Goal: Task Accomplishment & Management: Manage account settings

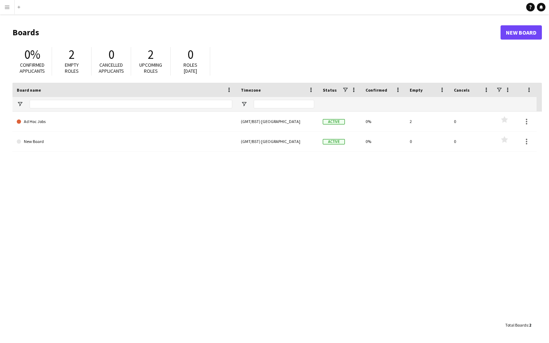
click at [7, 6] on app-icon "Menu" at bounding box center [7, 7] width 6 height 6
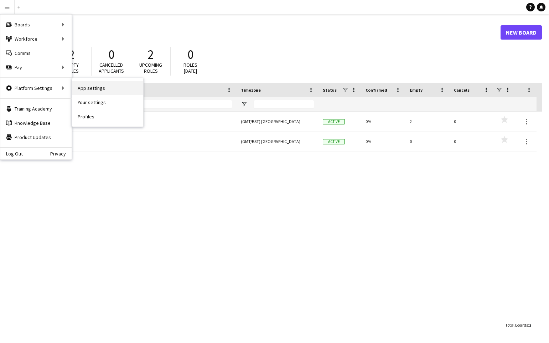
click at [95, 89] on link "App settings" at bounding box center [107, 88] width 71 height 14
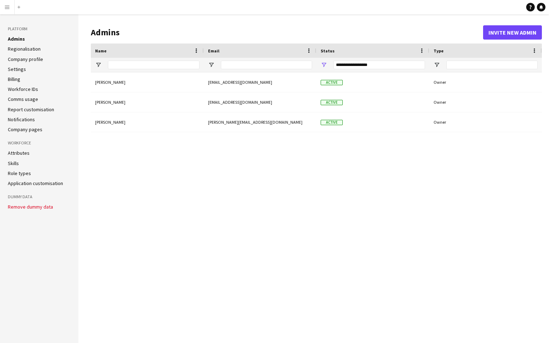
click at [25, 48] on link "Regionalisation" at bounding box center [24, 49] width 33 height 6
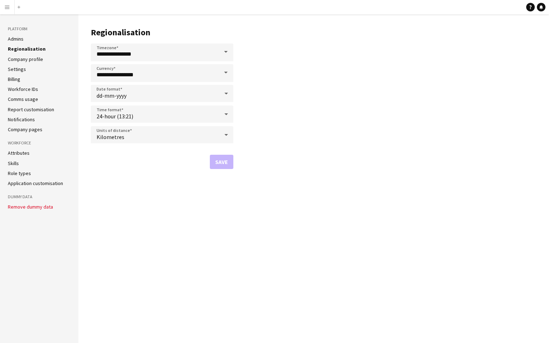
click at [27, 59] on link "Company profile" at bounding box center [25, 59] width 35 height 6
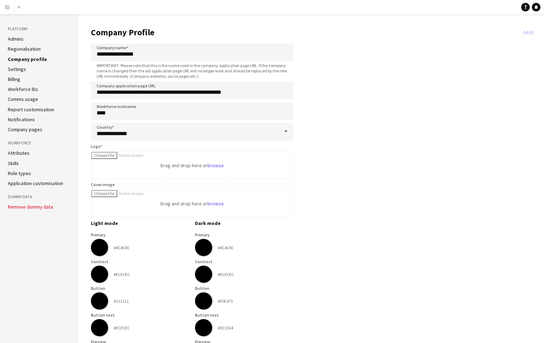
click at [18, 70] on link "Settings" at bounding box center [17, 69] width 18 height 6
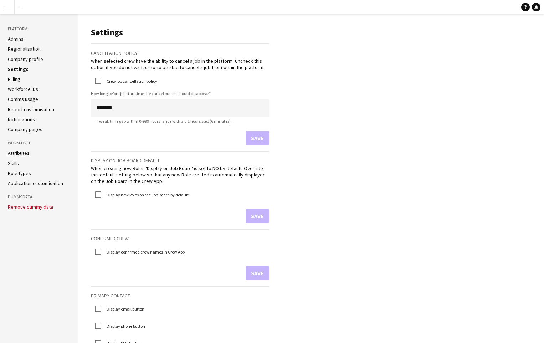
click at [19, 81] on link "Billing" at bounding box center [14, 79] width 12 height 6
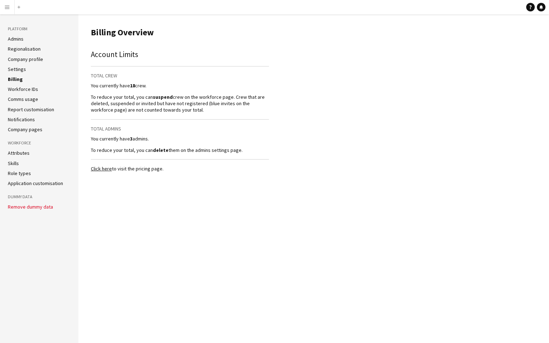
click at [25, 131] on link "Company pages" at bounding box center [25, 129] width 35 height 6
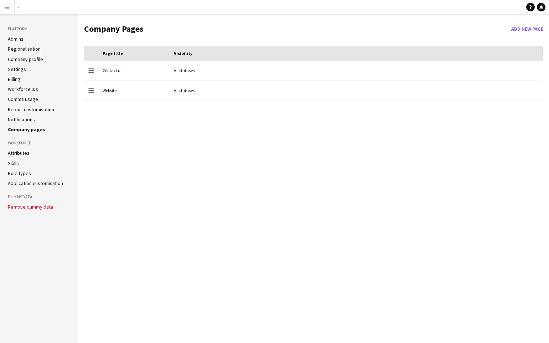
click at [26, 119] on link "Notifications" at bounding box center [21, 119] width 27 height 6
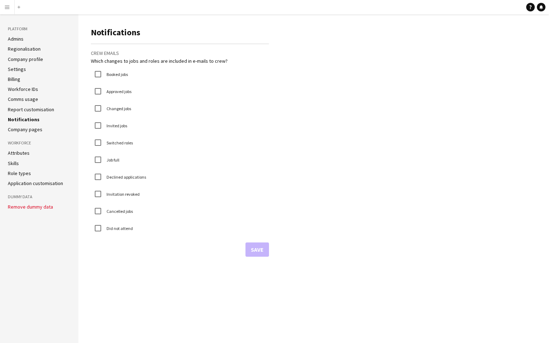
click at [23, 152] on link "Attributes" at bounding box center [19, 153] width 22 height 6
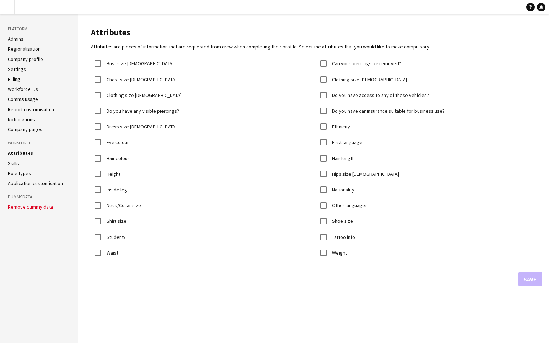
click at [19, 165] on li "Skills" at bounding box center [39, 163] width 63 height 6
click at [14, 165] on link "Skills" at bounding box center [13, 163] width 11 height 6
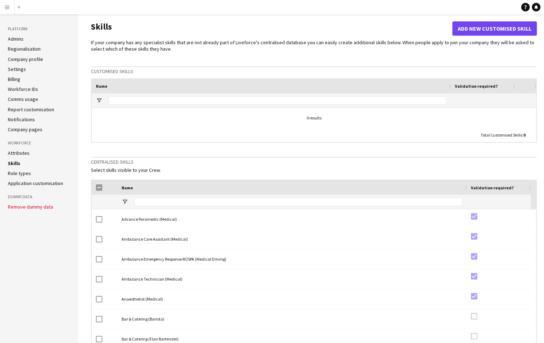
click at [22, 174] on link "Role types" at bounding box center [19, 173] width 23 height 6
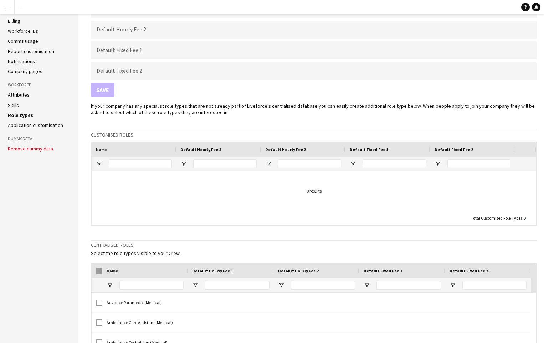
scroll to position [37, 0]
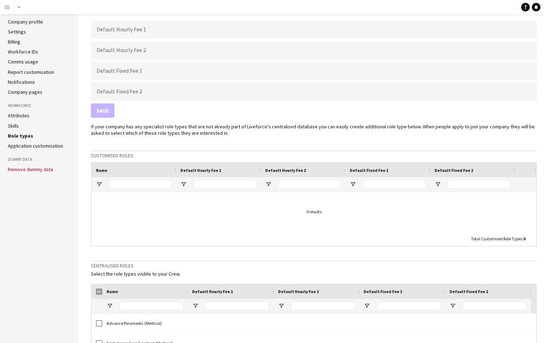
click at [33, 147] on link "Application customisation" at bounding box center [35, 146] width 55 height 6
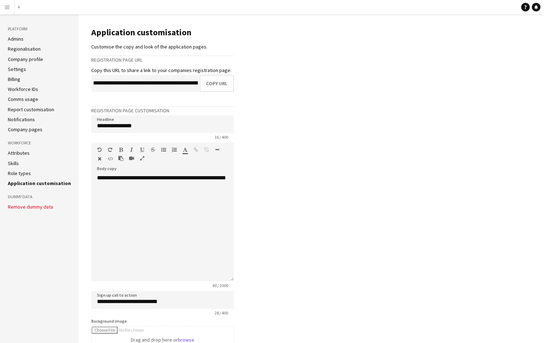
click at [8, 7] on app-icon "Menu" at bounding box center [7, 7] width 6 height 6
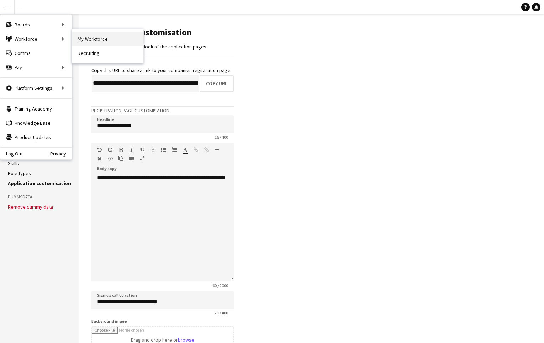
click at [91, 40] on link "My Workforce" at bounding box center [107, 39] width 71 height 14
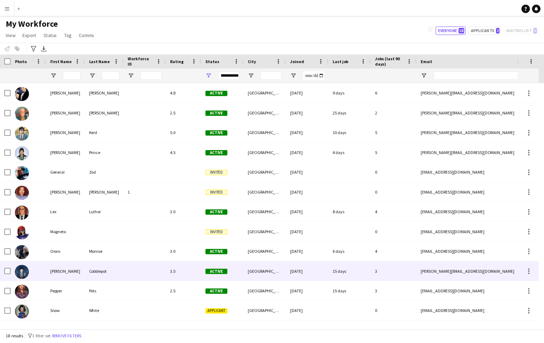
scroll to position [58, 0]
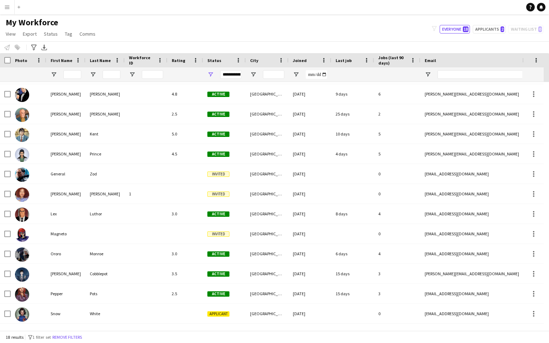
click at [6, 8] on app-icon "Menu" at bounding box center [7, 7] width 6 height 6
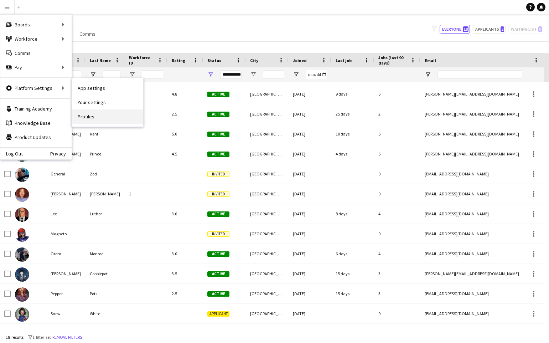
click at [84, 118] on link "Profiles" at bounding box center [107, 116] width 71 height 14
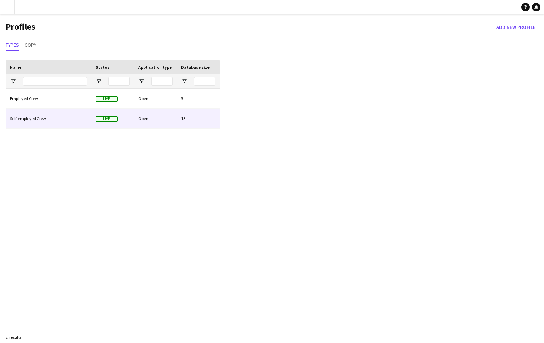
click at [134, 112] on div "Open" at bounding box center [155, 119] width 43 height 20
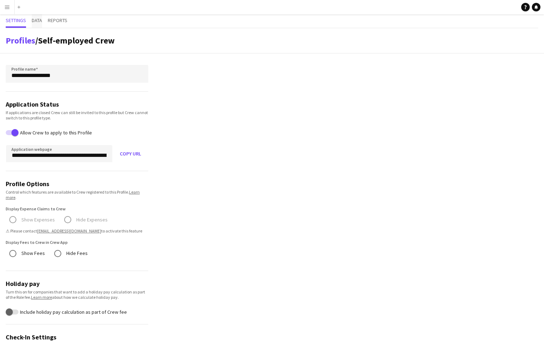
click at [34, 19] on span "Data" at bounding box center [37, 20] width 10 height 5
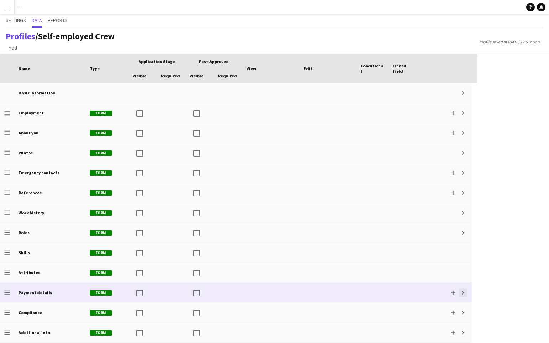
click at [460, 293] on button "Expand" at bounding box center [463, 292] width 9 height 9
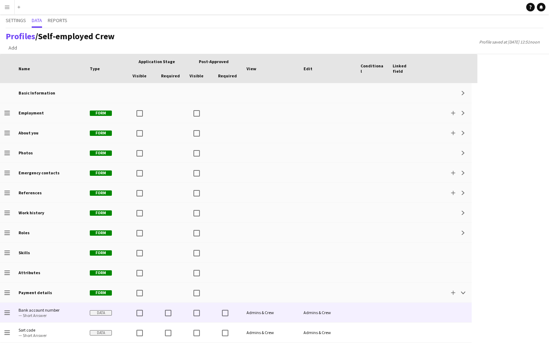
click at [381, 315] on div at bounding box center [373, 313] width 32 height 20
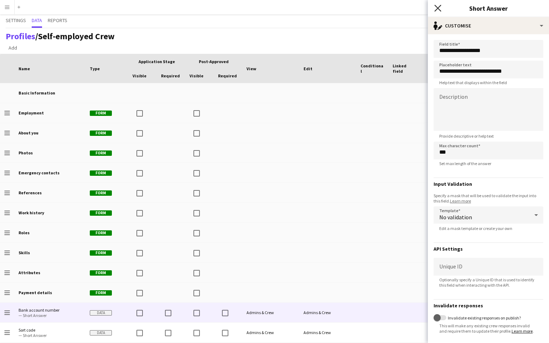
click at [438, 10] on icon "Close pop-in" at bounding box center [438, 8] width 7 height 7
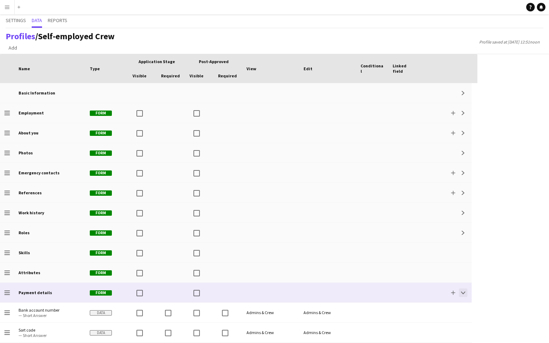
click at [462, 294] on app-icon "Collapse" at bounding box center [463, 293] width 4 height 4
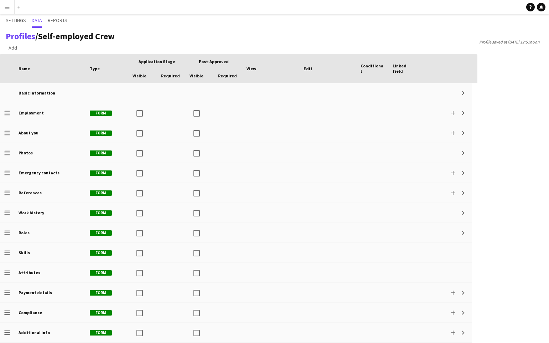
click at [9, 8] on app-icon "Menu" at bounding box center [7, 7] width 6 height 6
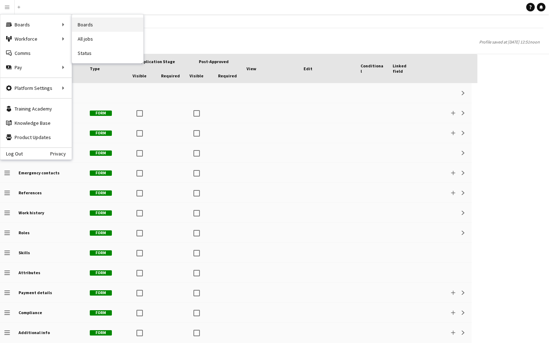
click at [83, 22] on link "Boards" at bounding box center [107, 24] width 71 height 14
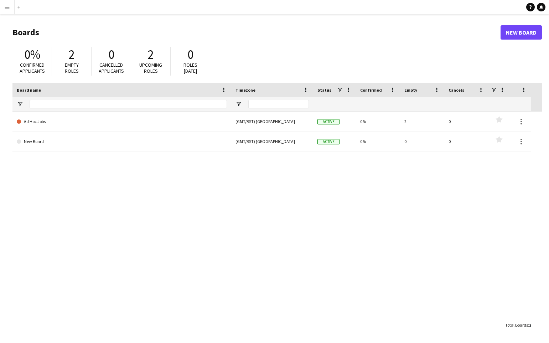
click at [8, 9] on app-icon "Menu" at bounding box center [7, 7] width 6 height 6
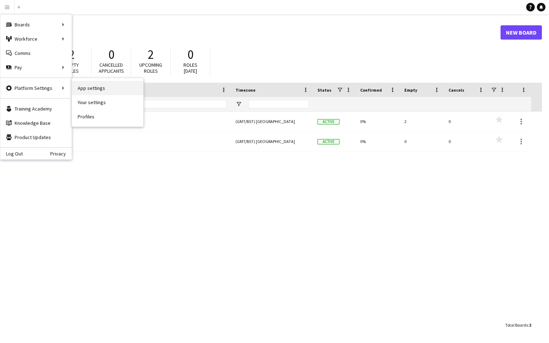
click at [96, 88] on link "App settings" at bounding box center [107, 88] width 71 height 14
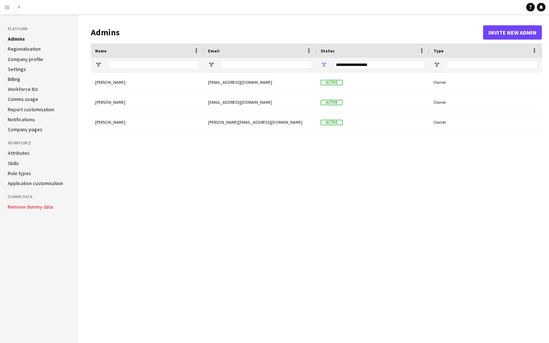
click at [9, 9] on app-icon "Menu" at bounding box center [7, 7] width 6 height 6
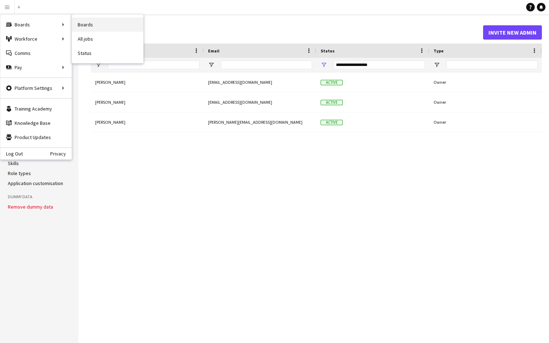
click at [91, 24] on link "Boards" at bounding box center [107, 24] width 71 height 14
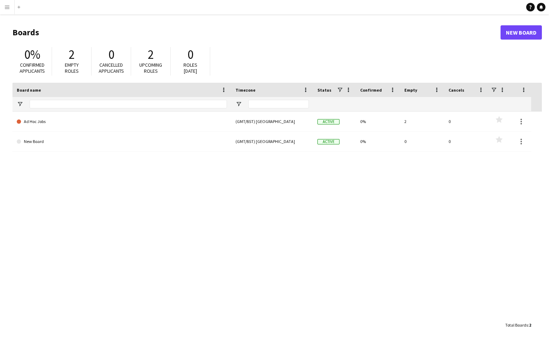
click at [7, 7] on app-icon "Menu" at bounding box center [7, 7] width 6 height 6
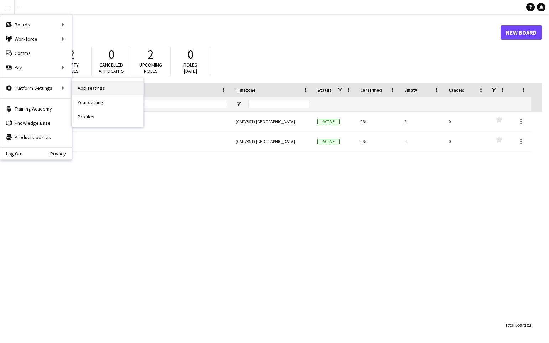
click at [95, 90] on link "App settings" at bounding box center [107, 88] width 71 height 14
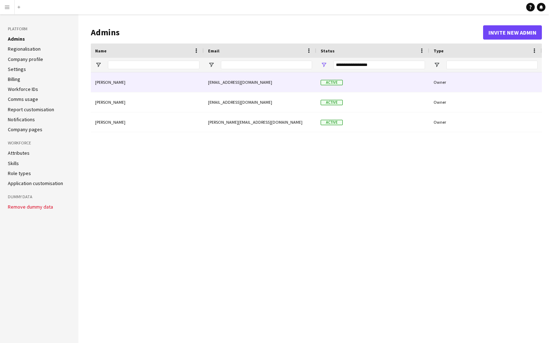
click at [291, 82] on div "cjones@festivalrepublic.com" at bounding box center [260, 82] width 113 height 20
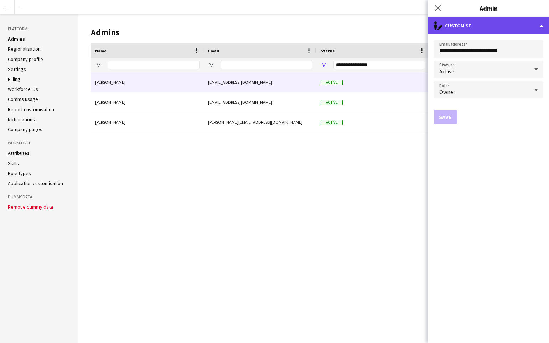
click at [516, 28] on div "single-neutral-actions-edit-1 Customise" at bounding box center [488, 25] width 121 height 17
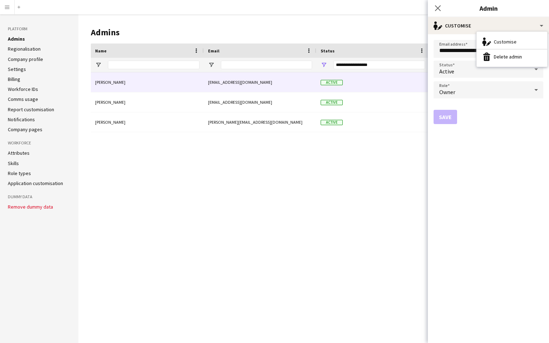
click at [486, 155] on form "**********" at bounding box center [488, 188] width 121 height 309
click at [537, 91] on icon at bounding box center [536, 90] width 9 height 14
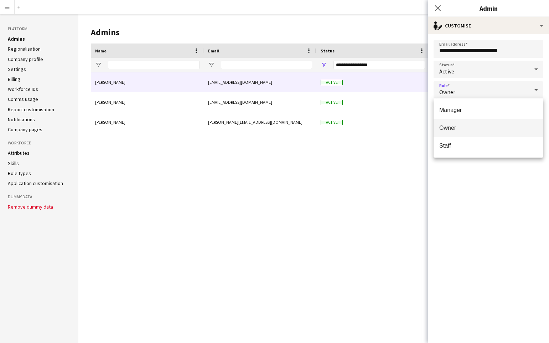
drag, startPoint x: 507, startPoint y: 193, endPoint x: 502, endPoint y: 192, distance: 5.5
click at [507, 193] on div at bounding box center [274, 171] width 549 height 343
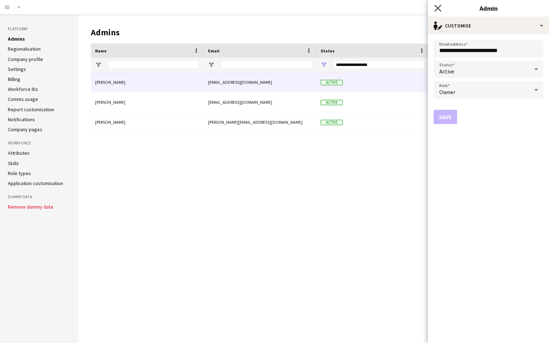
click at [438, 8] on icon at bounding box center [438, 8] width 7 height 7
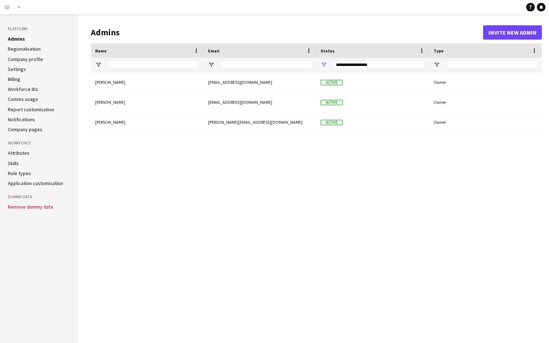
click at [22, 49] on link "Regionalisation" at bounding box center [24, 49] width 33 height 6
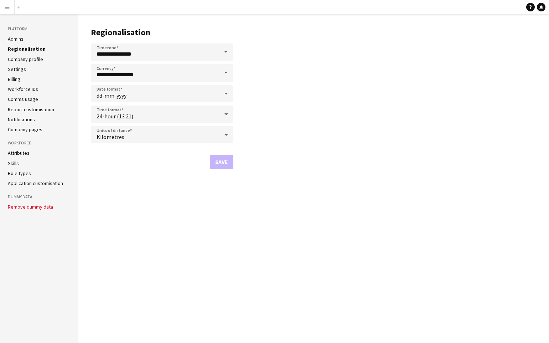
click at [34, 60] on link "Company profile" at bounding box center [25, 59] width 35 height 6
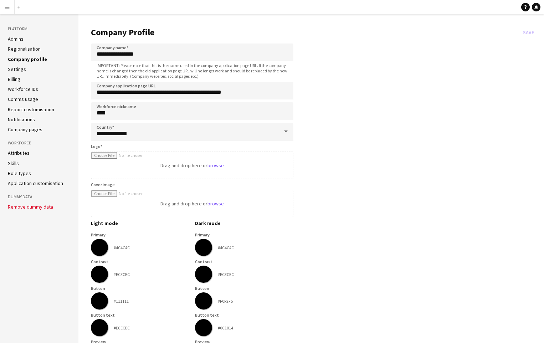
click at [21, 70] on link "Settings" at bounding box center [17, 69] width 18 height 6
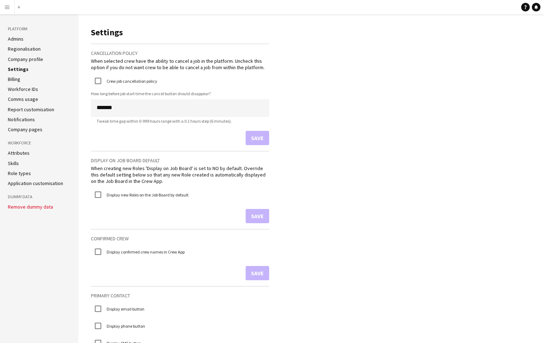
click at [20, 39] on link "Admins" at bounding box center [16, 39] width 16 height 6
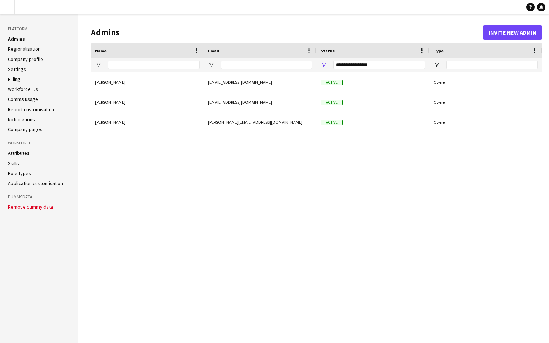
click at [27, 46] on link "Regionalisation" at bounding box center [24, 49] width 33 height 6
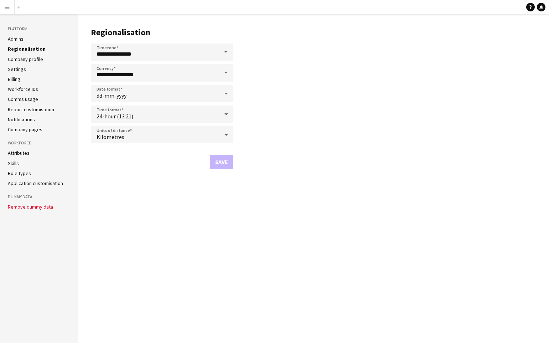
click at [24, 59] on link "Company profile" at bounding box center [25, 59] width 35 height 6
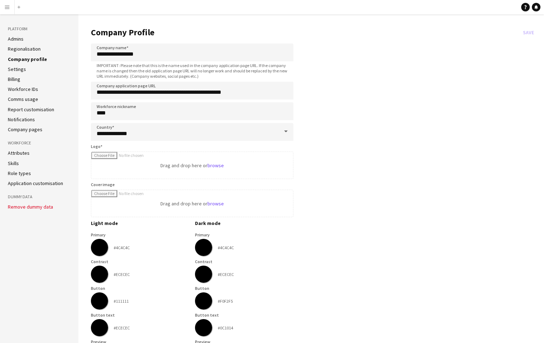
click at [18, 70] on link "Settings" at bounding box center [17, 69] width 18 height 6
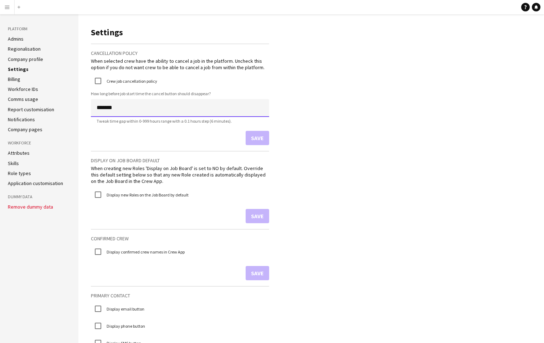
click at [123, 107] on input "*******" at bounding box center [180, 108] width 178 height 18
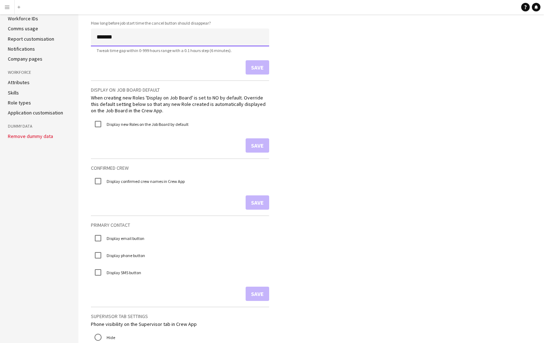
scroll to position [34, 0]
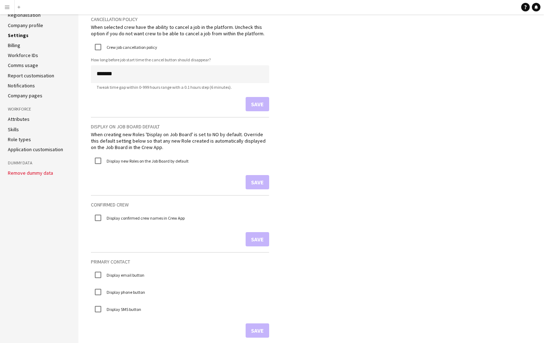
click at [6, 6] on app-icon "Menu" at bounding box center [7, 7] width 6 height 6
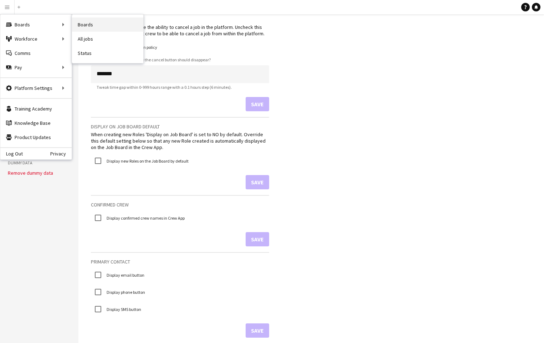
click at [84, 26] on link "Boards" at bounding box center [107, 24] width 71 height 14
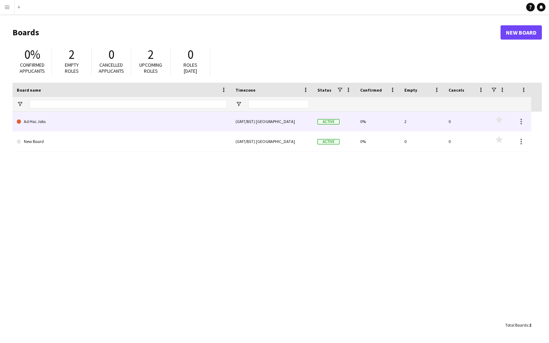
click at [67, 121] on link "Ad Hoc Jobs" at bounding box center [122, 122] width 210 height 20
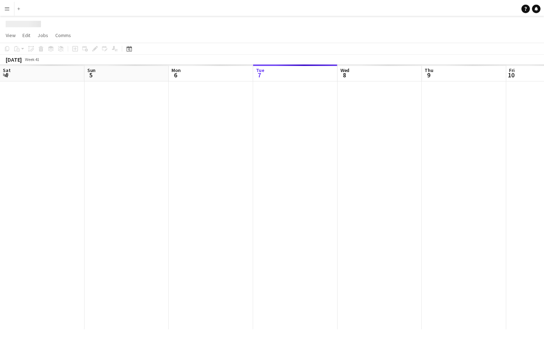
scroll to position [0, 170]
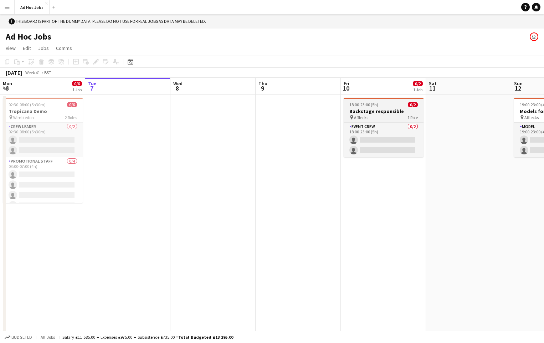
click at [377, 111] on h3 "Backstage responsible" at bounding box center [384, 111] width 80 height 6
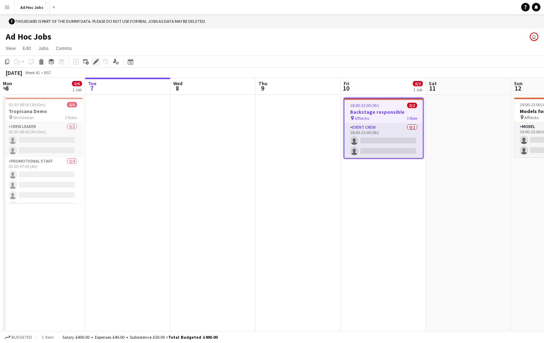
click at [94, 62] on icon at bounding box center [96, 62] width 4 height 4
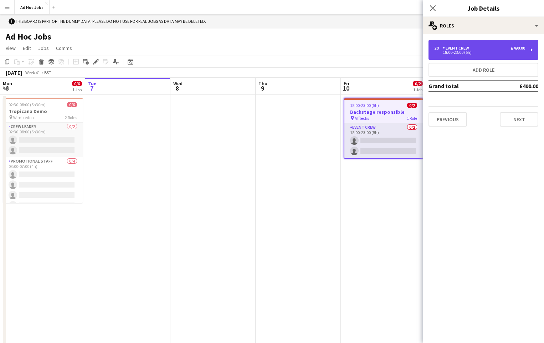
click at [506, 51] on div "18:00-23:00 (5h)" at bounding box center [479, 53] width 91 height 4
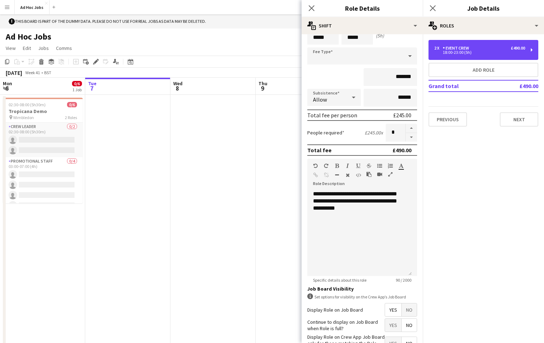
scroll to position [84, 0]
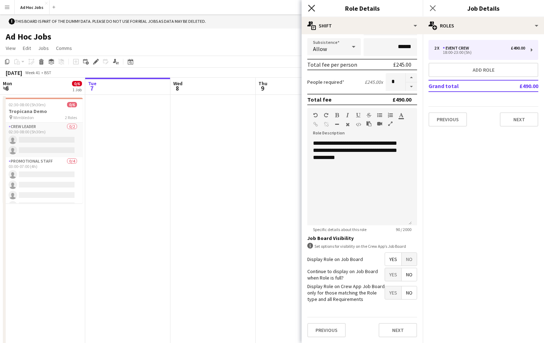
click at [312, 9] on icon at bounding box center [311, 8] width 7 height 7
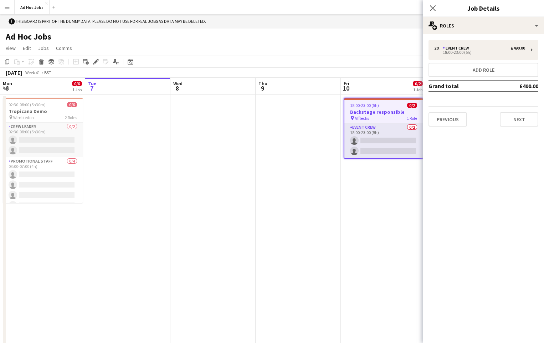
click at [5, 9] on app-icon "Menu" at bounding box center [7, 7] width 6 height 6
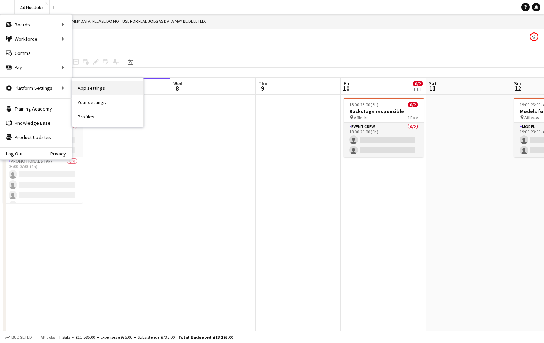
click at [87, 90] on link "App settings" at bounding box center [107, 88] width 71 height 14
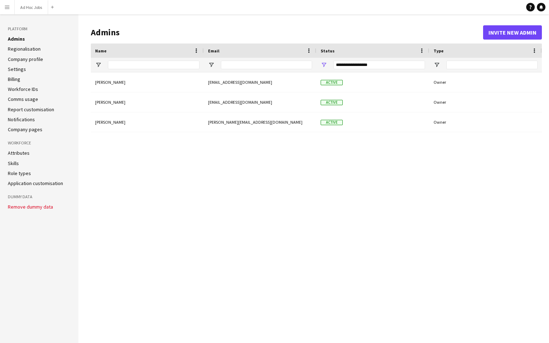
click at [18, 68] on link "Settings" at bounding box center [17, 69] width 18 height 6
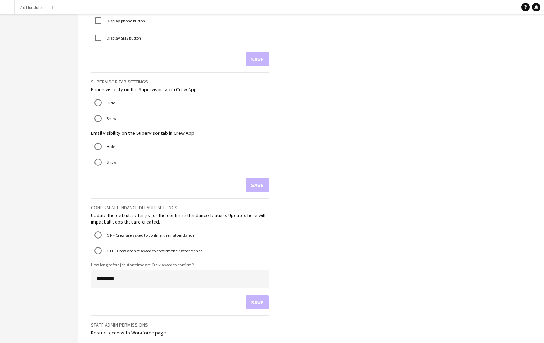
scroll to position [312, 0]
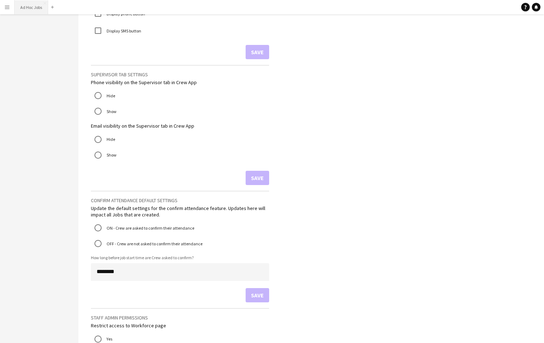
click at [30, 7] on button "Ad Hoc Jobs Close" at bounding box center [32, 7] width 34 height 14
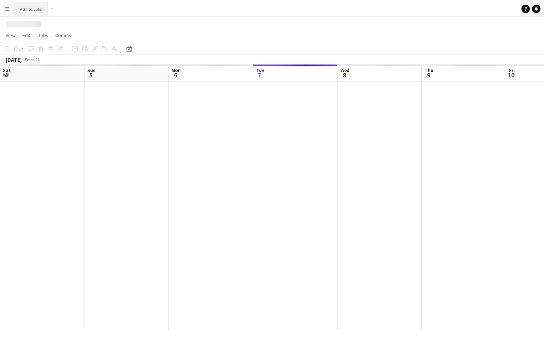
scroll to position [0, 170]
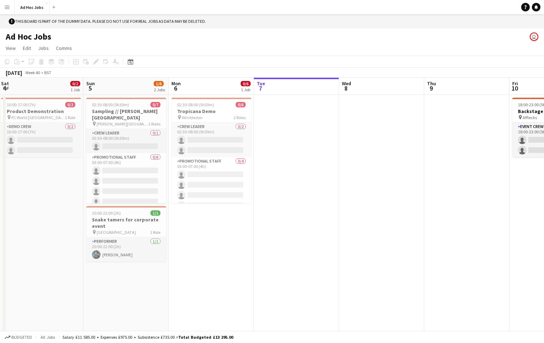
drag, startPoint x: 200, startPoint y: 215, endPoint x: 379, endPoint y: 223, distance: 179.1
click at [385, 222] on app-calendar-viewport "Thu 2 Fri 3 1/2 1 Job Sat 4 0/2 1 Job Sun 5 1/8 2 Jobs Mon 6 0/6 1 Job Tue 7 We…" at bounding box center [272, 211] width 544 height 267
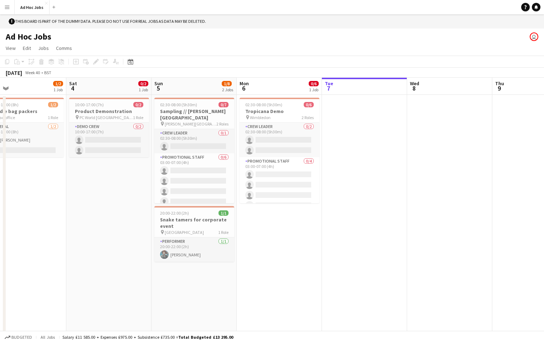
scroll to position [0, 166]
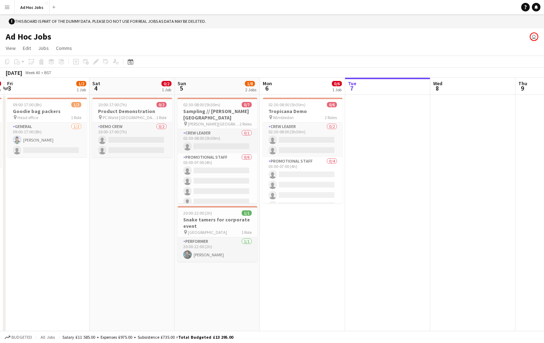
drag, startPoint x: 239, startPoint y: 240, endPoint x: 314, endPoint y: 245, distance: 74.7
click at [314, 245] on app-calendar-viewport "Wed 1 3/4 1 Job Thu 2 0/3 1 Job Fri 3 1/2 1 Job Sat 4 0/2 1 Job Sun 5 1/8 2 Job…" at bounding box center [272, 211] width 544 height 267
click at [224, 251] on app-card-role "Performer 1/1 20:00-22:00 (2h) Amanda Briggs" at bounding box center [218, 249] width 80 height 24
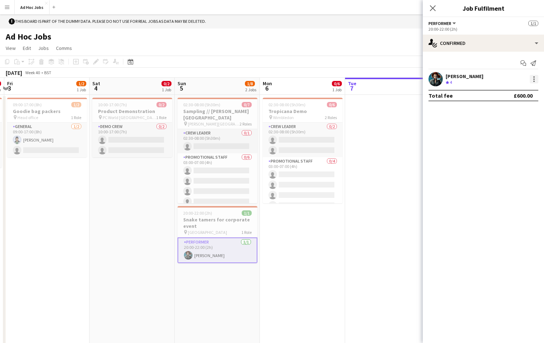
click at [534, 82] on div at bounding box center [533, 81] width 1 height 1
click at [512, 195] on span "Set as supervisor" at bounding box center [510, 195] width 44 height 6
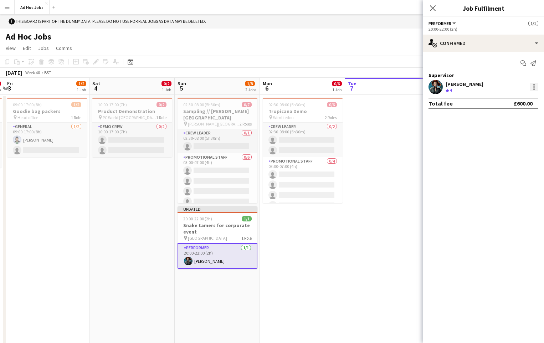
click at [533, 88] on div at bounding box center [534, 87] width 9 height 9
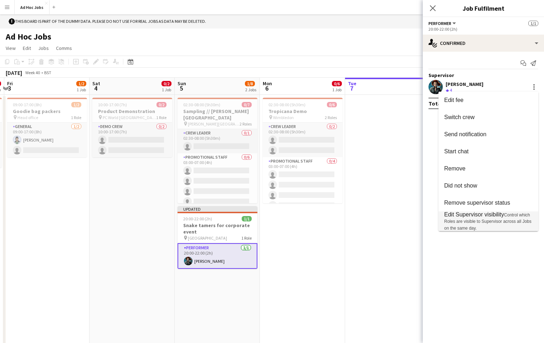
click at [491, 219] on span "Control which Roles are visible to Supervisor across all Jobs on the same day." at bounding box center [487, 221] width 87 height 18
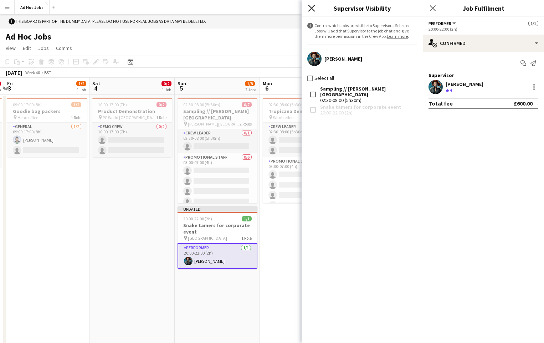
click at [312, 10] on icon "Close pop-in" at bounding box center [311, 8] width 7 height 7
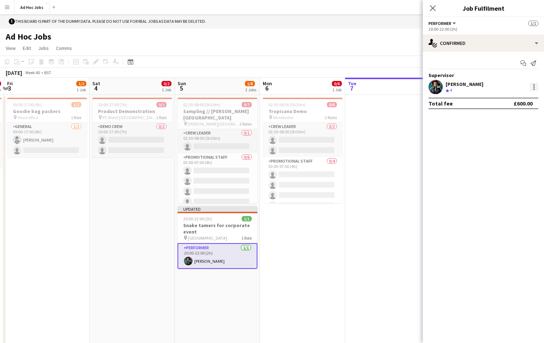
click at [533, 88] on div at bounding box center [534, 87] width 9 height 9
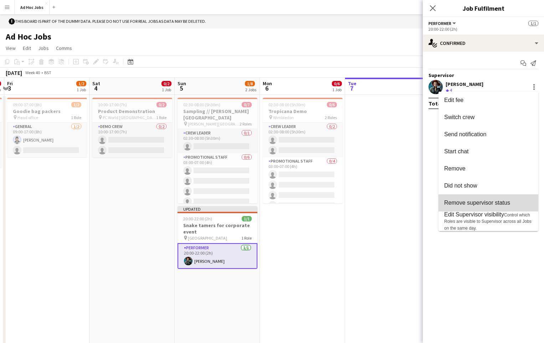
click at [490, 203] on span "Remove supervisor status" at bounding box center [477, 203] width 66 height 6
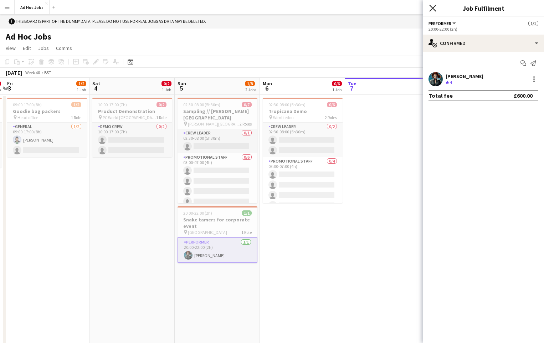
click at [433, 9] on icon at bounding box center [432, 8] width 7 height 7
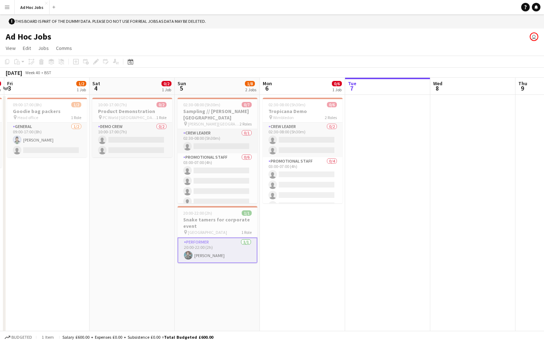
click at [6, 7] on app-icon "Menu" at bounding box center [7, 7] width 6 height 6
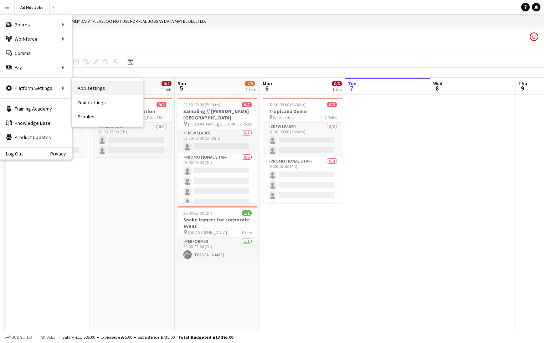
click at [90, 90] on link "App settings" at bounding box center [107, 88] width 71 height 14
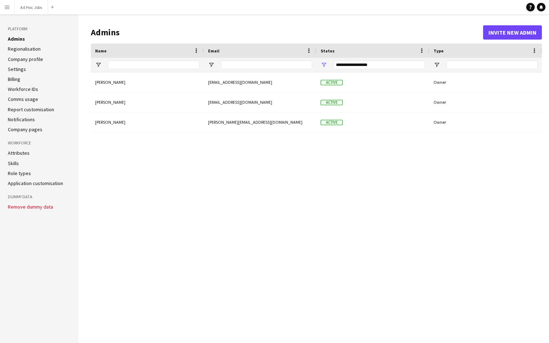
click at [13, 70] on link "Settings" at bounding box center [17, 69] width 18 height 6
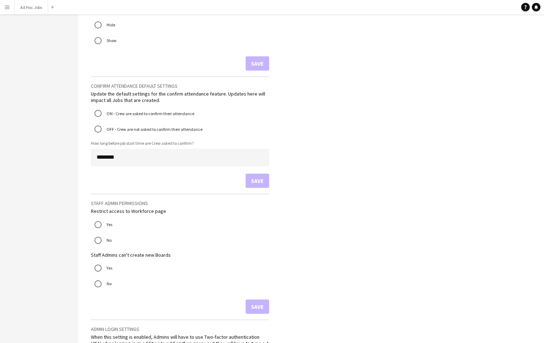
scroll to position [433, 0]
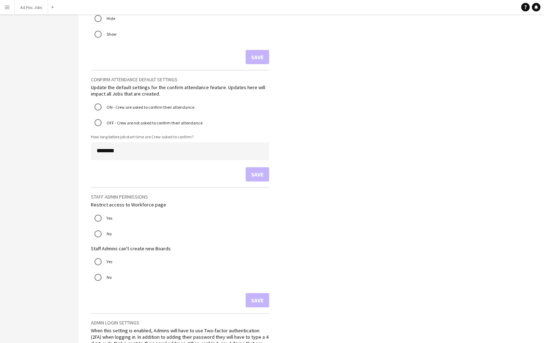
click at [8, 6] on app-icon "Menu" at bounding box center [7, 7] width 6 height 6
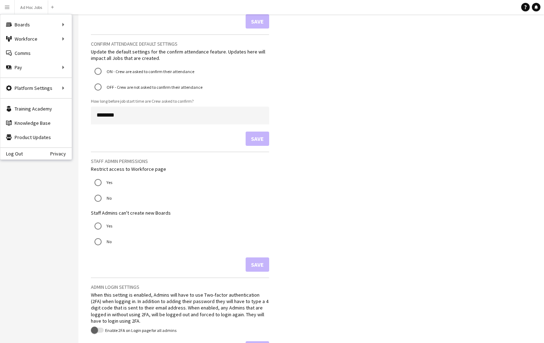
scroll to position [468, 0]
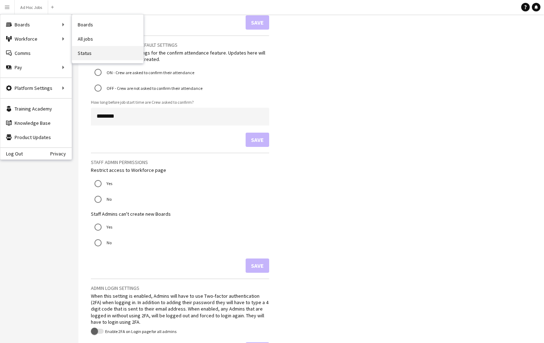
click at [85, 55] on link "Status" at bounding box center [107, 53] width 71 height 14
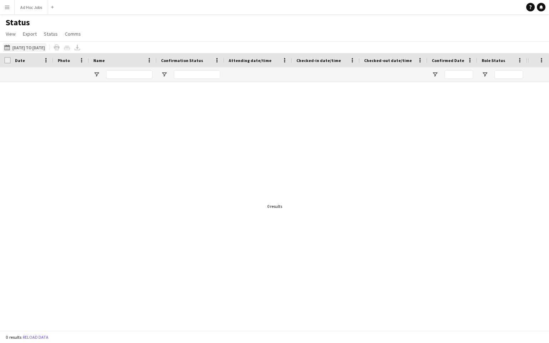
click at [31, 48] on button "07-10-2025 to 13-10-2025 07-10-2025 to 13-10-2025" at bounding box center [24, 47] width 43 height 9
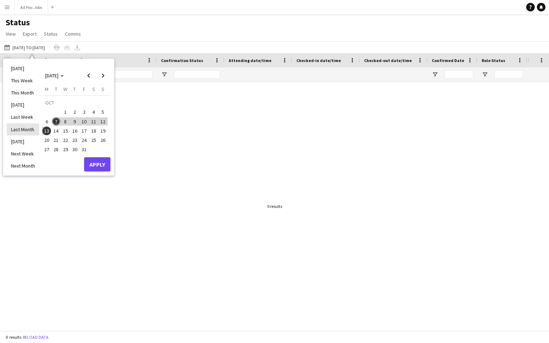
click at [27, 130] on li "Last Month" at bounding box center [23, 129] width 32 height 12
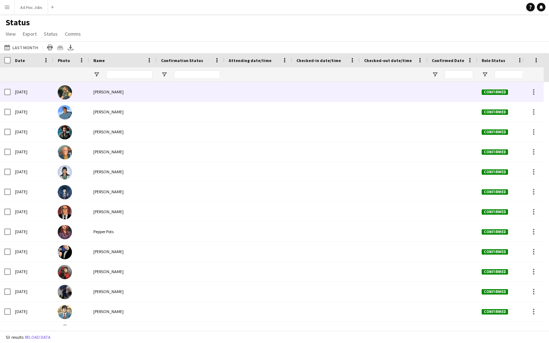
click at [178, 92] on div at bounding box center [191, 92] width 68 height 20
click at [316, 90] on div at bounding box center [326, 92] width 59 height 20
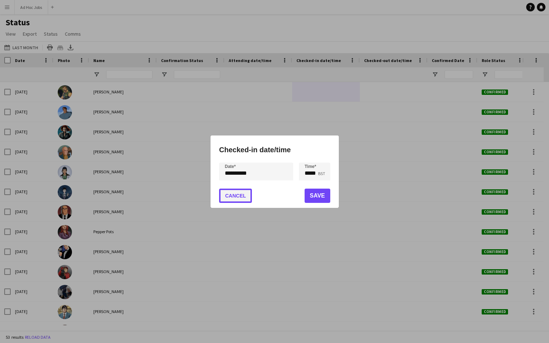
click at [239, 194] on button "Cancel" at bounding box center [235, 196] width 33 height 14
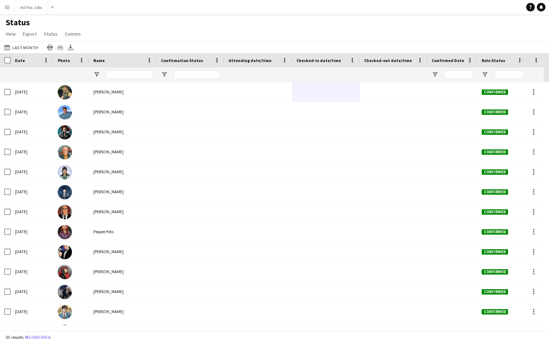
click at [7, 7] on app-icon "Menu" at bounding box center [7, 7] width 6 height 6
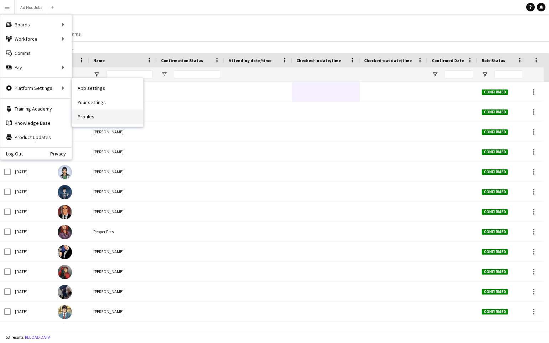
click at [87, 118] on link "Profiles" at bounding box center [107, 116] width 71 height 14
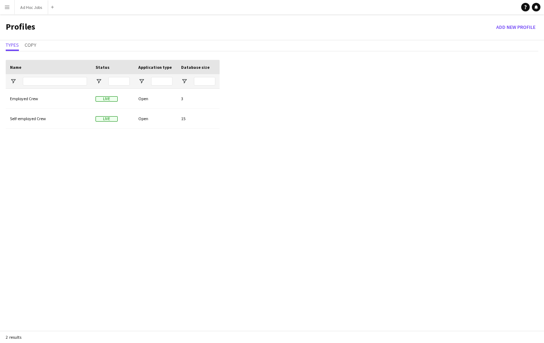
click at [7, 10] on app-icon "Menu" at bounding box center [7, 7] width 6 height 6
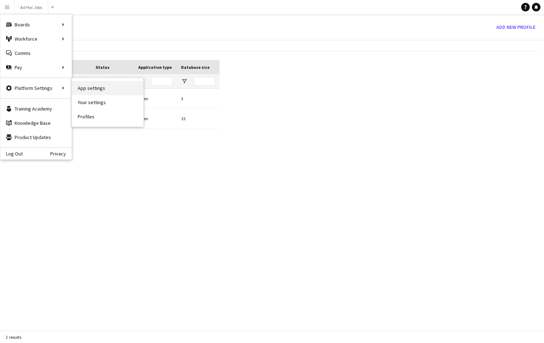
click at [91, 87] on link "App settings" at bounding box center [107, 88] width 71 height 14
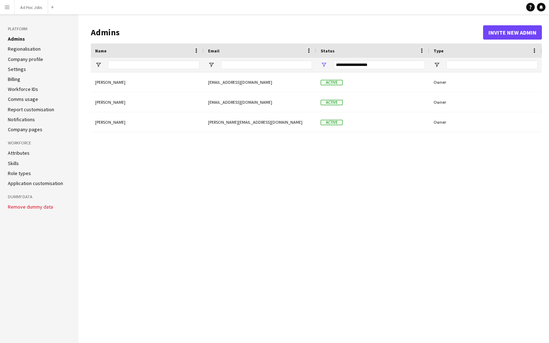
click at [19, 70] on link "Settings" at bounding box center [17, 69] width 18 height 6
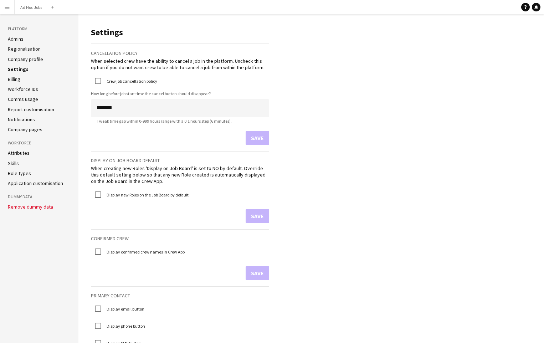
click at [15, 79] on link "Billing" at bounding box center [14, 79] width 12 height 6
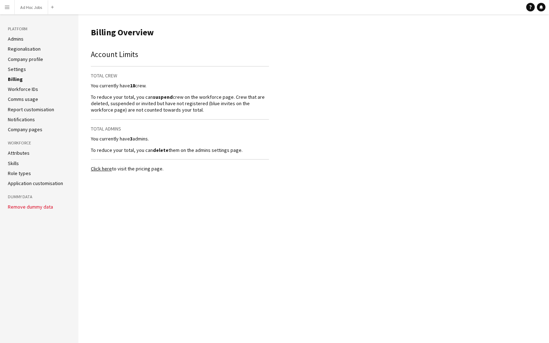
click at [6, 7] on app-icon "Menu" at bounding box center [7, 7] width 6 height 6
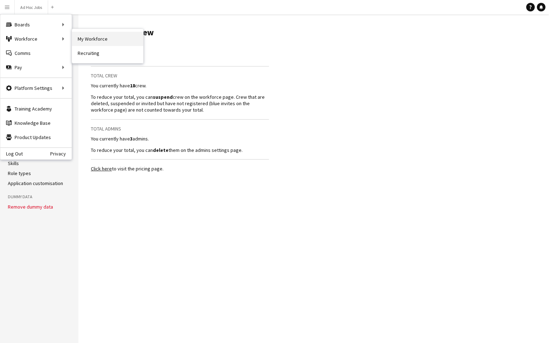
click at [96, 39] on link "My Workforce" at bounding box center [107, 39] width 71 height 14
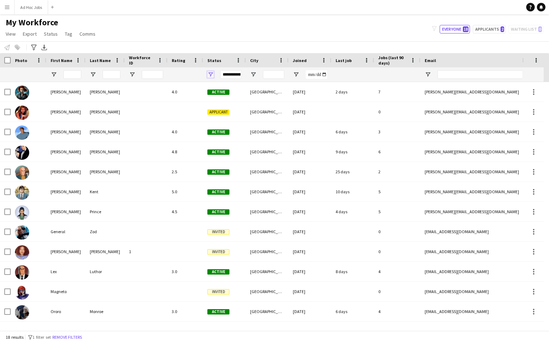
click at [211, 73] on span "Open Filter Menu" at bounding box center [211, 74] width 6 height 6
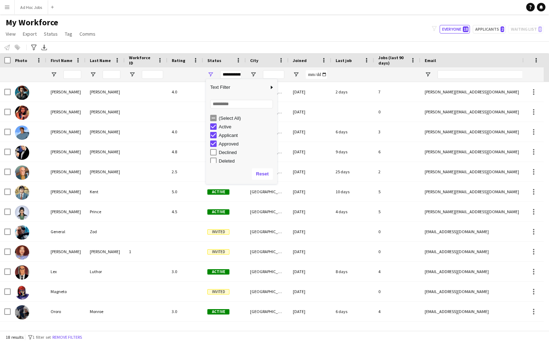
click at [245, 29] on div "My Workforce View Views Default view New view Update view Delete view Edit name…" at bounding box center [274, 29] width 549 height 24
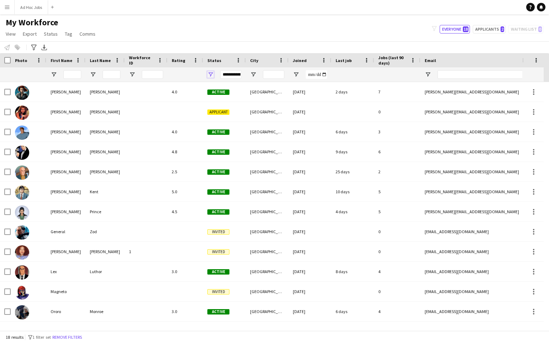
click at [212, 75] on span "Open Filter Menu" at bounding box center [211, 74] width 6 height 6
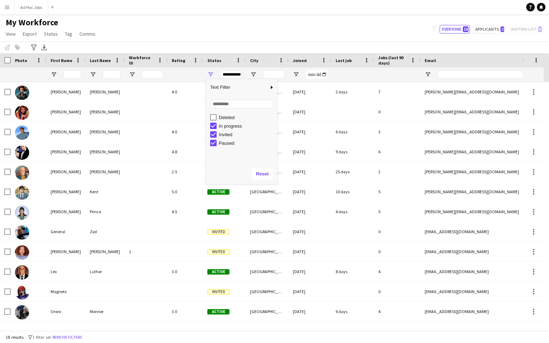
scroll to position [45, 0]
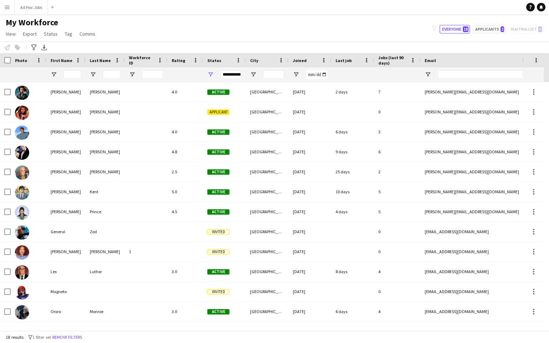
click at [249, 22] on div "My Workforce View Views Default view New view Update view Delete view Edit name…" at bounding box center [274, 29] width 549 height 24
click at [7, 9] on app-icon "Menu" at bounding box center [7, 7] width 6 height 6
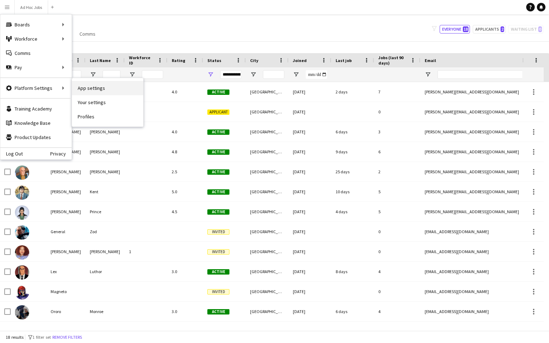
click at [92, 87] on link "App settings" at bounding box center [107, 88] width 71 height 14
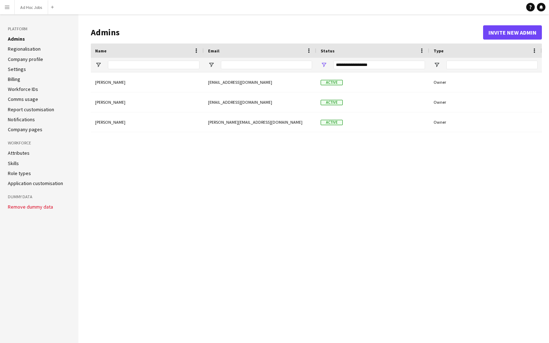
click at [26, 89] on link "Workforce IDs" at bounding box center [23, 89] width 30 height 6
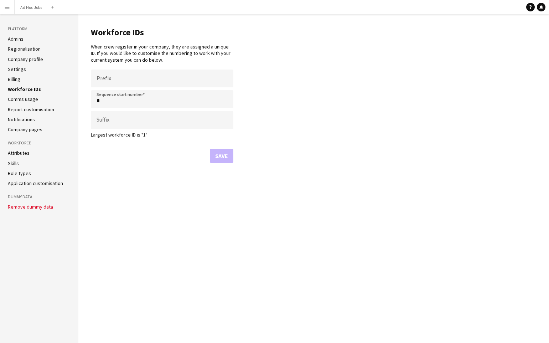
click at [28, 100] on link "Comms usage" at bounding box center [23, 99] width 30 height 6
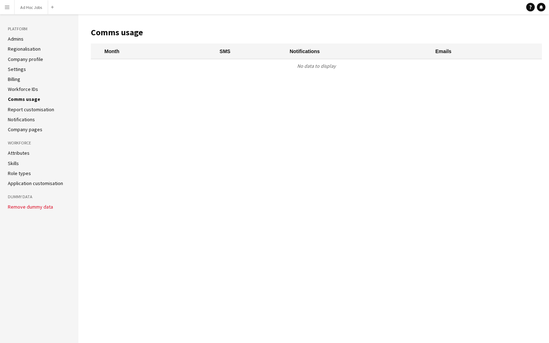
click at [29, 86] on link "Workforce IDs" at bounding box center [23, 89] width 30 height 6
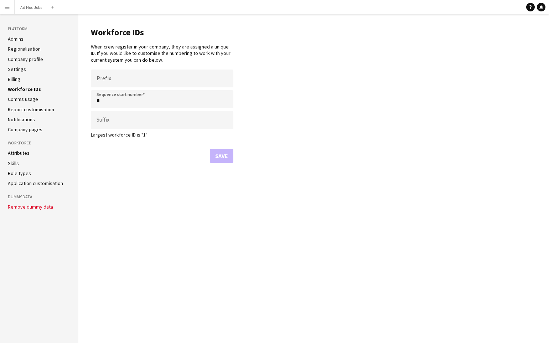
click at [6, 7] on app-icon "Menu" at bounding box center [7, 7] width 6 height 6
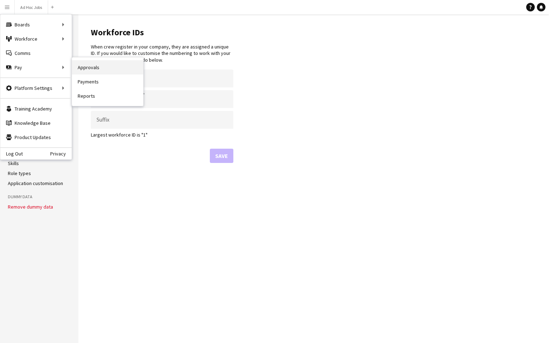
click at [93, 67] on link "Approvals" at bounding box center [107, 67] width 71 height 14
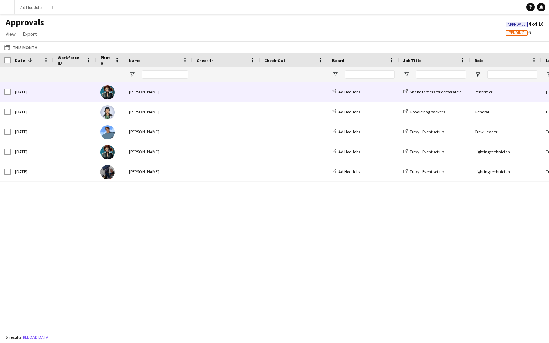
click at [200, 94] on span at bounding box center [226, 92] width 59 height 20
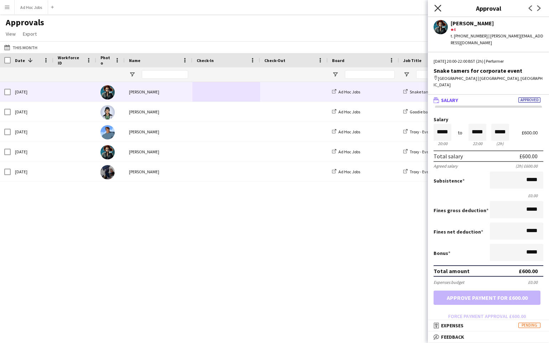
click at [436, 7] on icon "Close pop-in" at bounding box center [438, 8] width 7 height 7
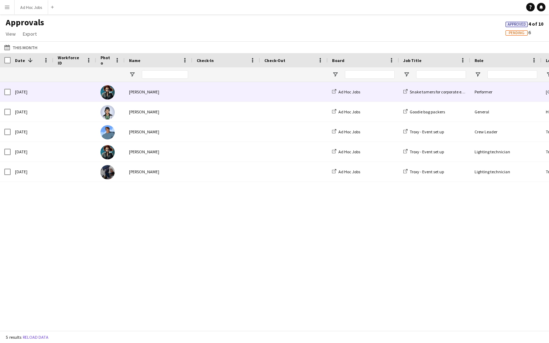
click at [257, 88] on div at bounding box center [227, 92] width 68 height 20
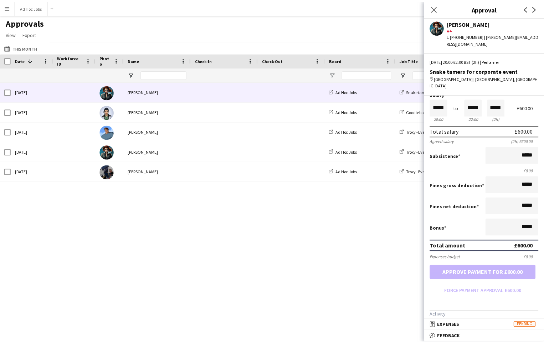
scroll to position [51, 0]
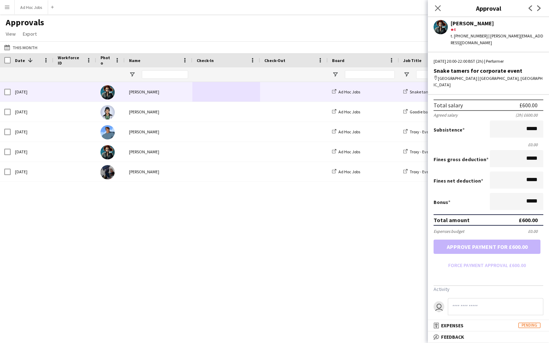
click at [470, 302] on input at bounding box center [496, 306] width 96 height 17
click at [438, 9] on icon at bounding box center [438, 8] width 7 height 7
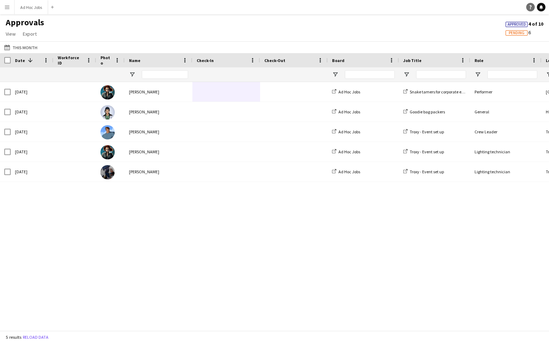
click at [529, 9] on icon "Help" at bounding box center [531, 7] width 4 height 4
click at [530, 5] on icon "Help" at bounding box center [531, 7] width 4 height 4
click at [7, 9] on app-icon "Menu" at bounding box center [7, 7] width 6 height 6
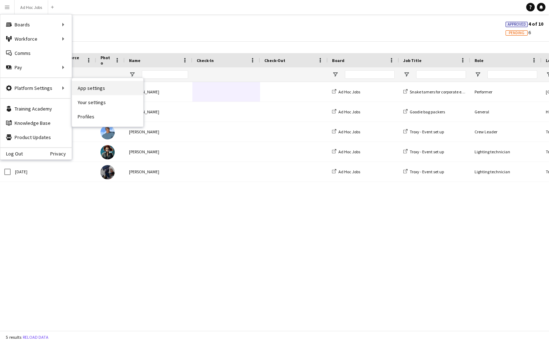
click at [88, 90] on link "App settings" at bounding box center [107, 88] width 71 height 14
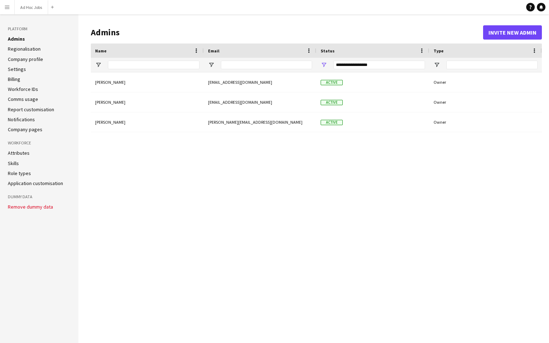
click at [26, 100] on link "Comms usage" at bounding box center [23, 99] width 30 height 6
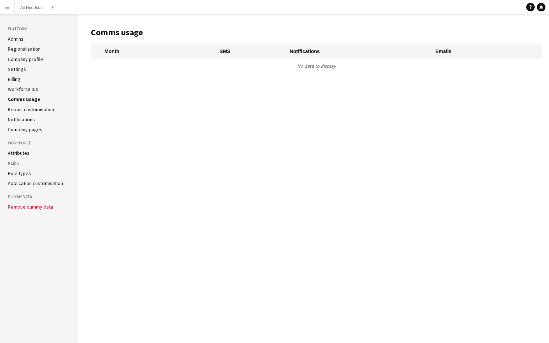
click at [27, 121] on link "Notifications" at bounding box center [21, 119] width 27 height 6
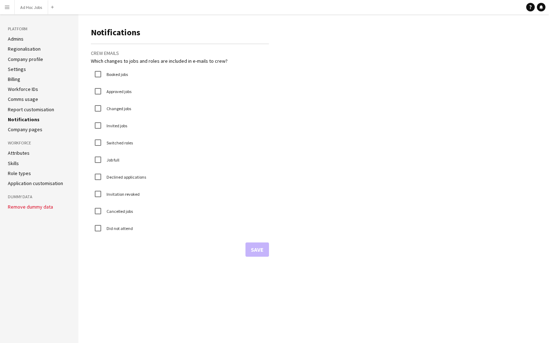
click at [36, 130] on link "Company pages" at bounding box center [25, 129] width 35 height 6
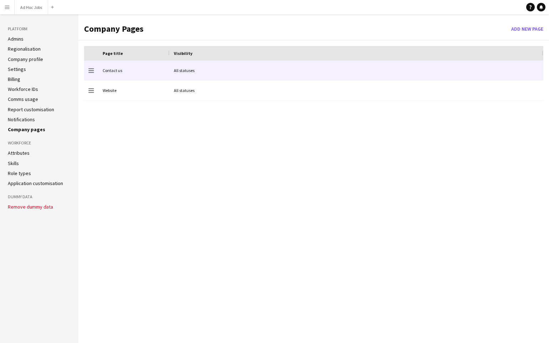
click at [146, 70] on div "Contact us" at bounding box center [133, 71] width 71 height 20
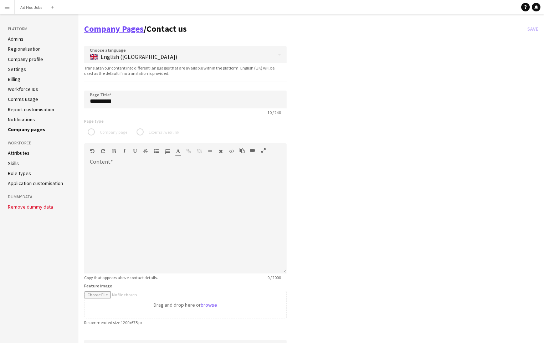
click at [117, 26] on link "Company Pages" at bounding box center [114, 28] width 60 height 11
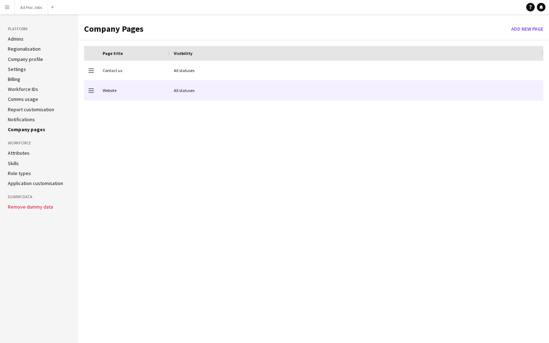
click at [150, 88] on div "Website" at bounding box center [133, 91] width 71 height 20
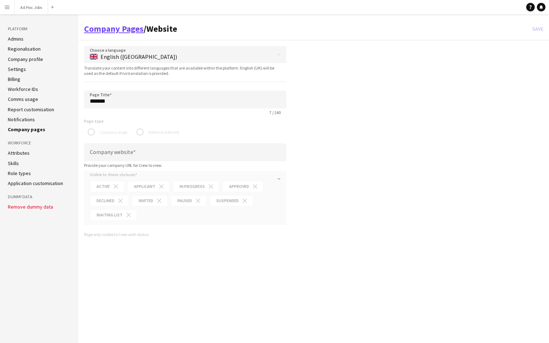
click at [122, 32] on link "Company Pages" at bounding box center [114, 28] width 60 height 11
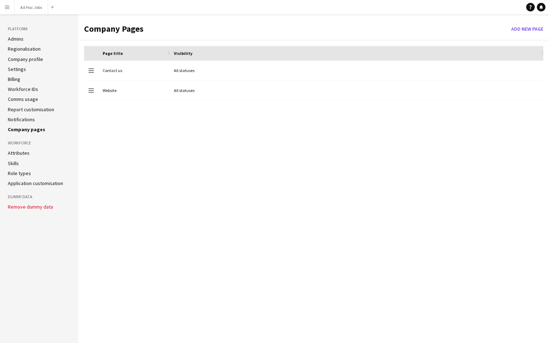
click at [19, 153] on link "Attributes" at bounding box center [19, 153] width 22 height 6
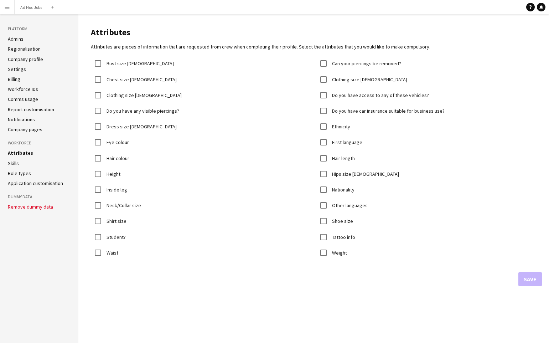
click at [15, 164] on link "Skills" at bounding box center [13, 163] width 11 height 6
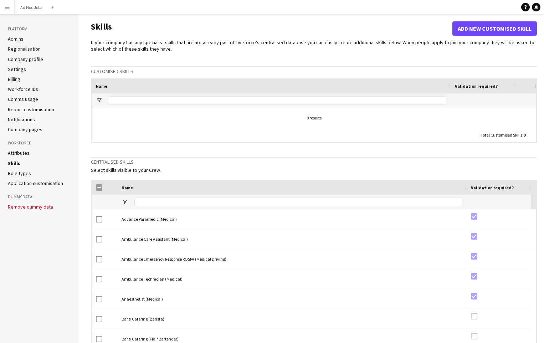
click at [18, 172] on link "Role types" at bounding box center [19, 173] width 23 height 6
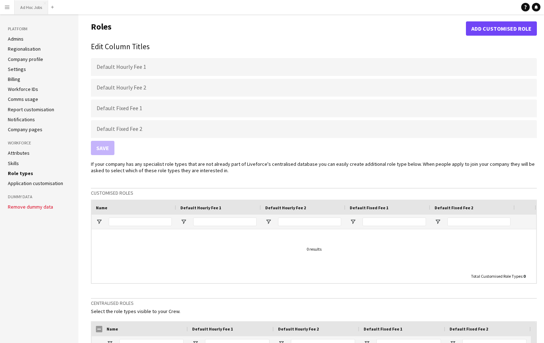
click at [30, 10] on button "Ad Hoc Jobs Close" at bounding box center [32, 7] width 34 height 14
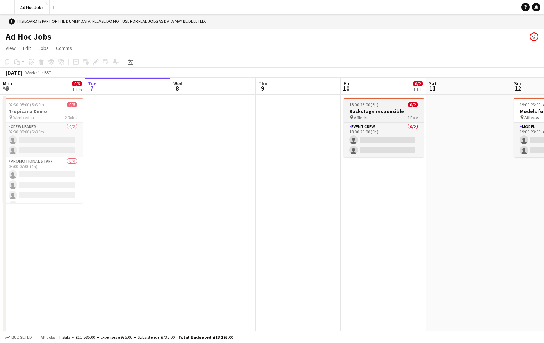
click at [380, 114] on div "pin Afflecks 1 Role" at bounding box center [384, 117] width 80 height 6
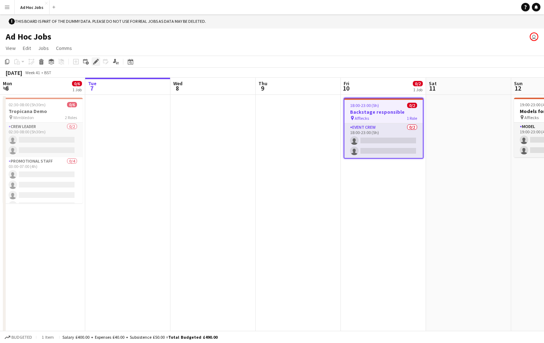
click at [94, 61] on icon "Edit" at bounding box center [96, 62] width 6 height 6
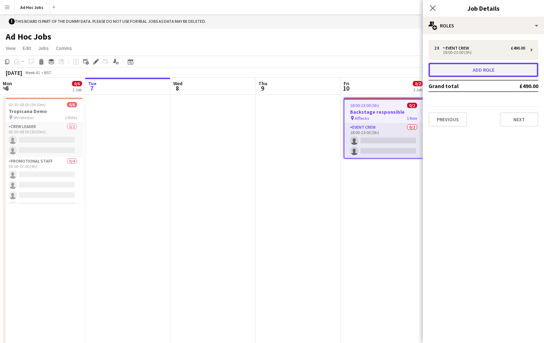
click at [481, 73] on button "Add role" at bounding box center [484, 70] width 110 height 14
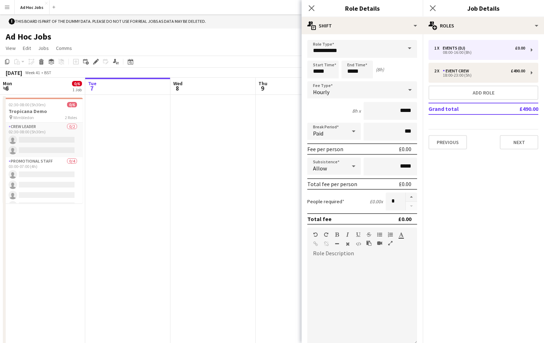
click at [405, 49] on span at bounding box center [409, 48] width 15 height 17
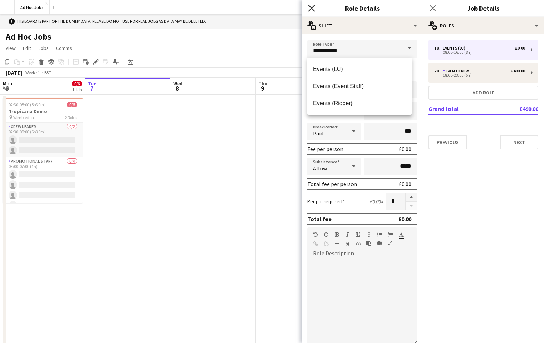
click at [309, 8] on icon "Close pop-in" at bounding box center [311, 8] width 7 height 7
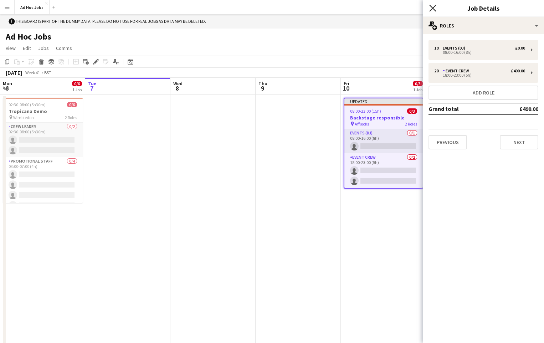
click at [435, 9] on icon "Close pop-in" at bounding box center [432, 8] width 7 height 7
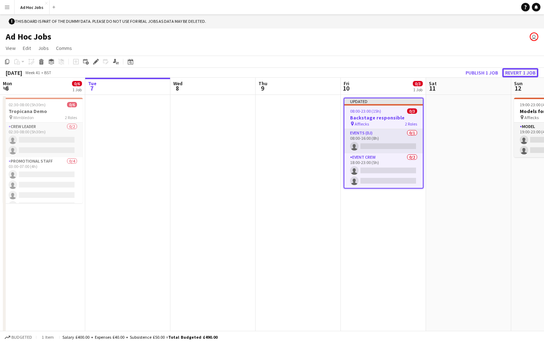
click at [526, 73] on button "Revert 1 job" at bounding box center [520, 72] width 36 height 9
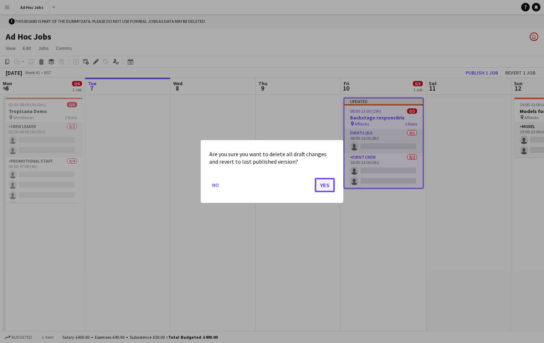
click at [329, 185] on button "Yes" at bounding box center [325, 185] width 20 height 14
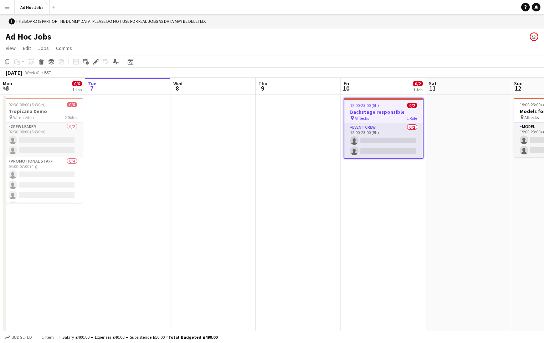
click at [5, 9] on app-icon "Menu" at bounding box center [7, 7] width 6 height 6
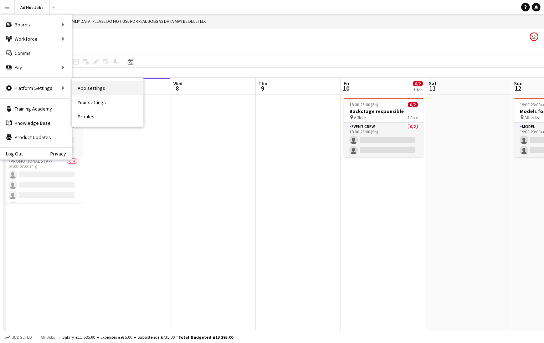
click at [86, 89] on link "App settings" at bounding box center [107, 88] width 71 height 14
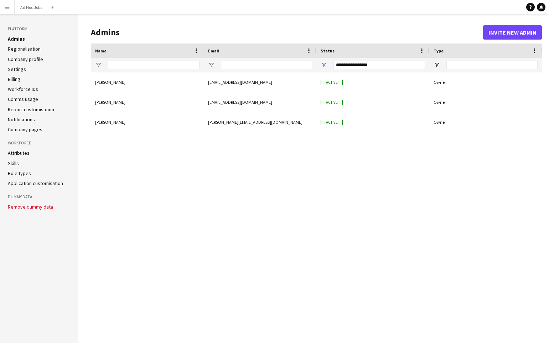
click at [20, 173] on link "Role types" at bounding box center [19, 173] width 23 height 6
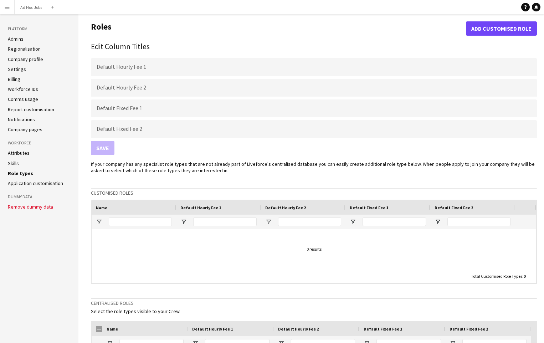
click at [42, 182] on link "Application customisation" at bounding box center [35, 183] width 55 height 6
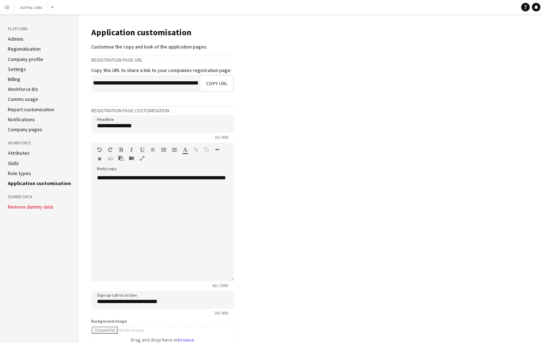
click at [4, 5] on app-icon "Menu" at bounding box center [7, 7] width 6 height 6
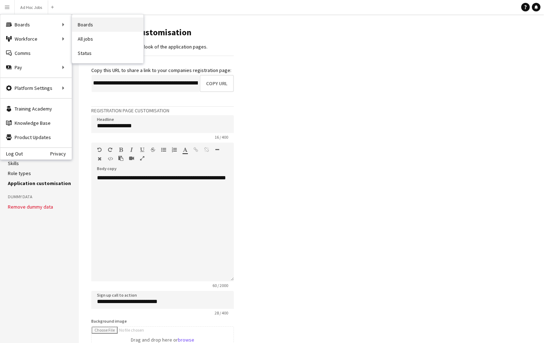
click at [88, 25] on link "Boards" at bounding box center [107, 24] width 71 height 14
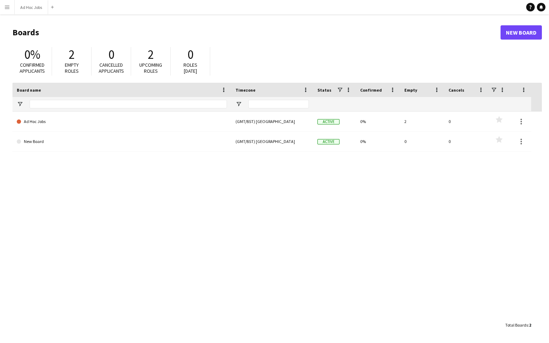
click at [6, 8] on app-icon "Menu" at bounding box center [7, 7] width 6 height 6
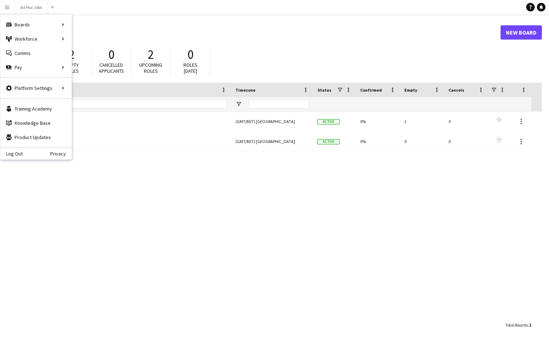
click at [241, 19] on main "Boards New Board 0% Confirmed applicants 2 Empty roles 0 Cancelled applicants 2…" at bounding box center [274, 178] width 549 height 328
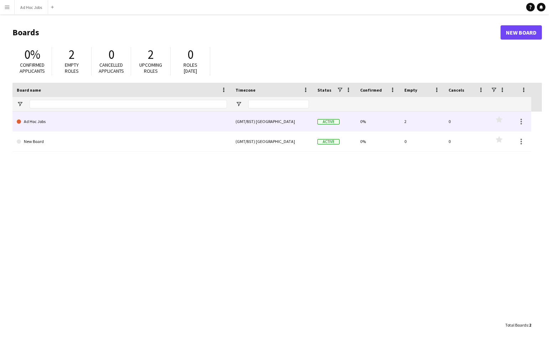
click at [47, 122] on link "Ad Hoc Jobs" at bounding box center [122, 122] width 210 height 20
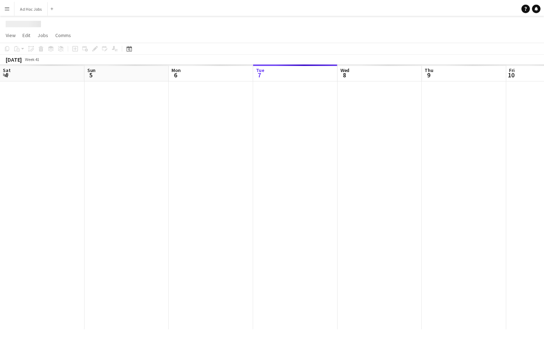
scroll to position [0, 170]
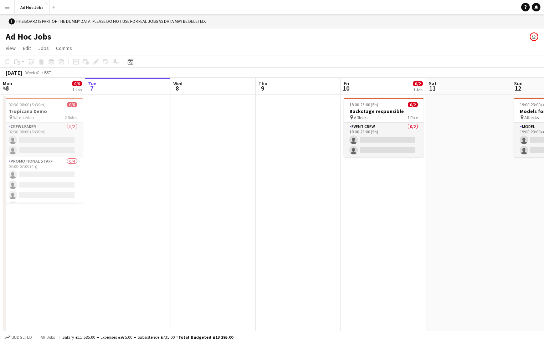
click at [45, 38] on h1 "Ad Hoc Jobs" at bounding box center [29, 36] width 46 height 11
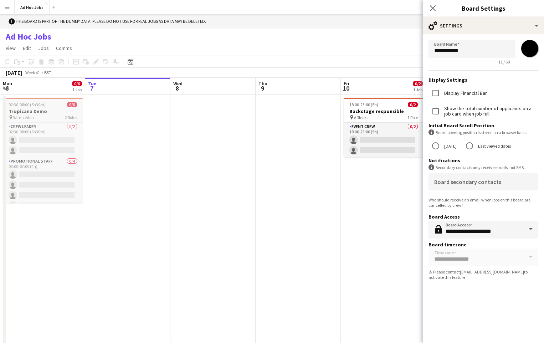
click at [51, 115] on div "pin Wimbledon 2 Roles" at bounding box center [43, 117] width 80 height 6
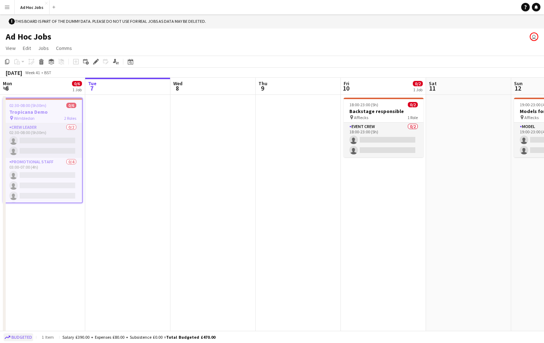
click at [24, 338] on span "Budgeted" at bounding box center [21, 337] width 21 height 5
click at [382, 108] on h3 "Backstage responsible" at bounding box center [384, 111] width 80 height 6
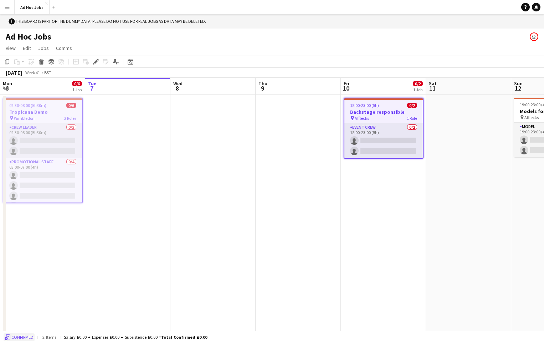
click at [17, 336] on span "Confirmed" at bounding box center [22, 337] width 22 height 5
click at [49, 37] on h1 "Ad Hoc Jobs" at bounding box center [29, 36] width 46 height 11
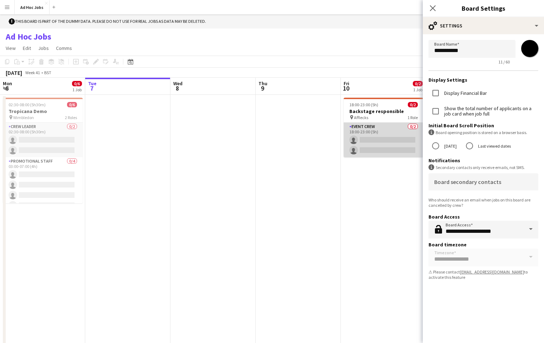
click at [398, 131] on app-card-role "Event Crew 0/2 18:00-23:00 (5h) single-neutral-actions single-neutral-actions" at bounding box center [384, 140] width 80 height 35
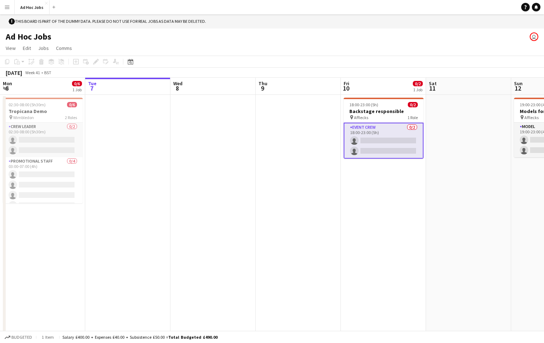
click at [397, 129] on app-card-role "Event Crew 0/2 18:00-23:00 (5h) single-neutral-actions single-neutral-actions" at bounding box center [384, 141] width 80 height 36
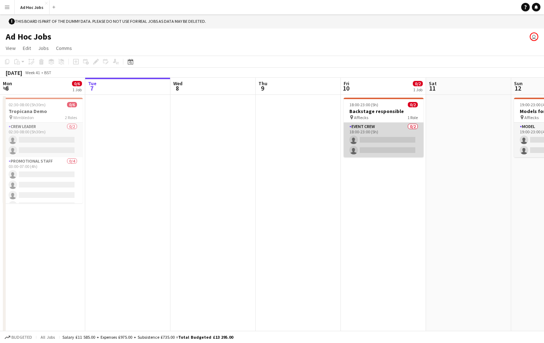
click at [397, 129] on app-card-role "Event Crew 0/2 18:00-23:00 (5h) single-neutral-actions single-neutral-actions" at bounding box center [384, 140] width 80 height 35
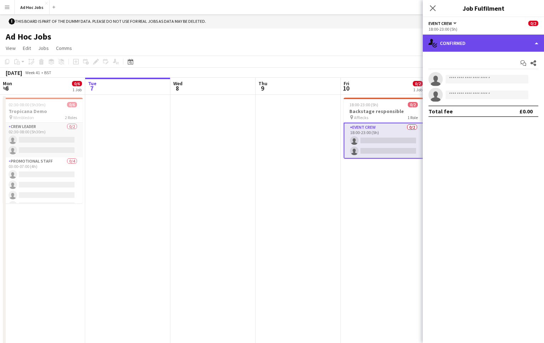
click at [502, 45] on div "single-neutral-actions-check-2 Confirmed" at bounding box center [483, 43] width 121 height 17
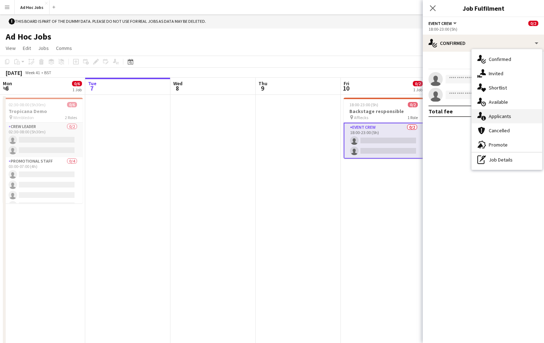
click at [494, 116] on span "Applicants" at bounding box center [500, 116] width 22 height 6
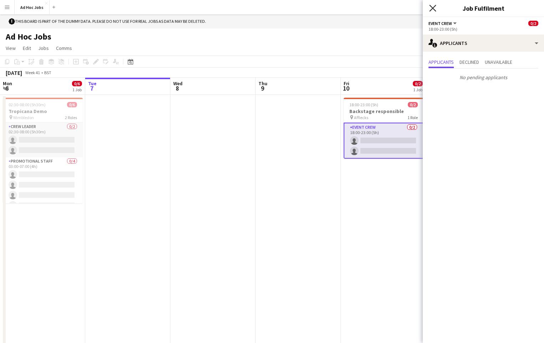
click at [430, 9] on icon "Close pop-in" at bounding box center [432, 8] width 7 height 7
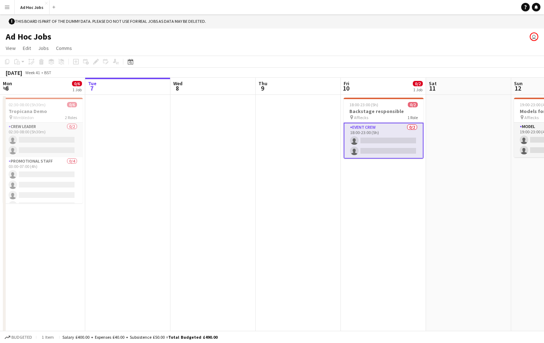
click at [403, 31] on div "Ad Hoc Jobs user" at bounding box center [272, 36] width 544 height 14
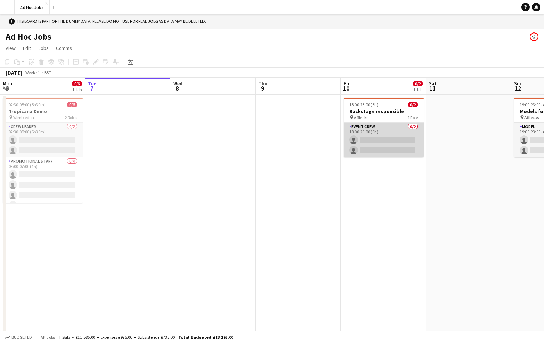
click at [385, 137] on app-card-role "Event Crew 0/2 18:00-23:00 (5h) single-neutral-actions single-neutral-actions" at bounding box center [384, 140] width 80 height 35
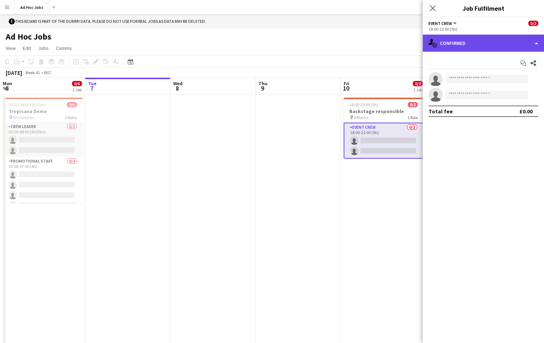
click at [497, 45] on div "single-neutral-actions-check-2 Confirmed" at bounding box center [483, 43] width 121 height 17
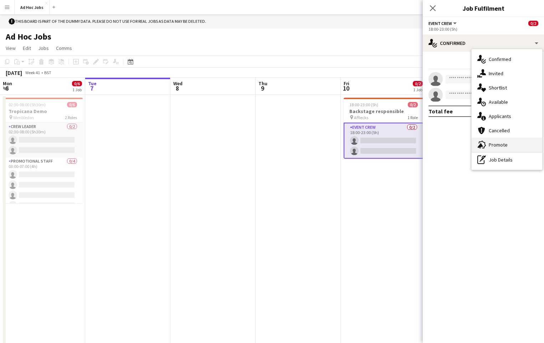
click at [506, 143] on span "Promote" at bounding box center [498, 145] width 19 height 6
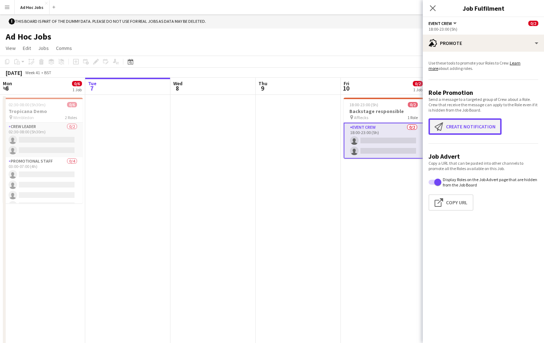
click at [468, 125] on button "Create notification Create notification" at bounding box center [465, 126] width 73 height 16
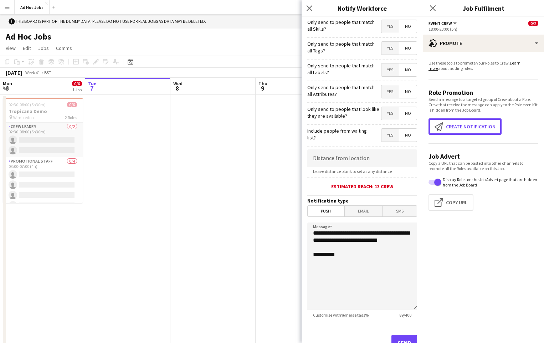
scroll to position [0, 0]
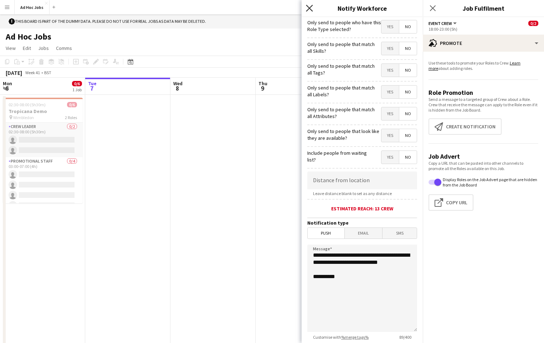
click at [309, 6] on icon "Close pop-in" at bounding box center [309, 8] width 7 height 7
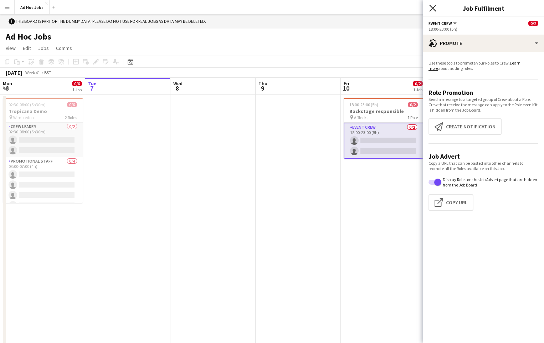
click at [431, 8] on icon "Close pop-in" at bounding box center [432, 8] width 7 height 7
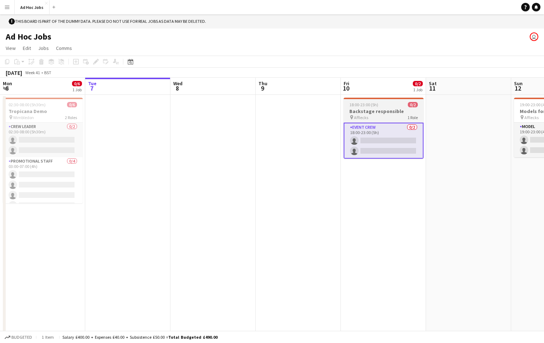
click at [386, 108] on h3 "Backstage responsible" at bounding box center [384, 111] width 80 height 6
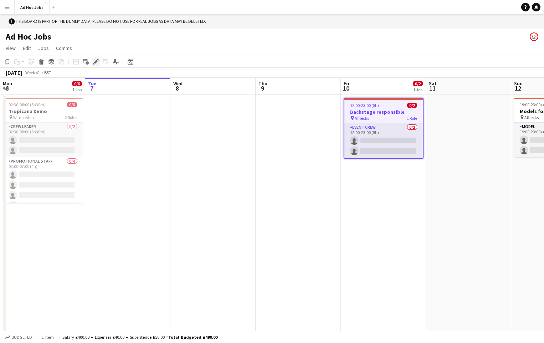
click at [94, 63] on icon at bounding box center [96, 62] width 4 height 4
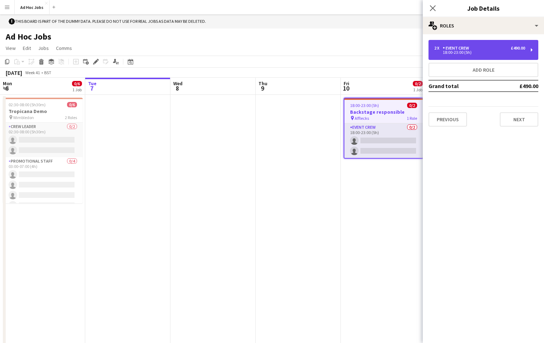
click at [507, 51] on div "18:00-23:00 (5h)" at bounding box center [479, 53] width 91 height 4
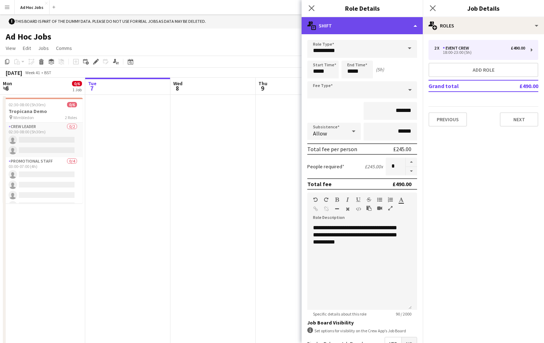
click at [390, 26] on div "multiple-actions-text Shift" at bounding box center [362, 25] width 121 height 17
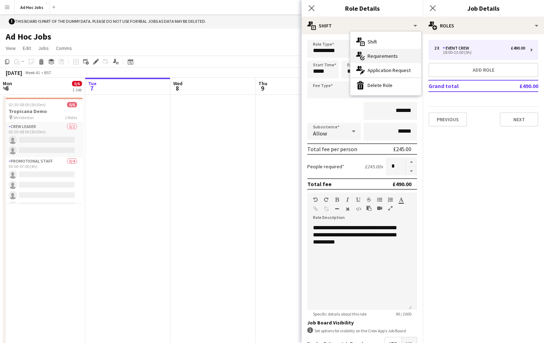
click at [388, 57] on span "Requirements" at bounding box center [383, 56] width 30 height 6
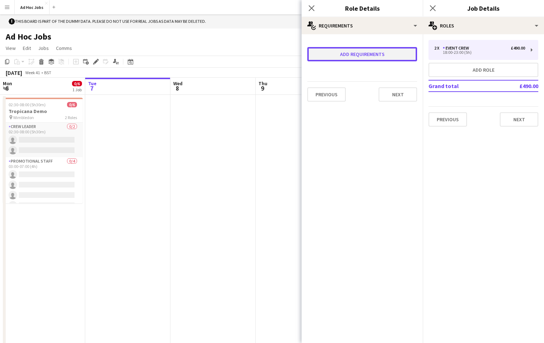
click at [365, 55] on button "Add requirements" at bounding box center [362, 54] width 110 height 14
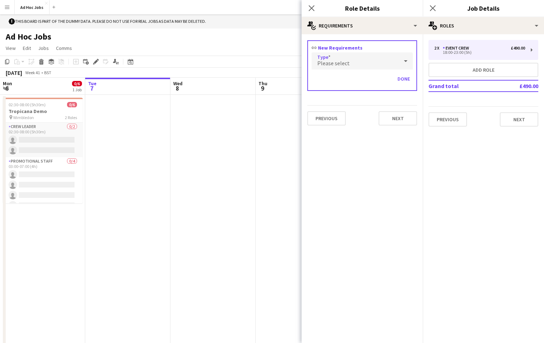
click at [395, 64] on div "Please select" at bounding box center [355, 60] width 87 height 17
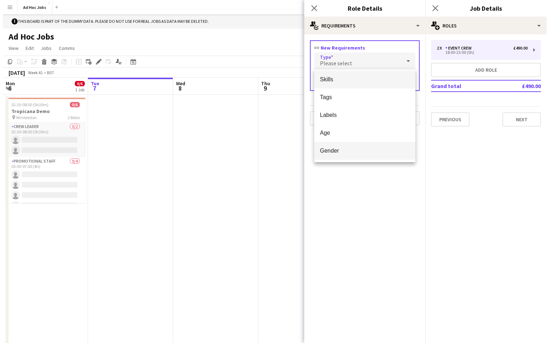
scroll to position [2, 0]
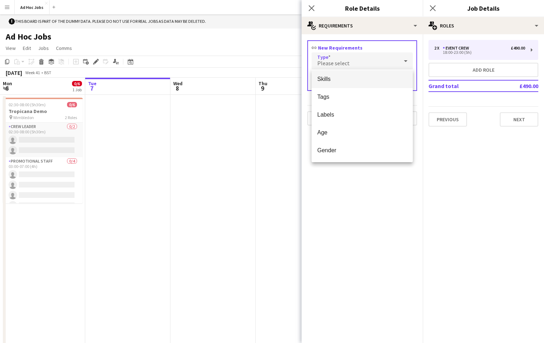
click at [391, 31] on div at bounding box center [272, 171] width 544 height 343
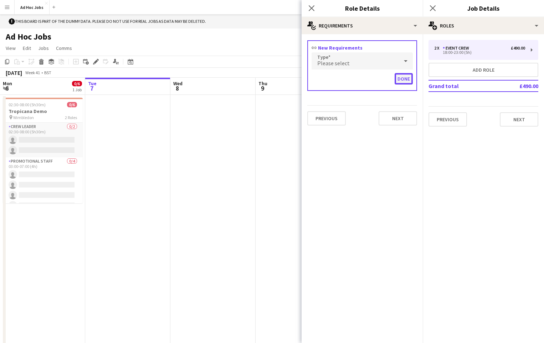
click at [399, 79] on button "Done" at bounding box center [404, 78] width 18 height 11
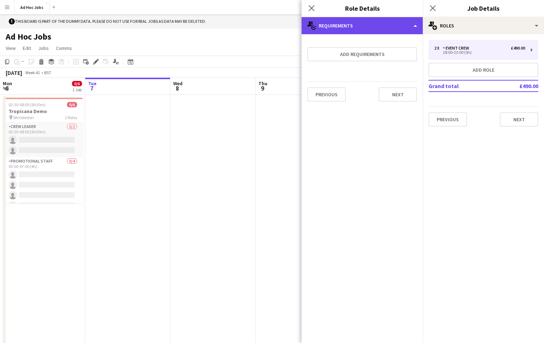
click at [375, 27] on div "multiple-actions-check-2 Requirements" at bounding box center [362, 25] width 121 height 17
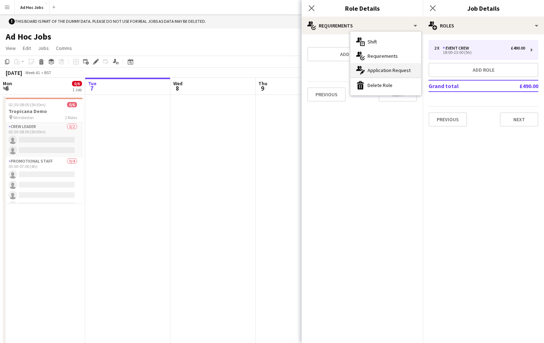
click at [380, 70] on span "Application Request" at bounding box center [389, 70] width 43 height 6
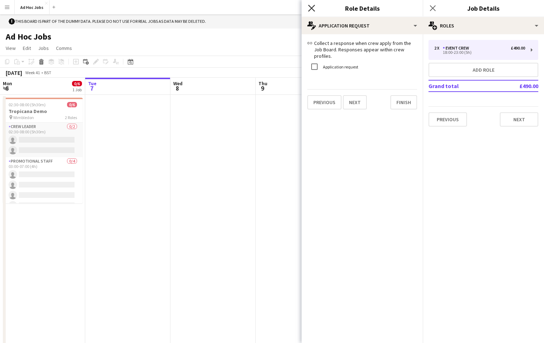
click at [312, 9] on icon "Close pop-in" at bounding box center [311, 8] width 7 height 7
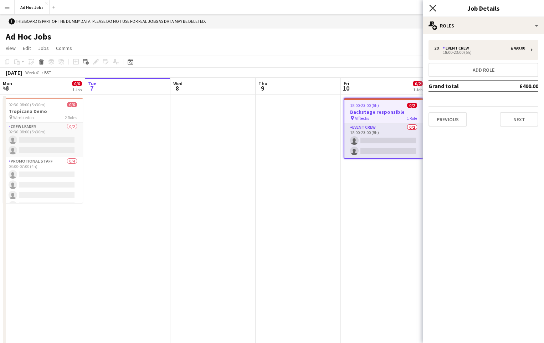
click at [431, 8] on icon "Close pop-in" at bounding box center [432, 8] width 7 height 7
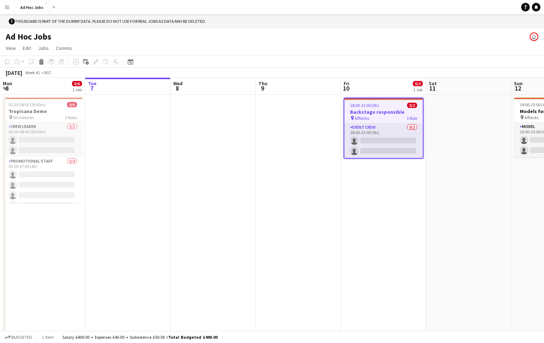
click at [4, 6] on button "Menu" at bounding box center [7, 7] width 14 height 14
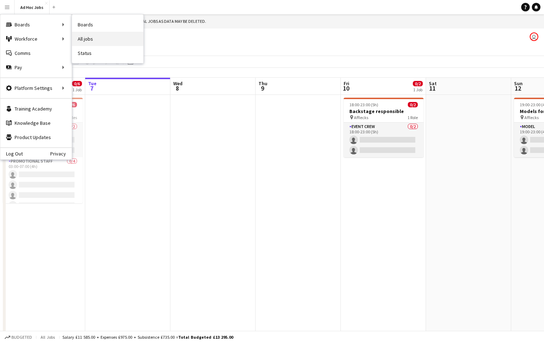
click at [85, 39] on link "All jobs" at bounding box center [107, 39] width 71 height 14
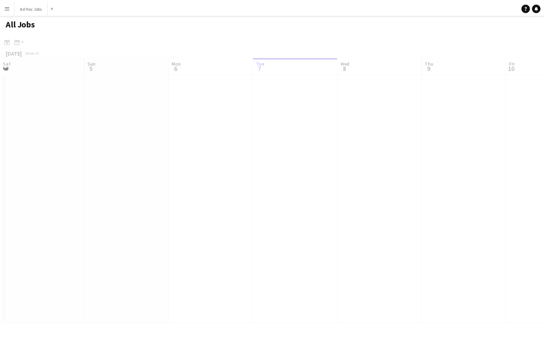
scroll to position [0, 170]
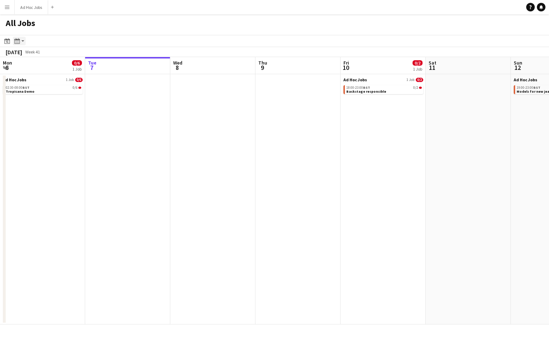
click at [20, 42] on div "Month view / Day view" at bounding box center [17, 41] width 9 height 9
click at [36, 80] on link "Month view" at bounding box center [38, 79] width 39 height 6
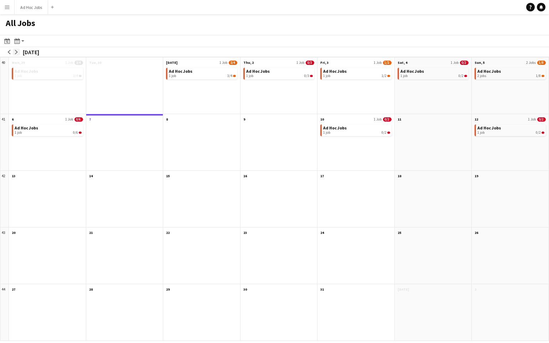
click at [17, 52] on app-icon "arrow-right" at bounding box center [16, 52] width 4 height 4
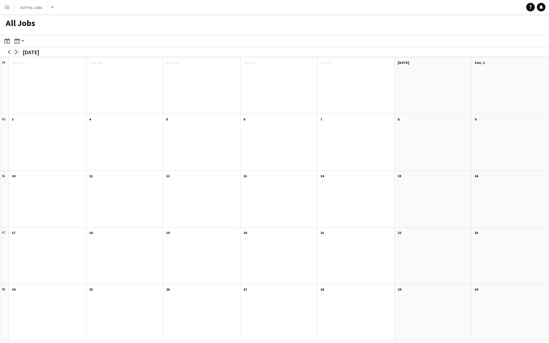
click at [16, 53] on app-icon "arrow-right" at bounding box center [16, 52] width 4 height 4
click at [27, 6] on button "Ad Hoc Jobs Close" at bounding box center [32, 7] width 34 height 14
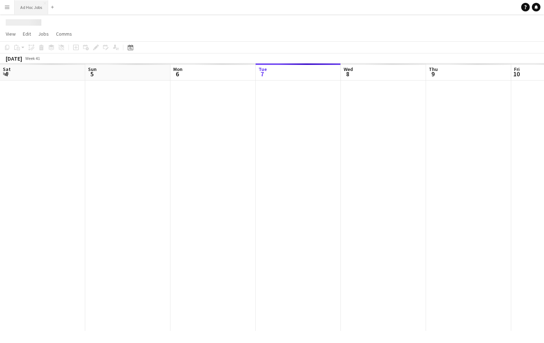
scroll to position [0, 170]
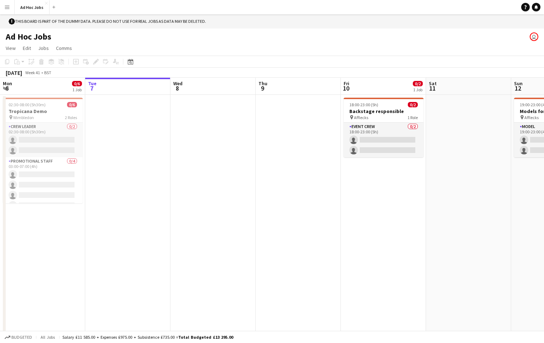
click at [44, 37] on h1 "Ad Hoc Jobs" at bounding box center [29, 36] width 46 height 11
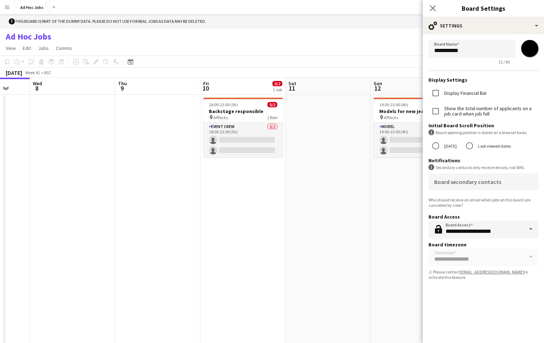
drag, startPoint x: 342, startPoint y: 294, endPoint x: 196, endPoint y: 288, distance: 145.6
click at [196, 288] on app-calendar-viewport "Sat 4 0/2 1 Job Sun 5 1/8 2 Jobs Mon 6 0/6 1 Job Tue 7 Wed 8 Thu 9 Fri 10 0/2 1…" at bounding box center [272, 211] width 544 height 267
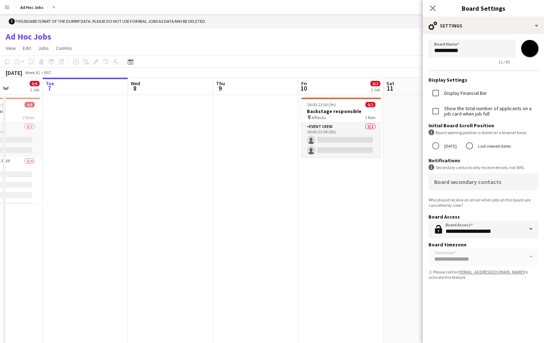
drag, startPoint x: 283, startPoint y: 307, endPoint x: 175, endPoint y: 286, distance: 109.6
click at [175, 286] on app-calendar-viewport "Sat 4 0/2 1 Job Sun 5 1/8 2 Jobs Mon 6 0/6 1 Job Tue 7 Wed 8 Thu 9 Fri 10 0/2 1…" at bounding box center [272, 211] width 544 height 267
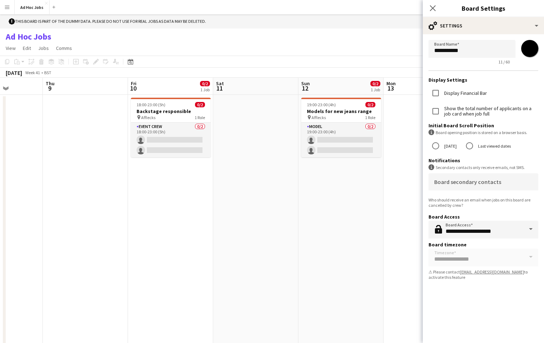
scroll to position [0, 253]
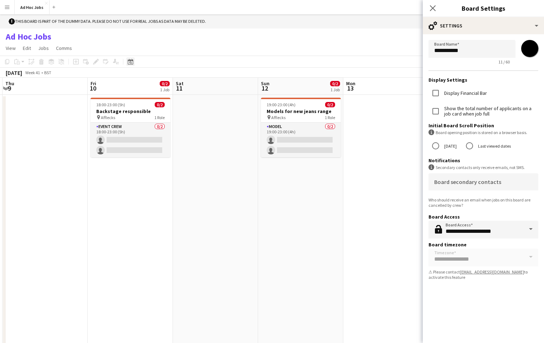
click at [131, 63] on icon "Date picker" at bounding box center [131, 62] width 6 height 6
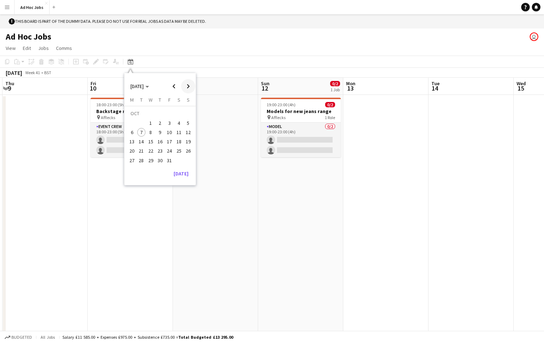
click at [186, 85] on span "Next month" at bounding box center [188, 86] width 14 height 14
click at [159, 114] on span "1" at bounding box center [160, 114] width 9 height 10
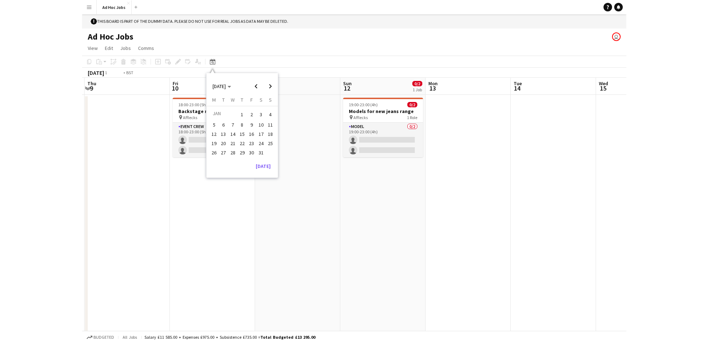
scroll to position [0, 245]
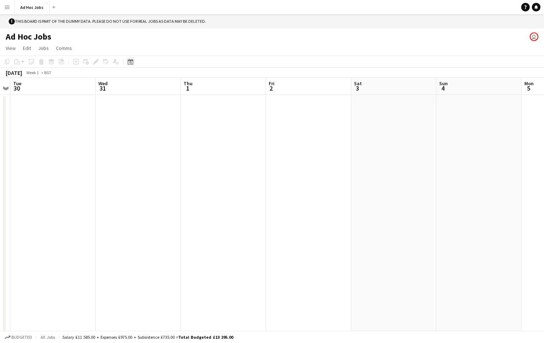
click at [128, 61] on icon "Date picker" at bounding box center [131, 62] width 6 height 6
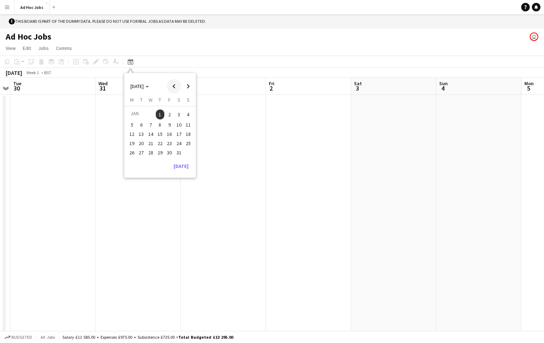
click at [171, 85] on span "Previous month" at bounding box center [174, 86] width 14 height 14
click at [185, 86] on span "Next month" at bounding box center [188, 86] width 14 height 14
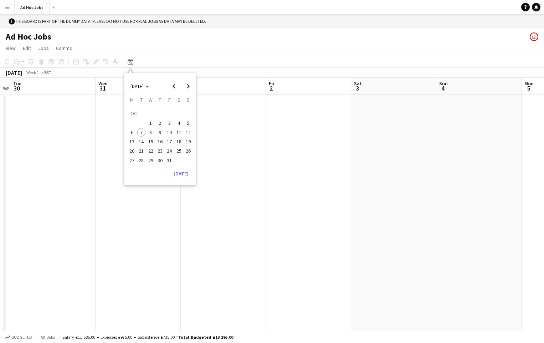
click at [142, 132] on span "7" at bounding box center [141, 132] width 9 height 9
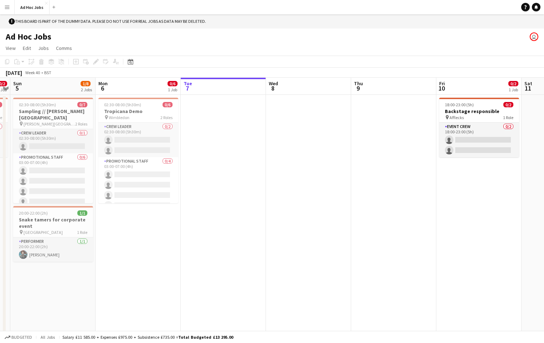
click at [43, 36] on h1 "Ad Hoc Jobs" at bounding box center [29, 36] width 46 height 11
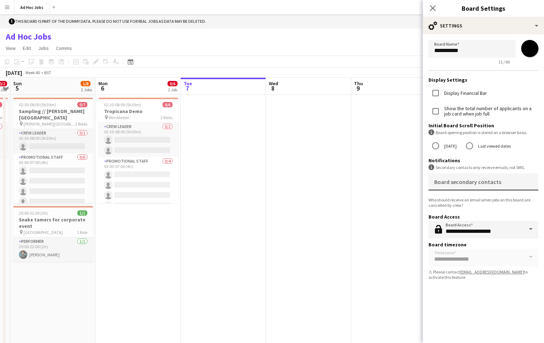
click at [465, 181] on mat-label "Board secondary contacts" at bounding box center [467, 181] width 67 height 7
click at [465, 182] on input "Board secondary contacts" at bounding box center [482, 184] width 96 height 5
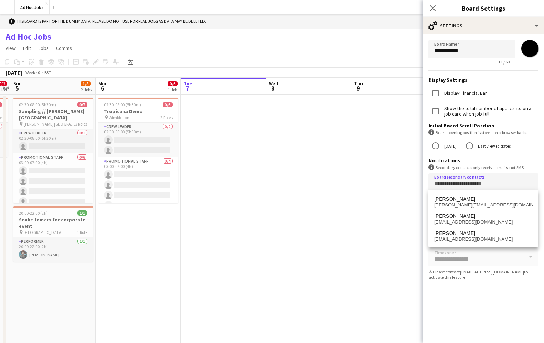
click at [463, 183] on input "Board secondary contacts" at bounding box center [482, 184] width 96 height 5
drag, startPoint x: 509, startPoint y: 296, endPoint x: 507, endPoint y: 290, distance: 6.2
click at [509, 295] on div "**********" at bounding box center [483, 180] width 121 height 326
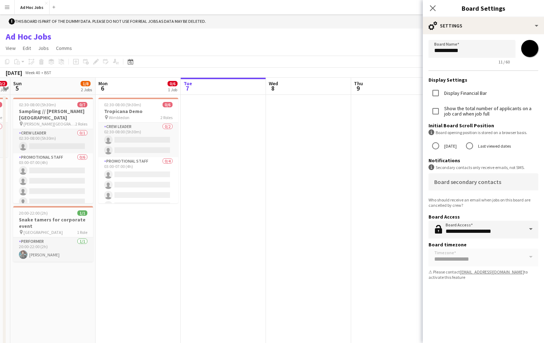
click at [532, 230] on span at bounding box center [530, 229] width 15 height 17
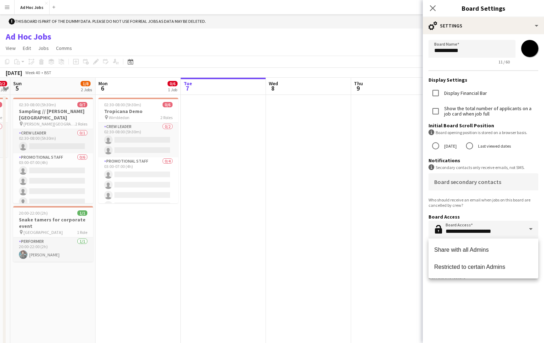
click at [487, 298] on div "**********" at bounding box center [483, 180] width 121 height 326
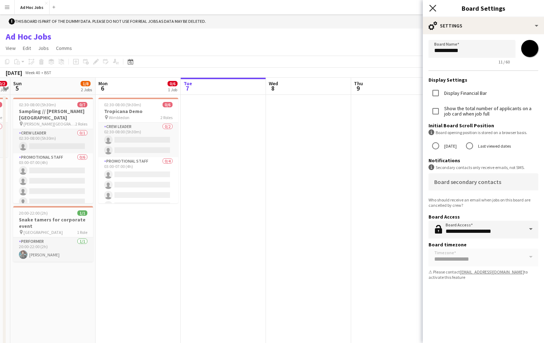
click at [432, 8] on icon at bounding box center [432, 8] width 7 height 7
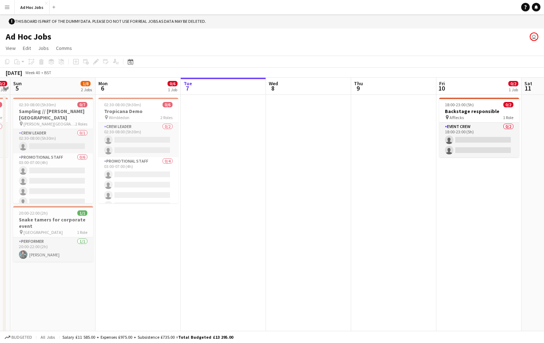
click at [7, 9] on app-icon "Menu" at bounding box center [7, 7] width 6 height 6
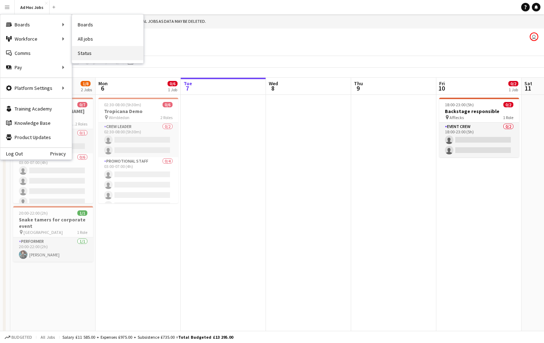
click at [87, 53] on link "Status" at bounding box center [107, 53] width 71 height 14
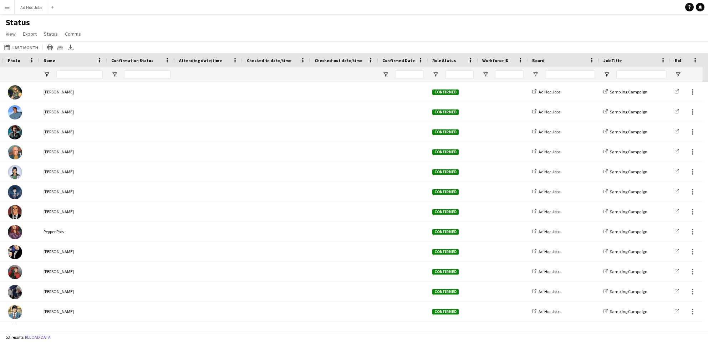
scroll to position [0, 103]
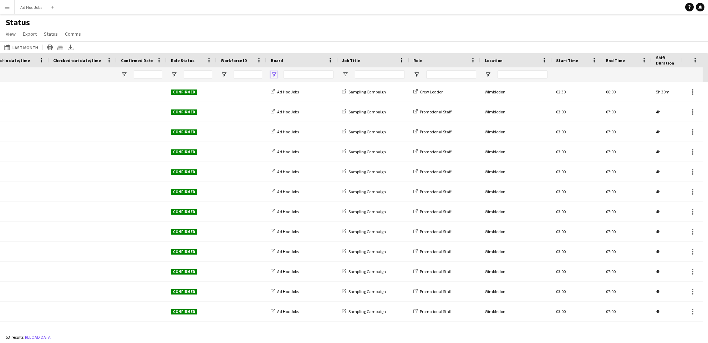
click at [272, 75] on span "Open Filter Menu" at bounding box center [274, 74] width 6 height 6
click at [275, 74] on span "Open Filter Menu" at bounding box center [274, 74] width 6 height 6
click at [307, 21] on div "Status View Views Default view New view Update view Delete view Edit name Custo…" at bounding box center [354, 29] width 708 height 24
click at [13, 34] on span "View" at bounding box center [11, 34] width 10 height 6
click at [28, 70] on span "Customise view" at bounding box center [26, 70] width 34 height 6
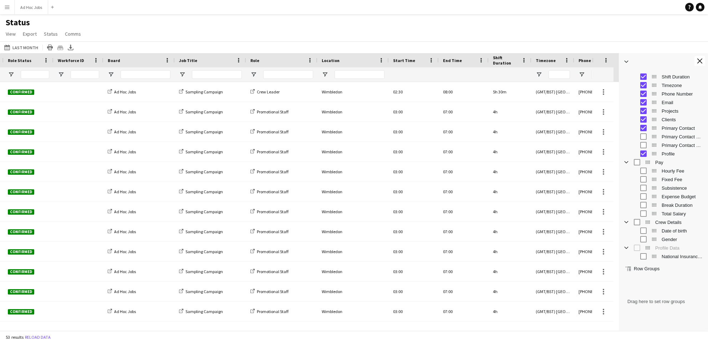
scroll to position [0, 618]
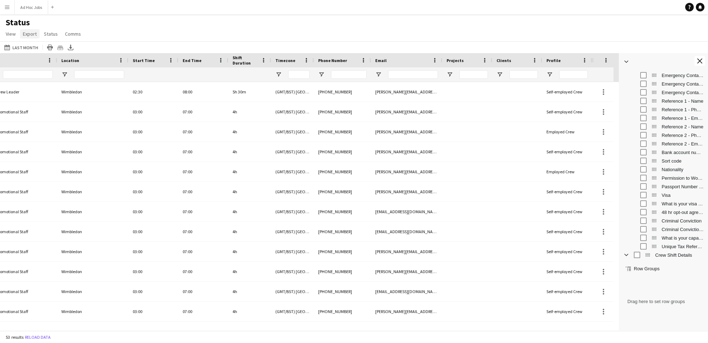
click at [32, 35] on span "Export" at bounding box center [30, 34] width 14 height 6
click at [98, 14] on app-navbar "Menu Boards Boards Boards All jobs Status Workforce Workforce My Workforce Recr…" at bounding box center [354, 7] width 708 height 14
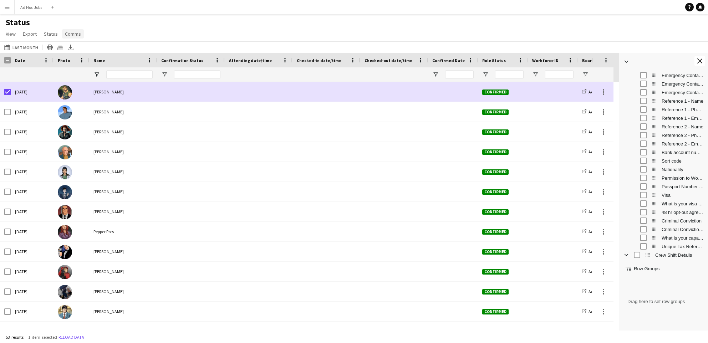
click at [70, 35] on span "Comms" at bounding box center [73, 34] width 16 height 6
click at [77, 50] on span "Send notification" at bounding box center [85, 49] width 36 height 6
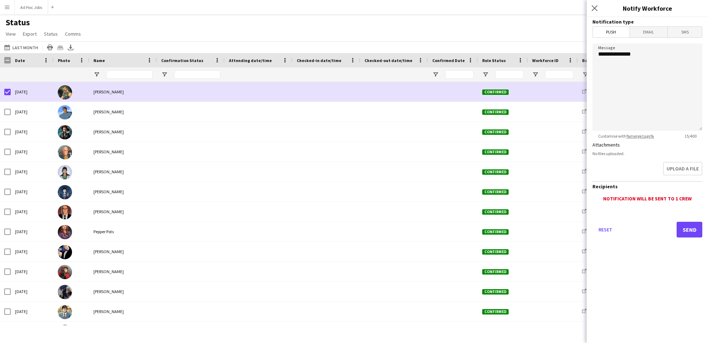
click at [549, 13] on div "Close pop-in" at bounding box center [595, 8] width 18 height 16
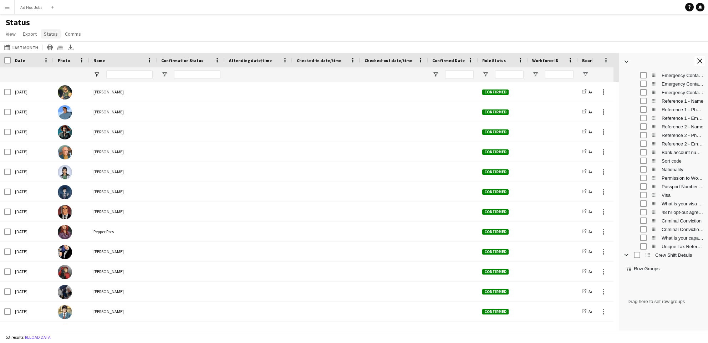
click at [51, 34] on span "Status" at bounding box center [51, 34] width 14 height 6
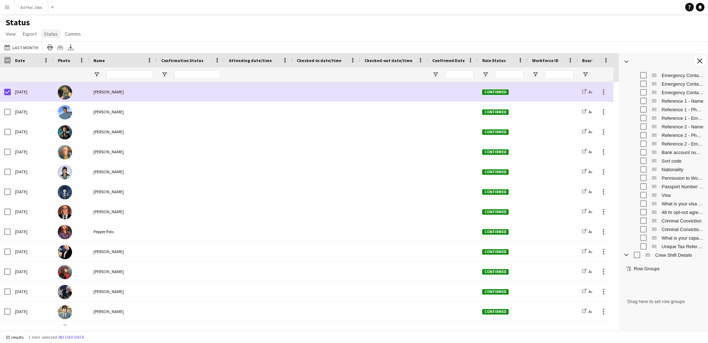
click at [53, 34] on span "Status" at bounding box center [51, 34] width 14 height 6
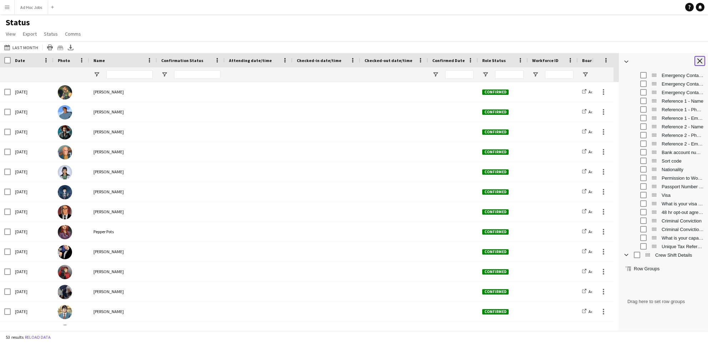
click at [549, 60] on app-icon "Close tool panel" at bounding box center [699, 60] width 5 height 5
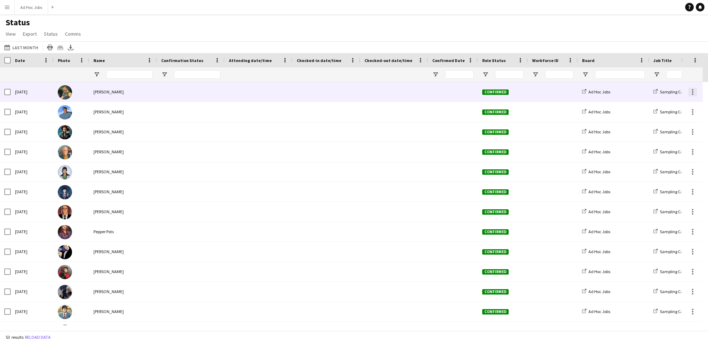
click at [549, 94] on div at bounding box center [692, 92] width 9 height 9
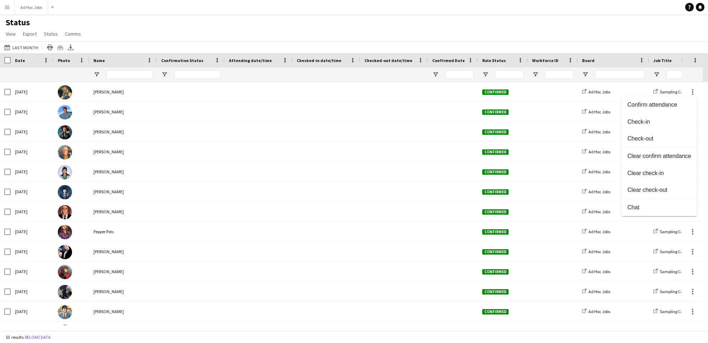
click at [549, 91] on div at bounding box center [354, 171] width 708 height 343
click at [30, 47] on button "Last Month Last Month" at bounding box center [21, 47] width 37 height 9
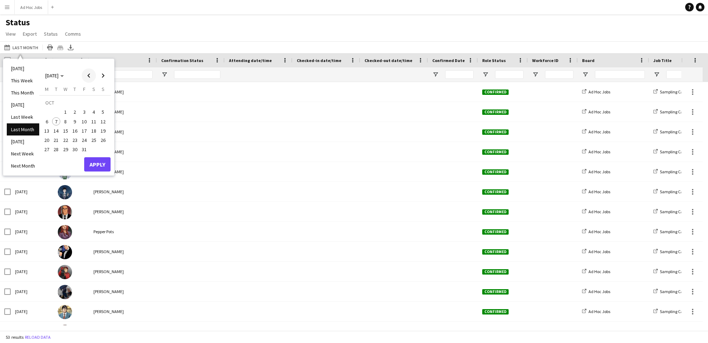
click at [90, 77] on span "Previous month" at bounding box center [89, 75] width 14 height 14
click at [46, 112] on span "1" at bounding box center [46, 112] width 9 height 9
click at [54, 151] on span "30" at bounding box center [56, 149] width 9 height 9
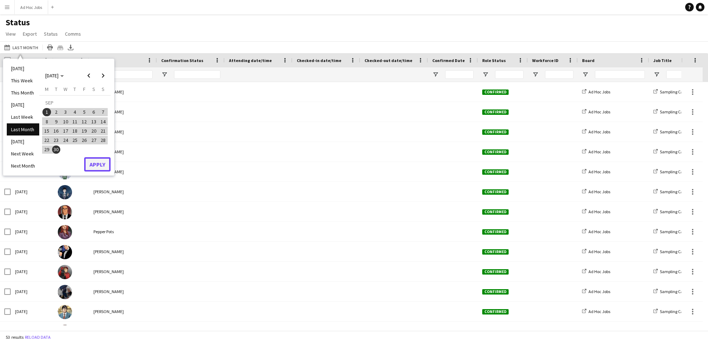
click at [98, 165] on button "Apply" at bounding box center [97, 164] width 26 height 14
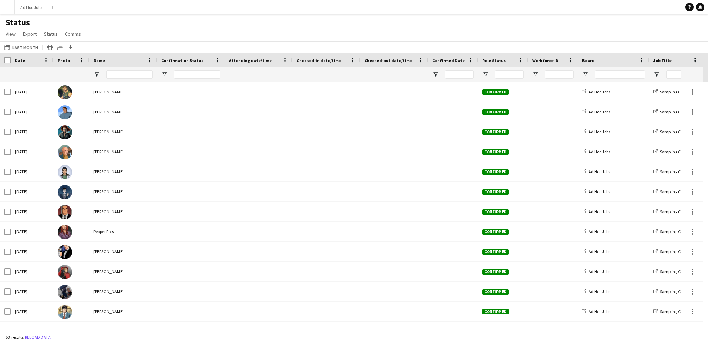
click at [8, 7] on app-icon "Menu" at bounding box center [7, 7] width 6 height 6
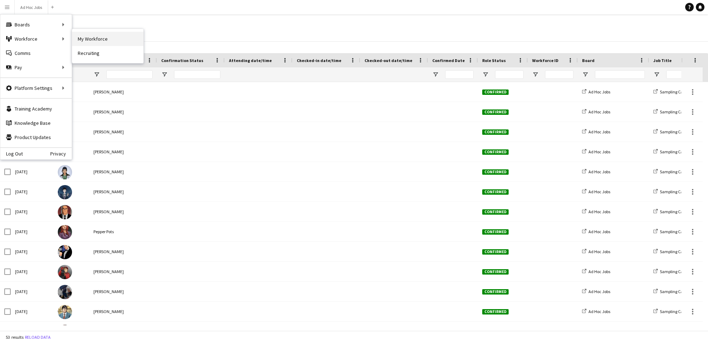
click at [97, 40] on link "My Workforce" at bounding box center [107, 39] width 71 height 14
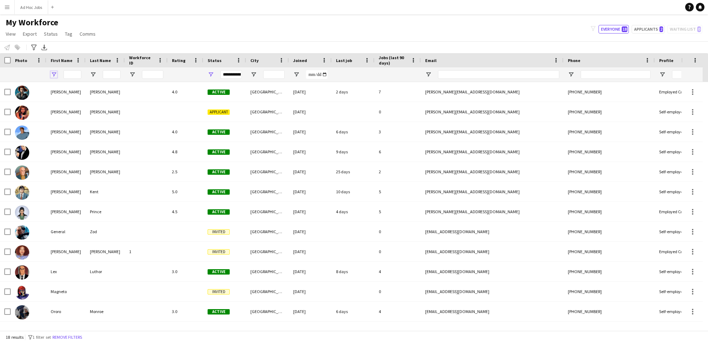
click at [54, 76] on span "Open Filter Menu" at bounding box center [54, 74] width 6 height 6
click at [104, 87] on span "Filtering operator" at bounding box center [103, 87] width 6 height 6
click at [133, 29] on div "My Workforce View Views Default view New view Update view Delete view Edit name…" at bounding box center [354, 29] width 708 height 24
click at [66, 59] on span "First Name" at bounding box center [62, 60] width 22 height 5
click at [70, 62] on span at bounding box center [69, 60] width 6 height 6
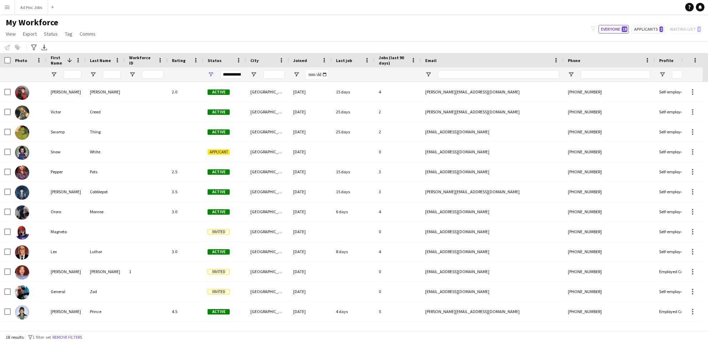
click at [68, 62] on span at bounding box center [69, 60] width 6 height 6
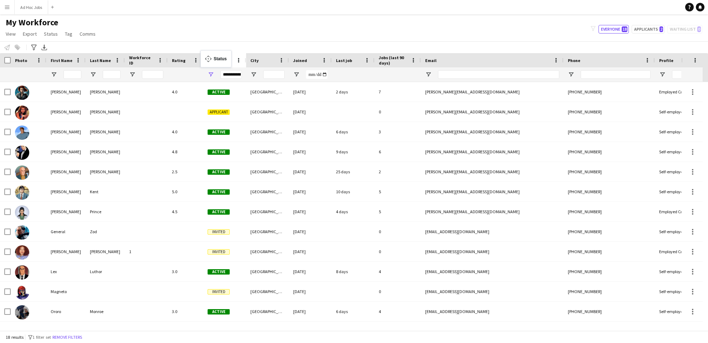
drag, startPoint x: 223, startPoint y: 60, endPoint x: 203, endPoint y: 55, distance: 20.7
click at [15, 36] on span "View" at bounding box center [11, 34] width 10 height 6
click at [27, 71] on span "Customise view" at bounding box center [26, 70] width 34 height 6
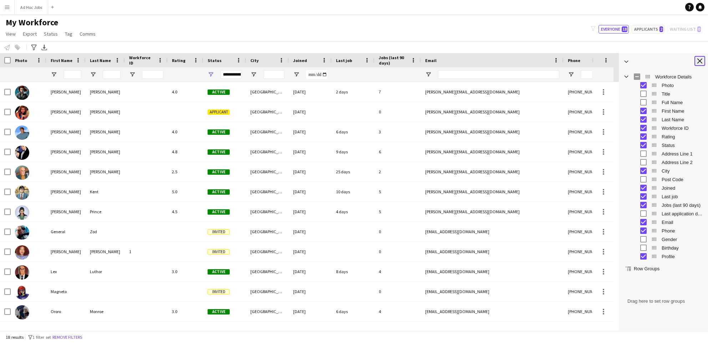
click at [549, 61] on app-icon "Close tool panel" at bounding box center [699, 60] width 5 height 5
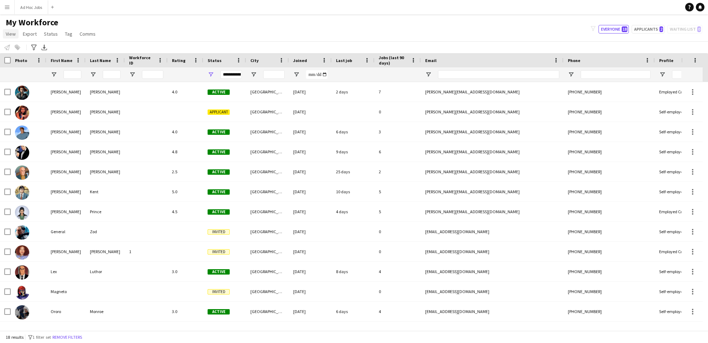
click at [10, 34] on span "View" at bounding box center [11, 34] width 10 height 6
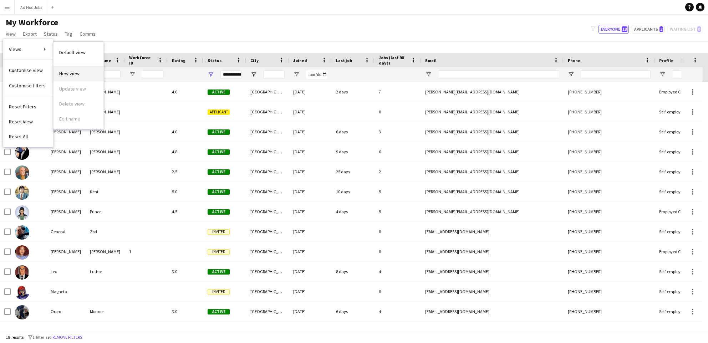
click at [72, 75] on span "New view" at bounding box center [69, 73] width 20 height 6
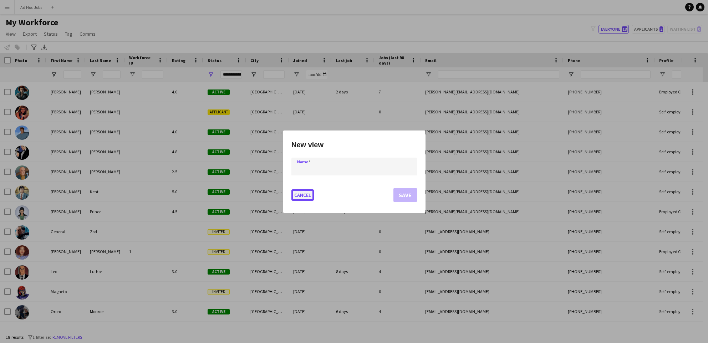
click at [304, 194] on button "Cancel" at bounding box center [302, 194] width 22 height 11
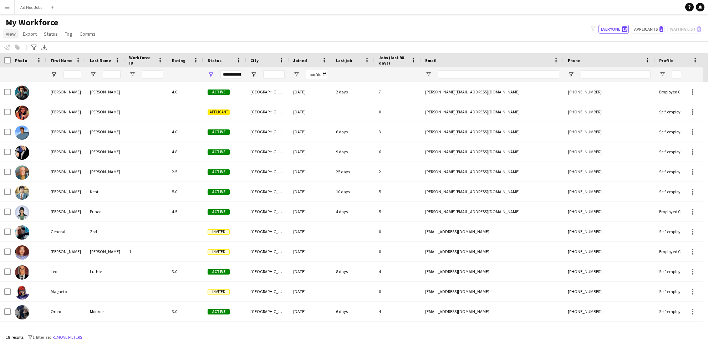
click at [9, 32] on span "View" at bounding box center [11, 34] width 10 height 6
click at [172, 24] on div "My Workforce View Views Default view New view Update view Delete view Edit name…" at bounding box center [354, 29] width 708 height 24
click at [67, 34] on span "Tag" at bounding box center [68, 34] width 7 height 6
click at [156, 25] on div "My Workforce View Views Default view New view Update view Delete view Edit name…" at bounding box center [354, 29] width 708 height 24
click at [33, 47] on icon at bounding box center [33, 48] width 5 height 6
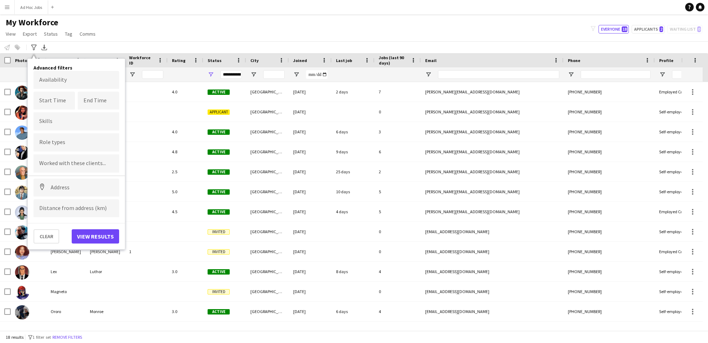
click at [65, 82] on body "Menu Boards Boards Boards All jobs Status Workforce Workforce My Workforce Recr…" at bounding box center [354, 171] width 708 height 343
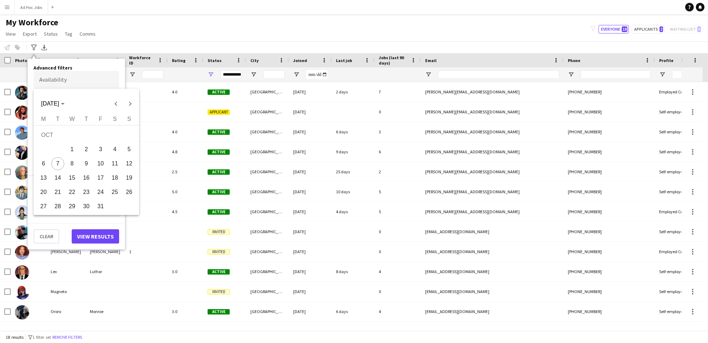
click at [103, 81] on div at bounding box center [354, 171] width 708 height 343
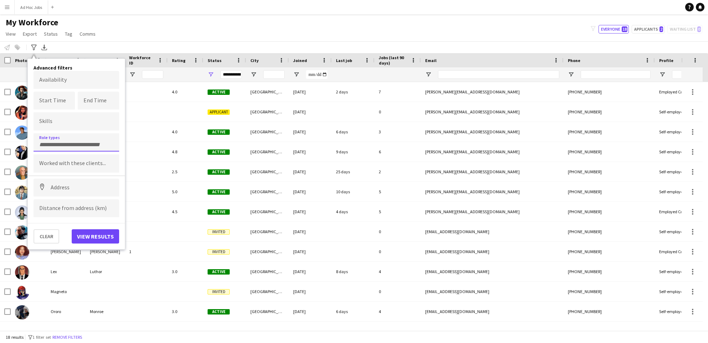
click at [69, 144] on input "Type to search role types..." at bounding box center [76, 145] width 74 height 6
click at [61, 165] on div "Events (DJ)" at bounding box center [77, 162] width 86 height 17
click at [92, 239] on button "View results" at bounding box center [95, 236] width 47 height 14
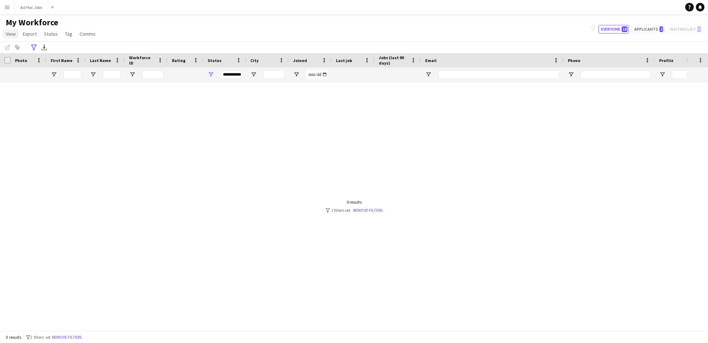
click at [7, 35] on span "View" at bounding box center [11, 34] width 10 height 6
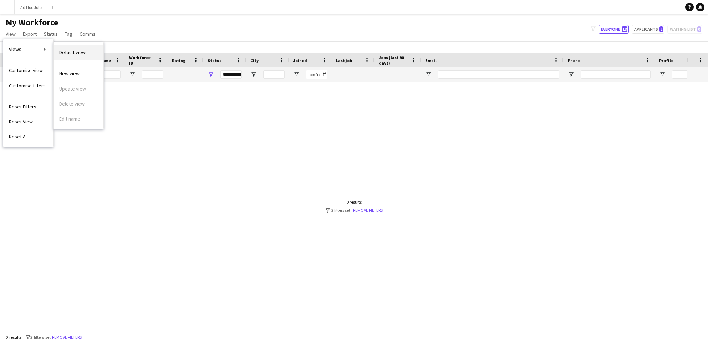
click at [63, 51] on span "Default view" at bounding box center [72, 52] width 26 height 6
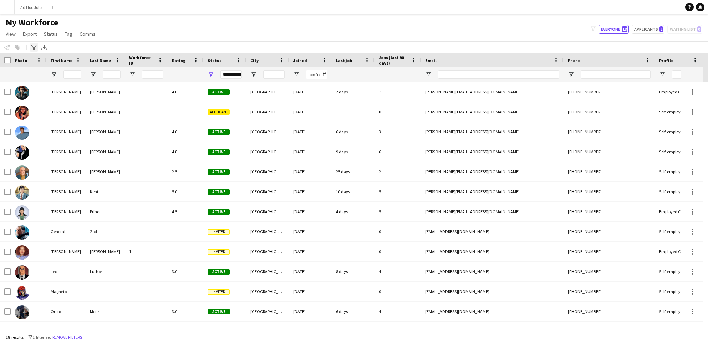
click at [34, 50] on icon at bounding box center [33, 48] width 5 height 6
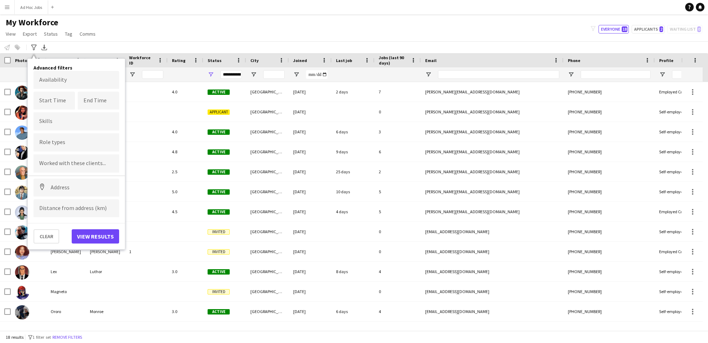
click at [131, 34] on div "My Workforce View Views Default view New view Update view Delete view Edit name…" at bounding box center [354, 29] width 708 height 24
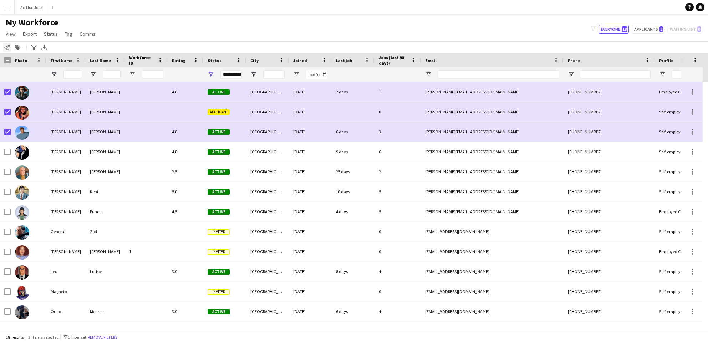
click at [6, 47] on icon at bounding box center [7, 48] width 6 height 6
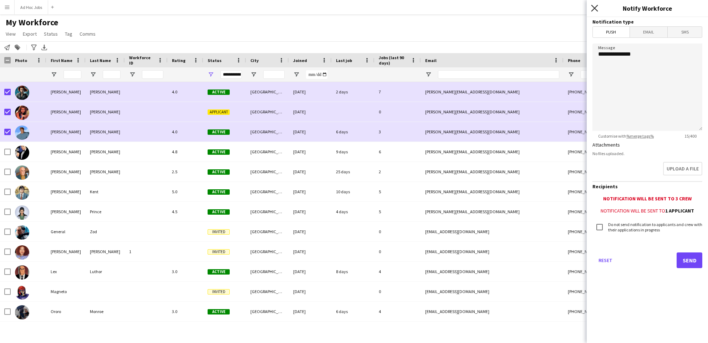
click at [594, 8] on icon at bounding box center [594, 8] width 7 height 7
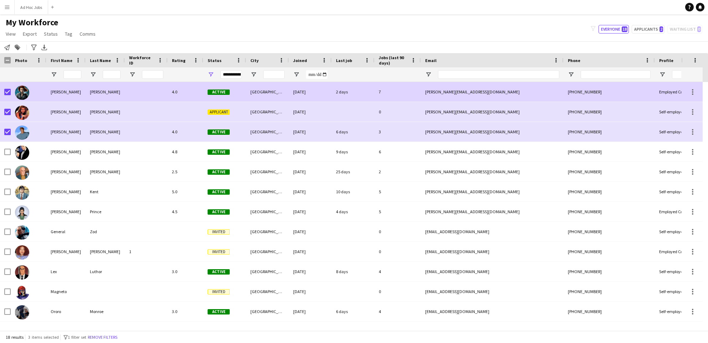
click at [11, 92] on div at bounding box center [29, 92] width 36 height 20
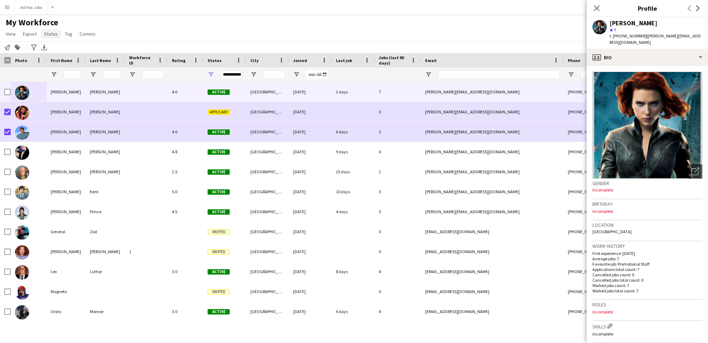
click at [48, 31] on span "Status" at bounding box center [51, 34] width 14 height 6
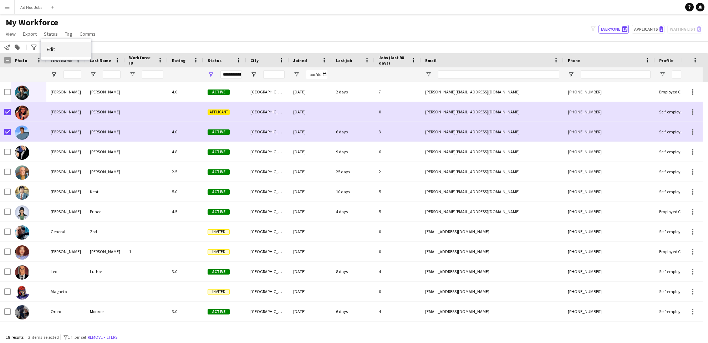
click at [52, 48] on span "Edit" at bounding box center [51, 49] width 8 height 6
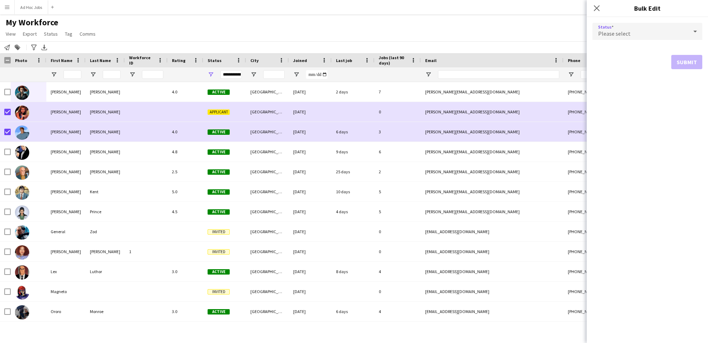
click at [679, 34] on div "Please select" at bounding box center [640, 31] width 96 height 17
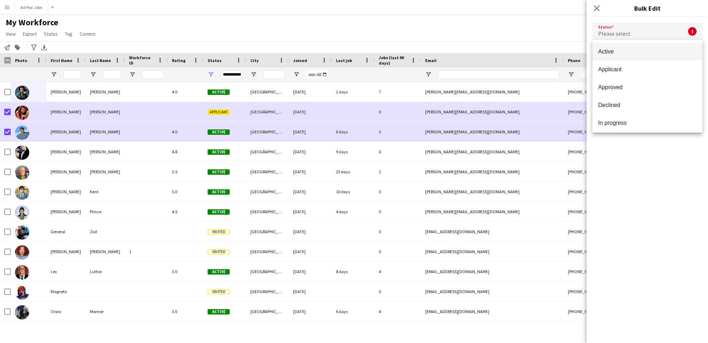
click at [8, 112] on div at bounding box center [354, 171] width 708 height 343
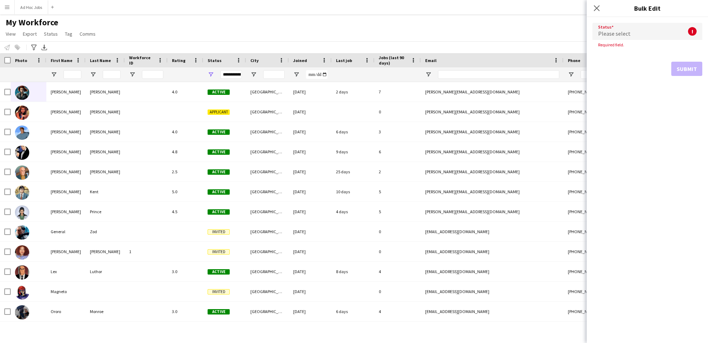
click at [672, 35] on div "Please select" at bounding box center [640, 31] width 96 height 17
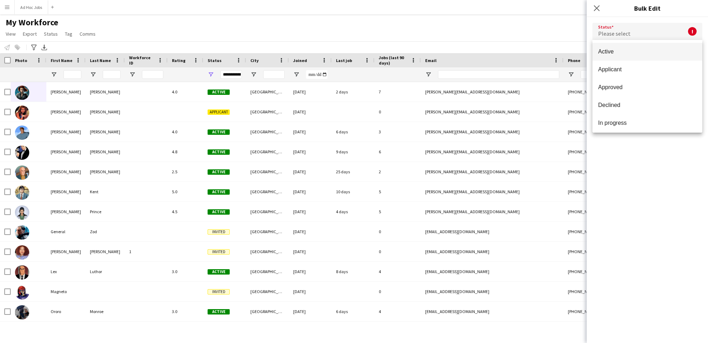
click at [599, 7] on div at bounding box center [354, 171] width 708 height 343
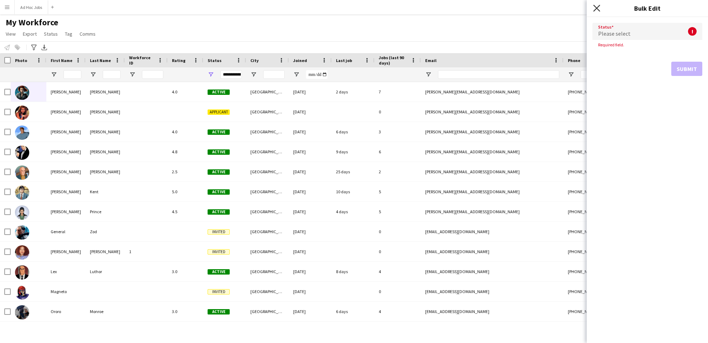
click at [598, 8] on icon "Close pop-in" at bounding box center [596, 8] width 7 height 7
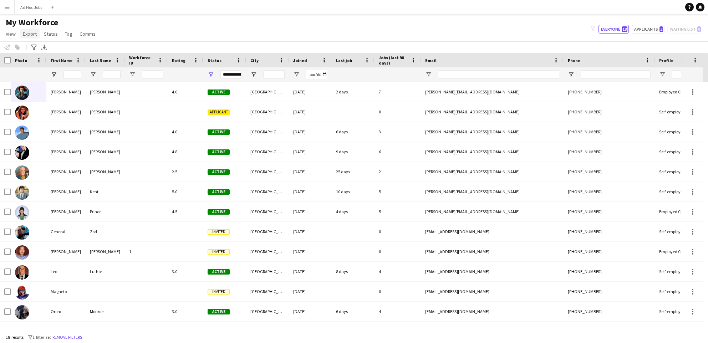
click at [30, 34] on span "Export" at bounding box center [30, 34] width 14 height 6
click at [6, 34] on span "View" at bounding box center [11, 34] width 10 height 6
click at [117, 25] on div "My Workforce View Views Default view New view Update view Delete view Edit name…" at bounding box center [354, 29] width 708 height 24
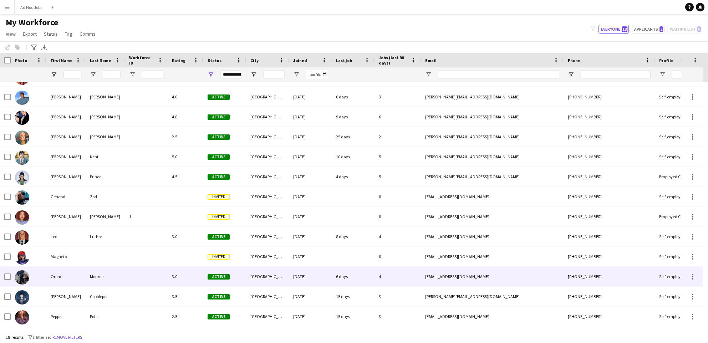
scroll to position [116, 0]
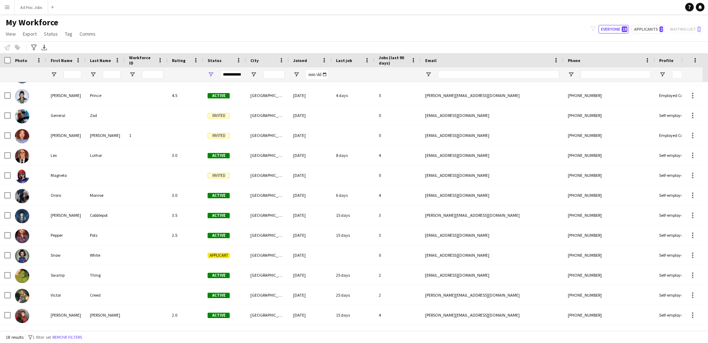
click at [9, 8] on app-icon "Menu" at bounding box center [7, 7] width 6 height 6
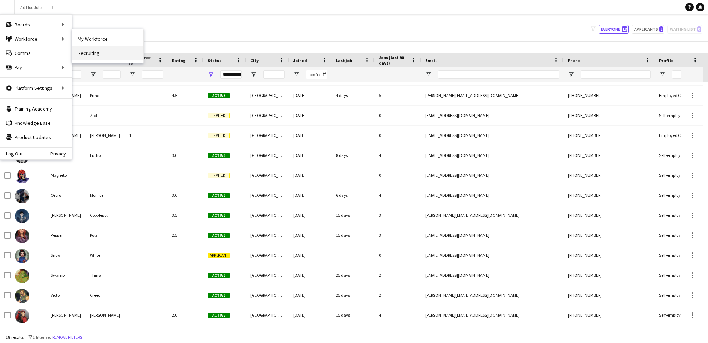
click at [87, 52] on link "Recruiting" at bounding box center [107, 53] width 71 height 14
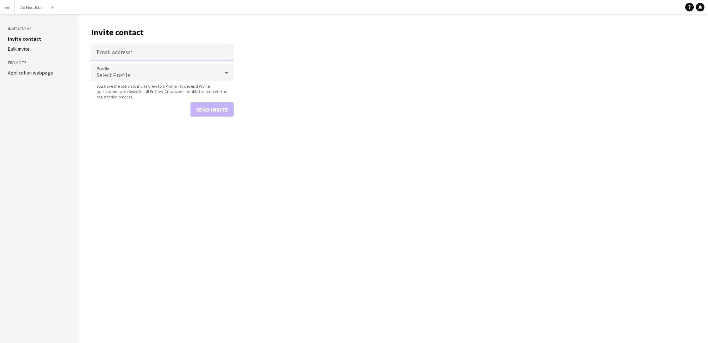
type input "**********"
click at [46, 74] on link "Application webpage" at bounding box center [30, 73] width 45 height 6
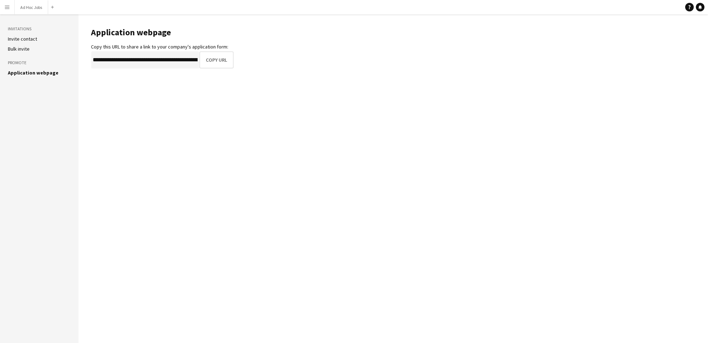
click at [7, 5] on app-icon "Menu" at bounding box center [7, 7] width 6 height 6
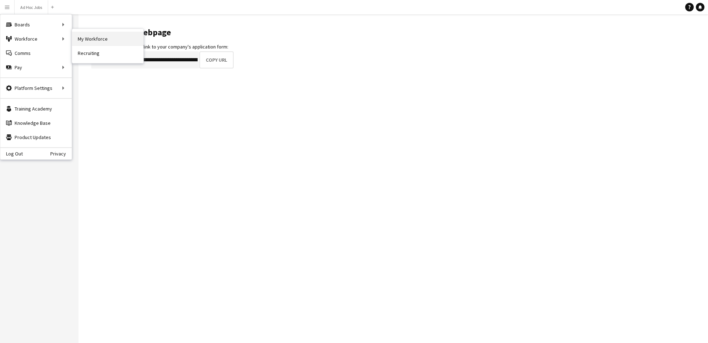
click at [91, 35] on link "My Workforce" at bounding box center [107, 39] width 71 height 14
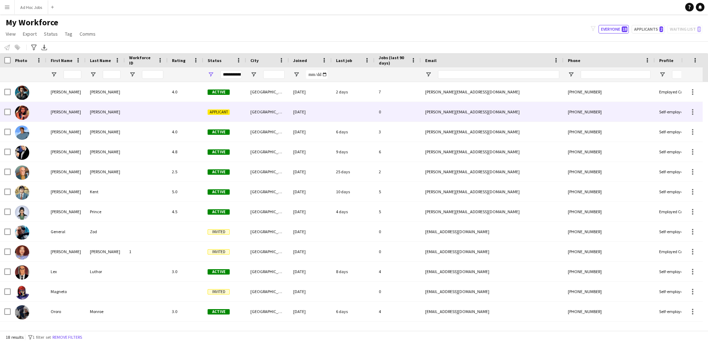
click at [229, 113] on span "Applicant" at bounding box center [219, 111] width 22 height 5
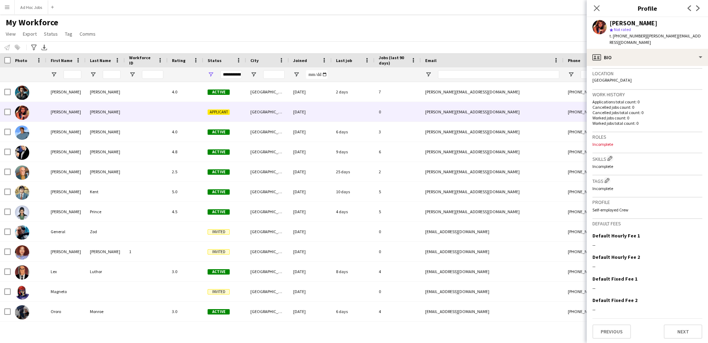
scroll to position [153, 0]
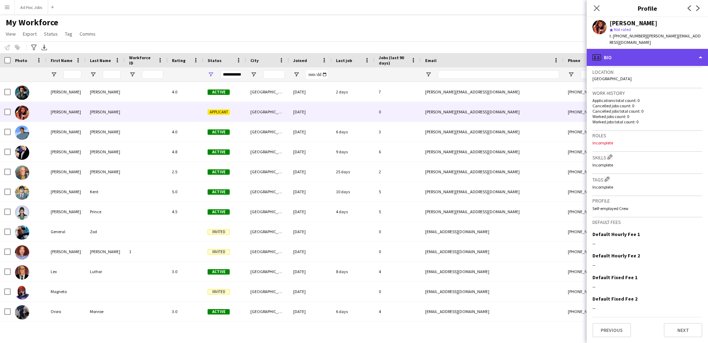
click at [668, 57] on div "profile Bio" at bounding box center [646, 57] width 121 height 17
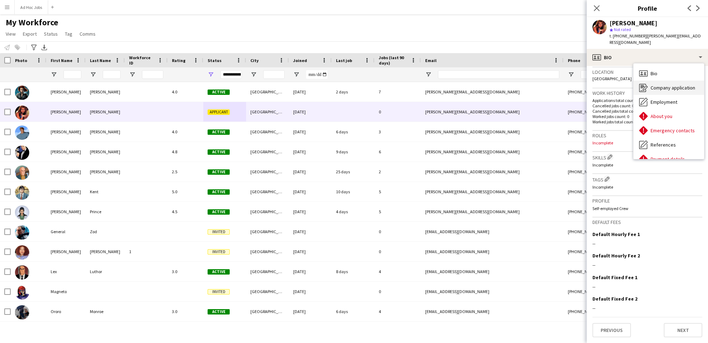
click at [676, 89] on span "Company application" at bounding box center [672, 87] width 45 height 6
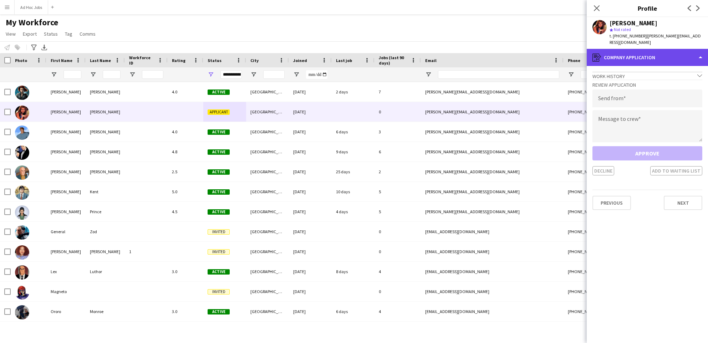
click at [660, 61] on div "register Company application" at bounding box center [646, 57] width 121 height 17
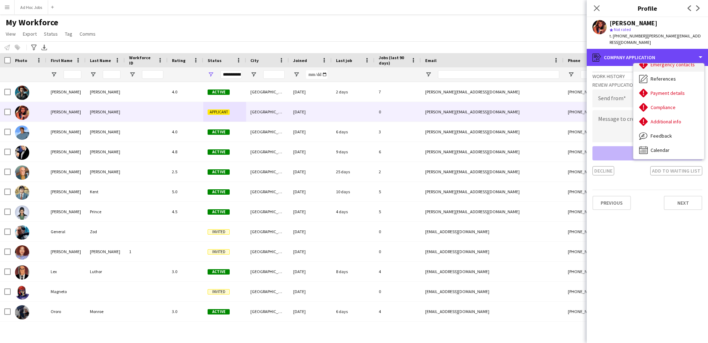
scroll to position [67, 0]
click at [663, 55] on div "register Company application" at bounding box center [646, 57] width 121 height 17
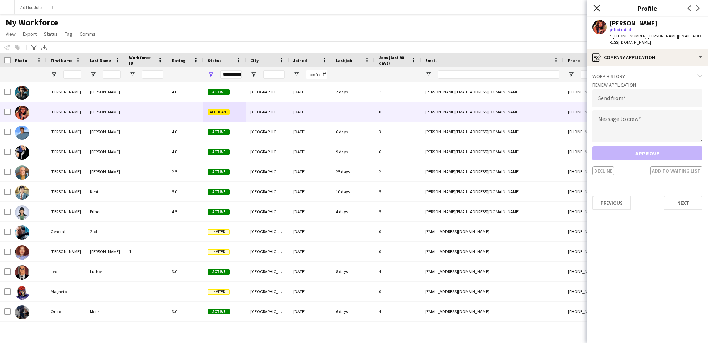
click at [598, 10] on icon "Close pop-in" at bounding box center [596, 8] width 7 height 7
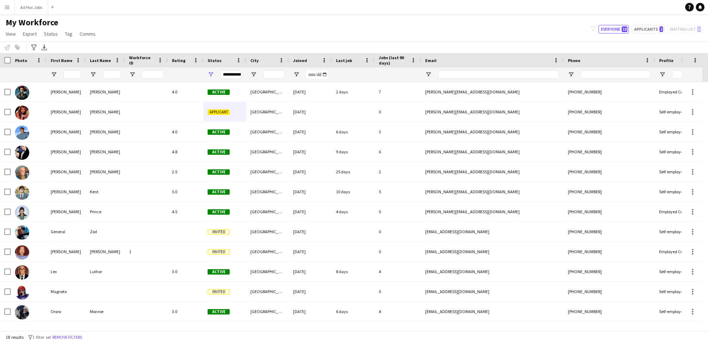
click at [9, 9] on app-icon "Menu" at bounding box center [7, 7] width 6 height 6
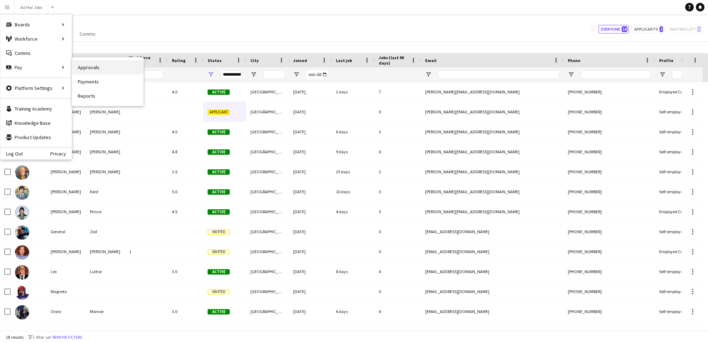
click at [86, 67] on link "Approvals" at bounding box center [107, 67] width 71 height 14
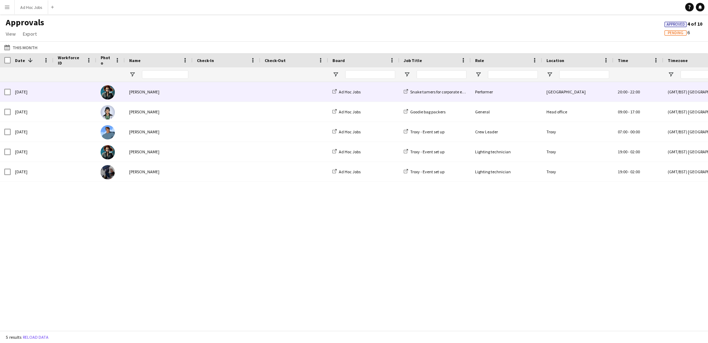
click at [233, 94] on span at bounding box center [226, 92] width 59 height 20
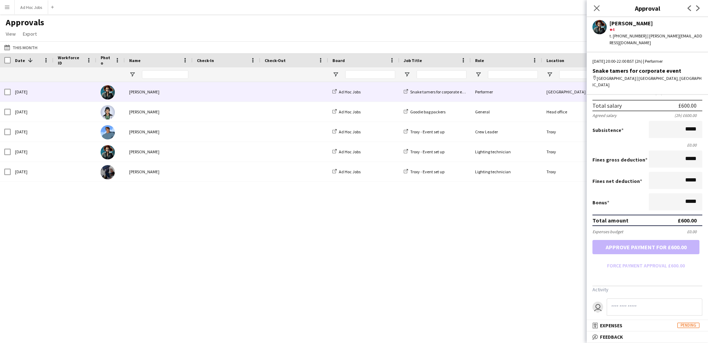
scroll to position [51, 0]
click at [595, 8] on icon "Close pop-in" at bounding box center [596, 8] width 7 height 7
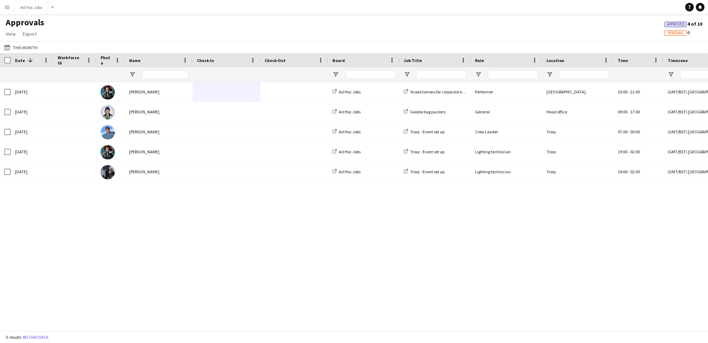
click at [249, 22] on div "Approvals View Customise view Customise filters Reset Filters Reset View Reset …" at bounding box center [354, 29] width 708 height 24
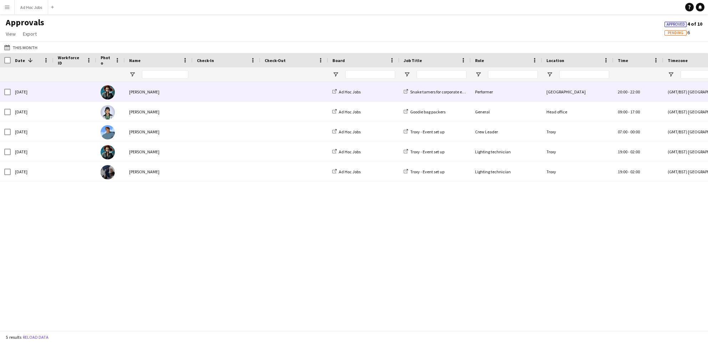
click at [82, 89] on div at bounding box center [74, 92] width 43 height 20
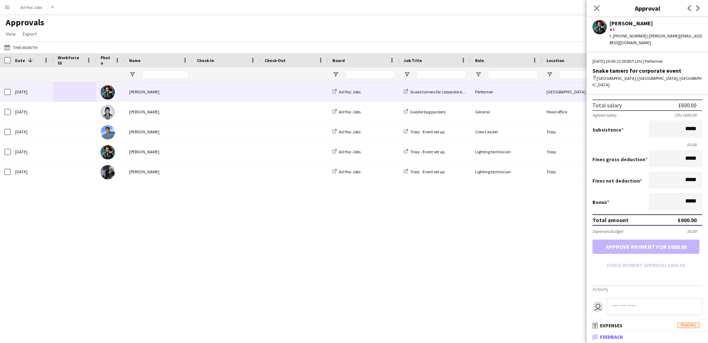
click at [631, 337] on mat-panel-title "bubble-pencil Feedback" at bounding box center [645, 337] width 118 height 6
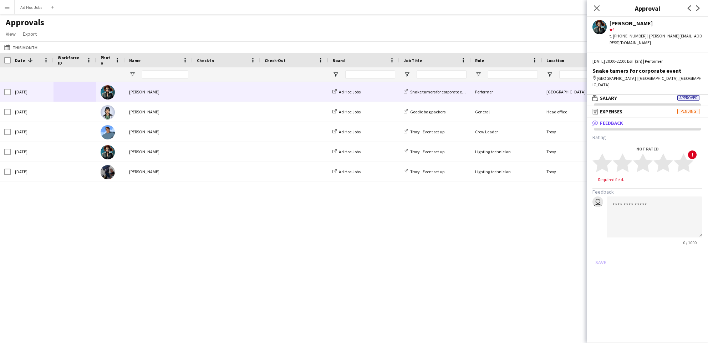
scroll to position [2, 0]
click at [598, 8] on icon "Close pop-in" at bounding box center [596, 8] width 7 height 7
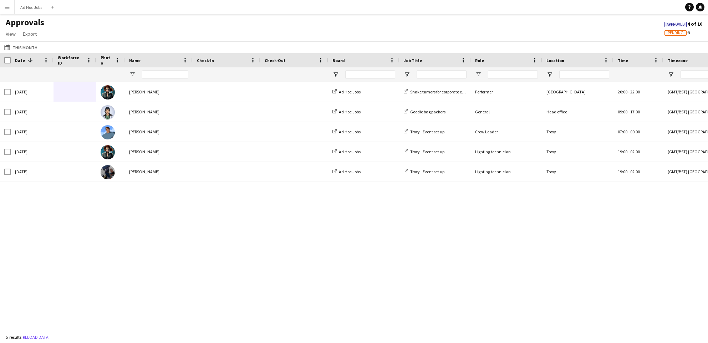
click at [7, 7] on app-icon "Menu" at bounding box center [7, 7] width 6 height 6
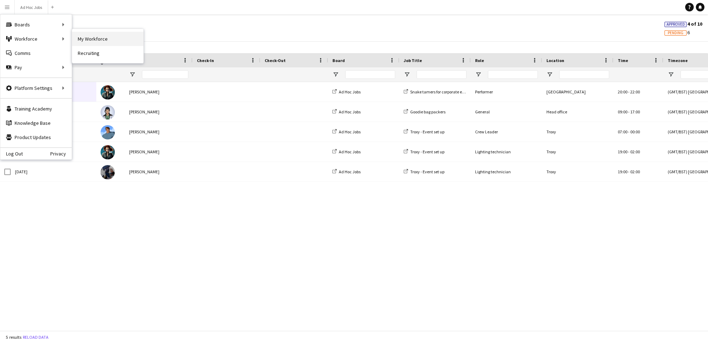
click at [86, 41] on link "My Workforce" at bounding box center [107, 39] width 71 height 14
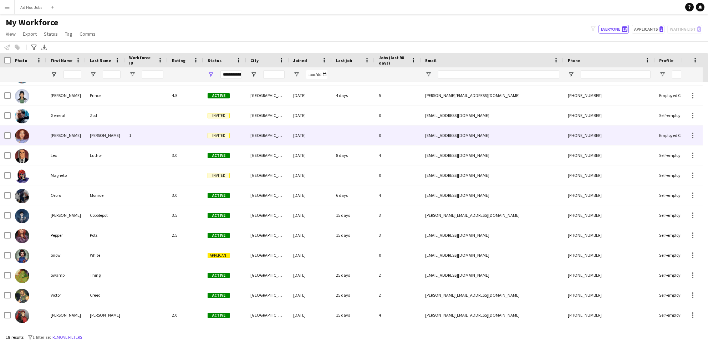
click at [141, 135] on div "1" at bounding box center [146, 135] width 43 height 20
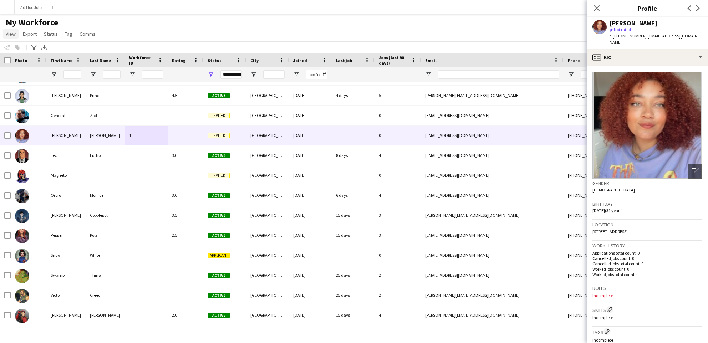
click at [15, 34] on span "View" at bounding box center [11, 34] width 10 height 6
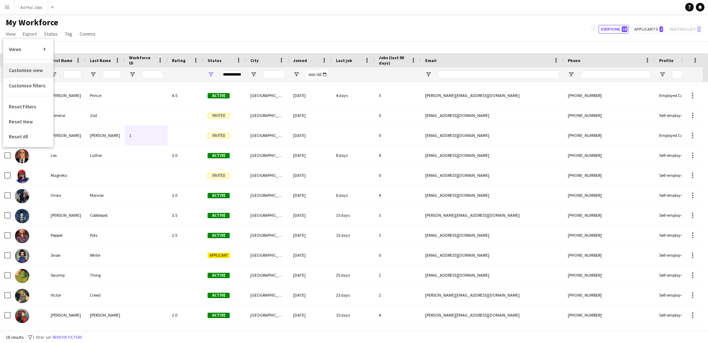
click at [31, 69] on span "Customise view" at bounding box center [26, 70] width 34 height 6
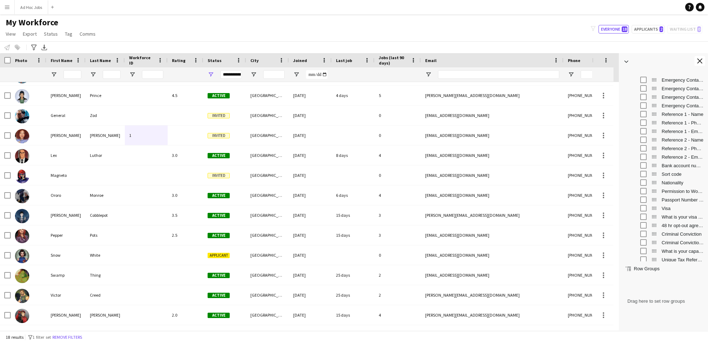
scroll to position [429, 0]
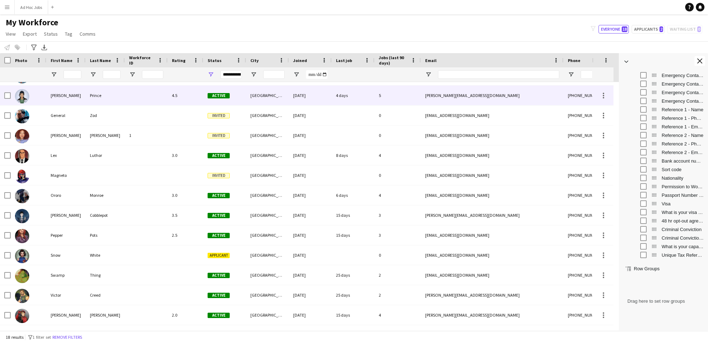
click at [115, 94] on div "Prince" at bounding box center [105, 96] width 39 height 20
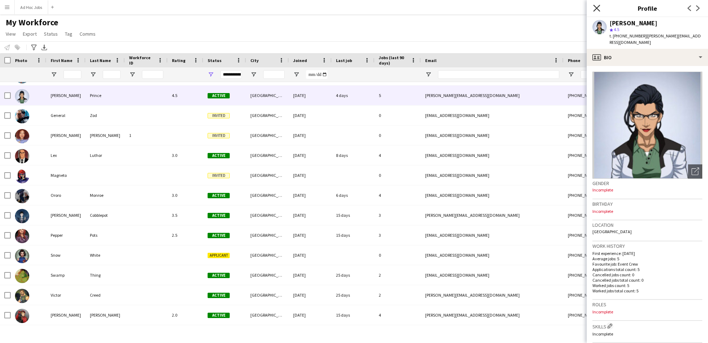
click at [598, 9] on icon "Close pop-in" at bounding box center [596, 8] width 7 height 7
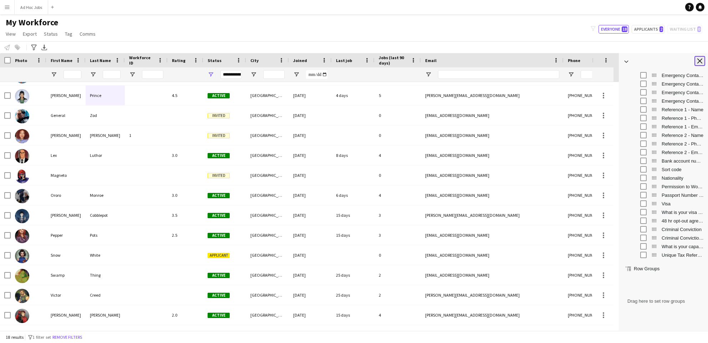
click at [698, 62] on app-icon "Close tool panel" at bounding box center [699, 60] width 5 height 5
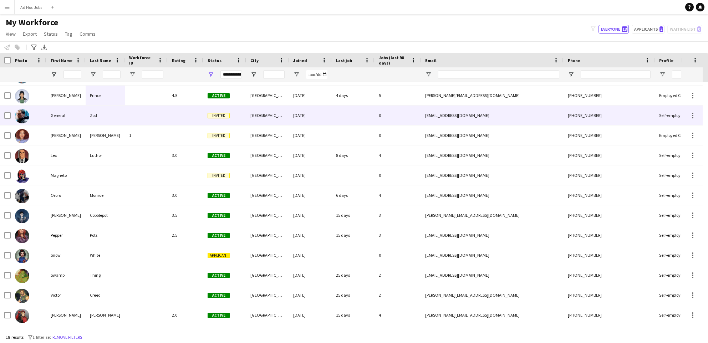
click at [45, 114] on div at bounding box center [29, 116] width 36 height 20
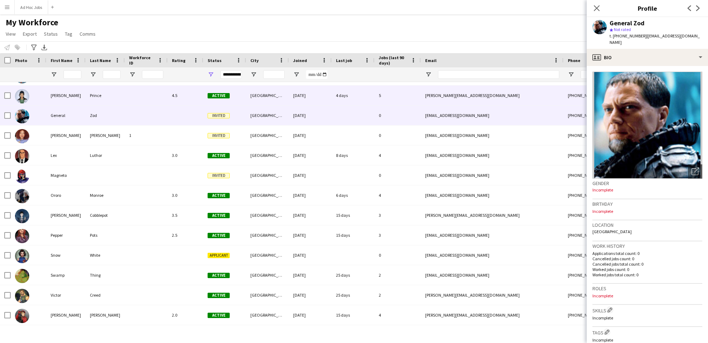
click at [127, 97] on div at bounding box center [146, 96] width 43 height 20
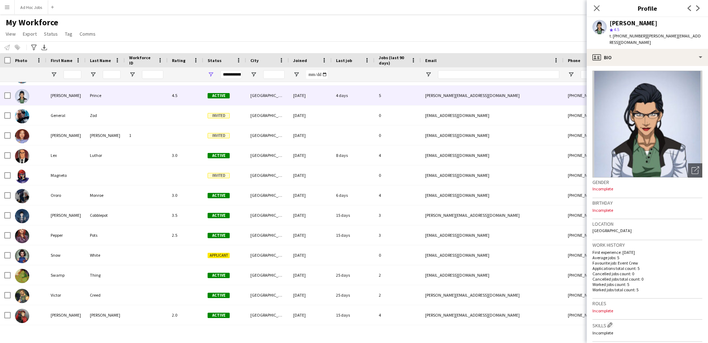
scroll to position [0, 0]
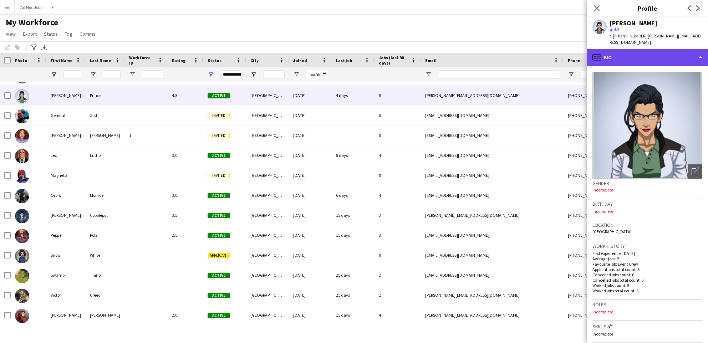
click at [663, 54] on div "profile Bio" at bounding box center [646, 57] width 121 height 17
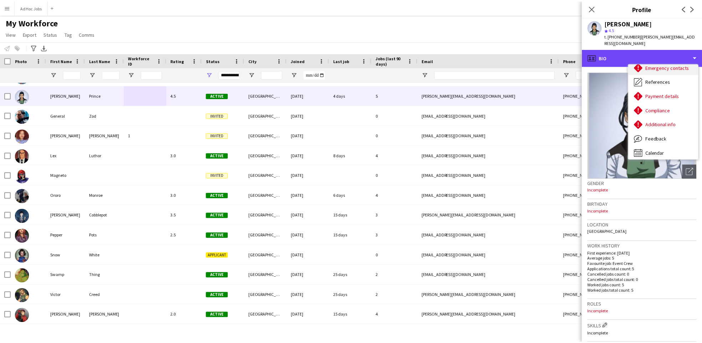
scroll to position [67, 0]
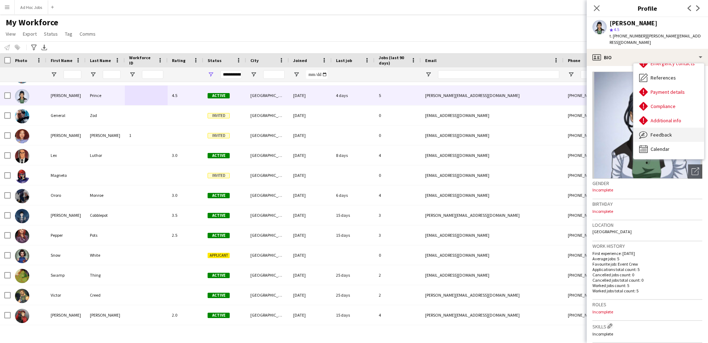
click at [674, 128] on div "Feedback Feedback" at bounding box center [668, 135] width 71 height 14
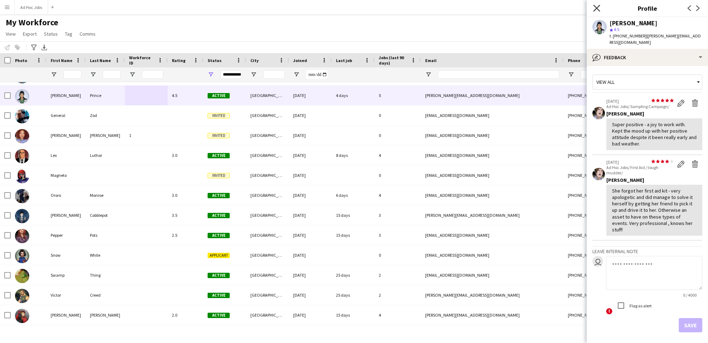
click at [596, 8] on icon at bounding box center [596, 8] width 7 height 7
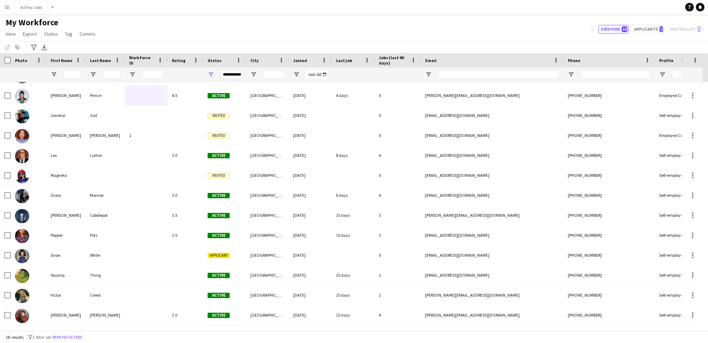
click at [9, 6] on app-icon "Menu" at bounding box center [7, 7] width 6 height 6
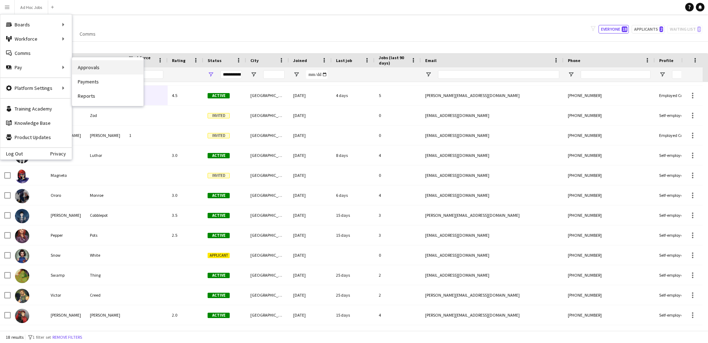
click at [88, 70] on link "Approvals" at bounding box center [107, 67] width 71 height 14
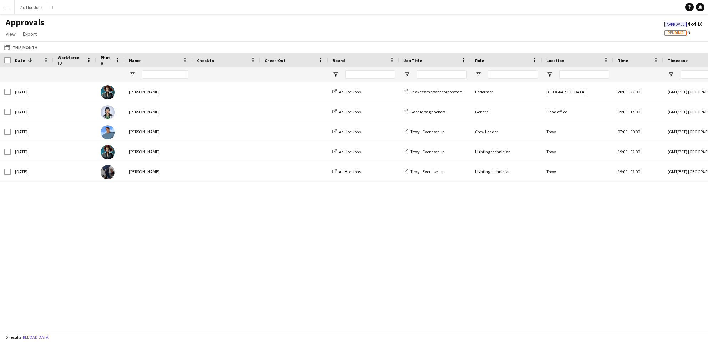
click at [7, 9] on app-icon "Menu" at bounding box center [7, 7] width 6 height 6
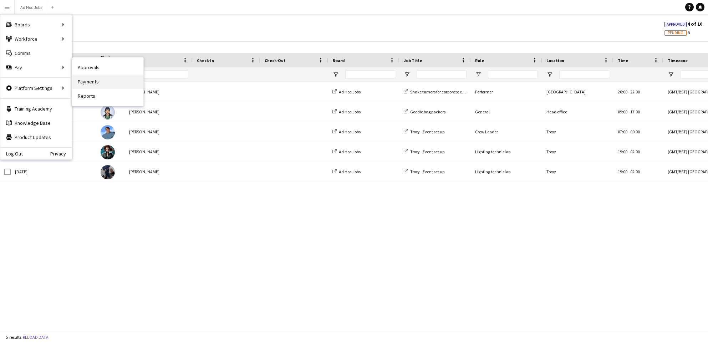
click at [87, 83] on link "Payments" at bounding box center [107, 82] width 71 height 14
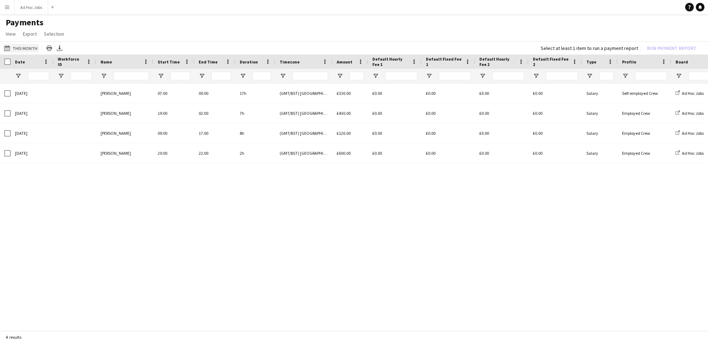
click at [22, 51] on button "This Month This Month" at bounding box center [21, 48] width 36 height 9
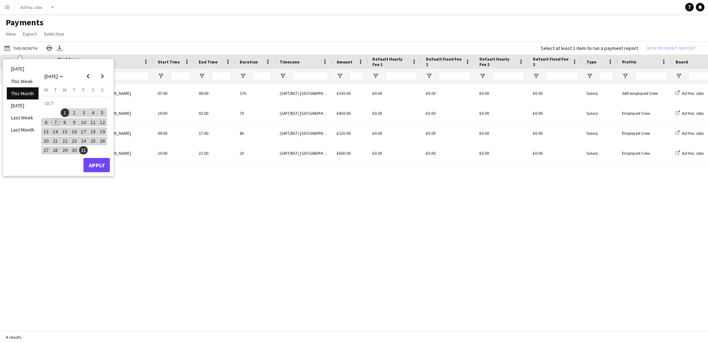
click at [117, 28] on app-page-menu "View Customise view Customise filters Reset Filters Reset View Reset All Export…" at bounding box center [354, 35] width 708 height 14
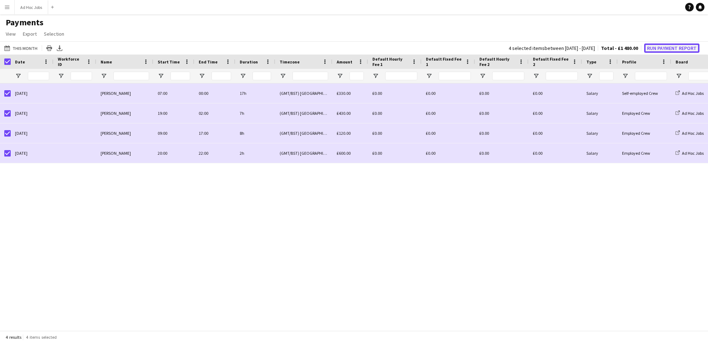
click at [672, 48] on button "Run Payment Report" at bounding box center [671, 47] width 55 height 9
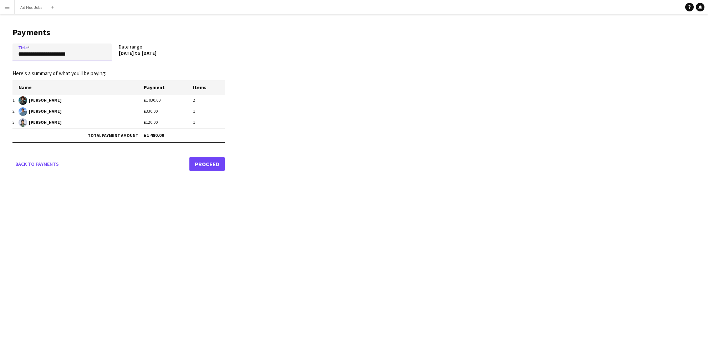
drag, startPoint x: 77, startPoint y: 53, endPoint x: 10, endPoint y: 53, distance: 66.3
click at [10, 53] on main "**********" at bounding box center [116, 98] width 232 height 168
click at [85, 56] on input "**********" at bounding box center [61, 52] width 99 height 18
click at [207, 166] on link "Proceed" at bounding box center [206, 164] width 35 height 14
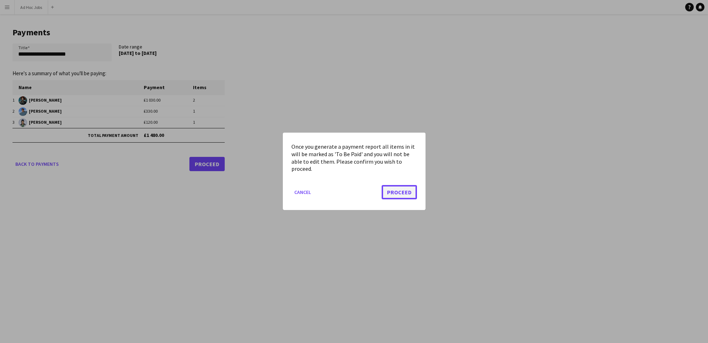
click at [401, 193] on button "Proceed" at bounding box center [398, 192] width 35 height 14
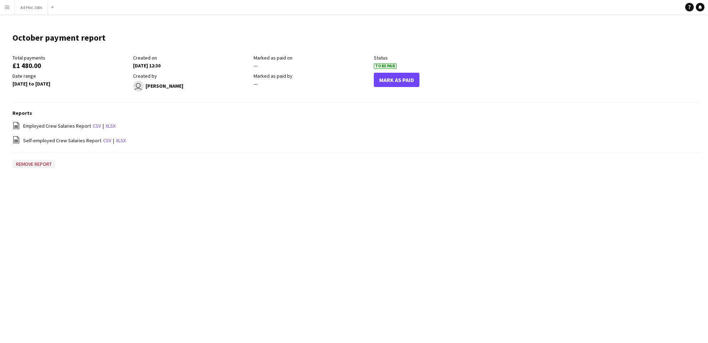
click at [39, 162] on button "Remove report" at bounding box center [33, 164] width 43 height 9
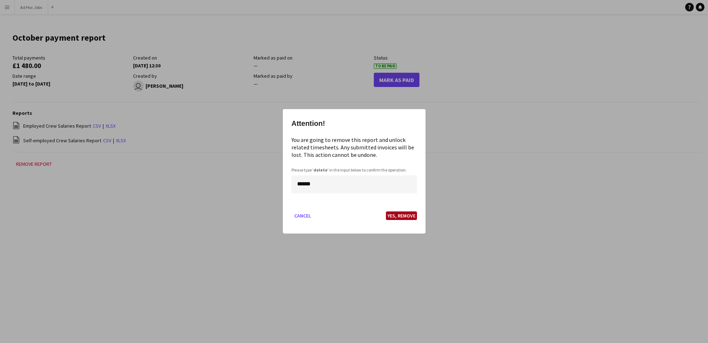
type input "******"
click at [404, 217] on button "Yes, Remove" at bounding box center [401, 216] width 31 height 9
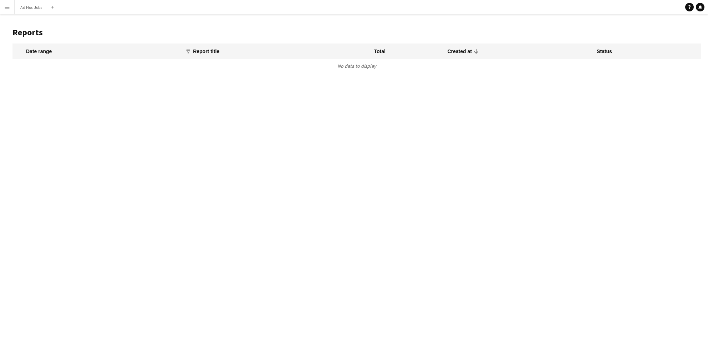
click at [7, 9] on app-icon "Menu" at bounding box center [7, 7] width 6 height 6
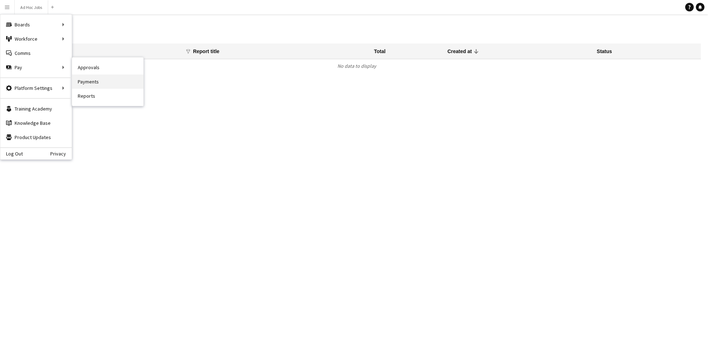
click at [88, 81] on link "Payments" at bounding box center [107, 82] width 71 height 14
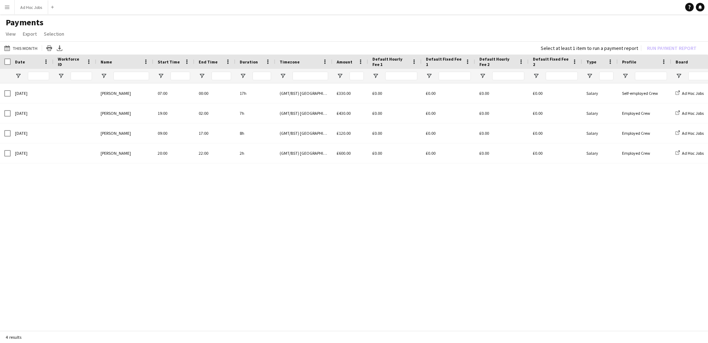
click at [9, 8] on app-icon "Menu" at bounding box center [7, 7] width 6 height 6
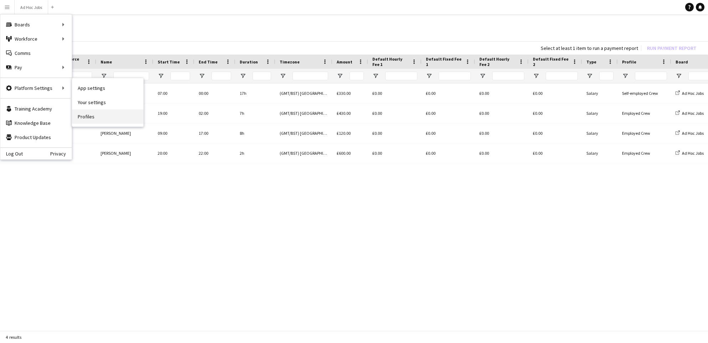
click at [88, 116] on link "Profiles" at bounding box center [107, 116] width 71 height 14
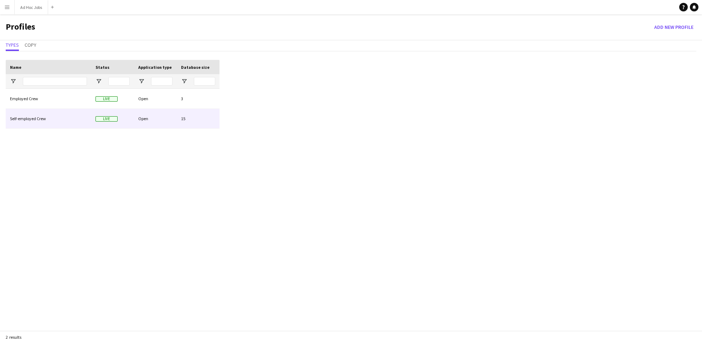
click at [162, 119] on div "Open" at bounding box center [155, 119] width 43 height 20
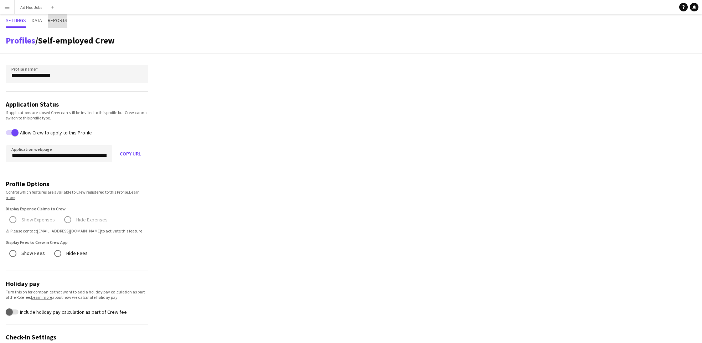
click at [60, 21] on span "Reports" at bounding box center [58, 20] width 20 height 5
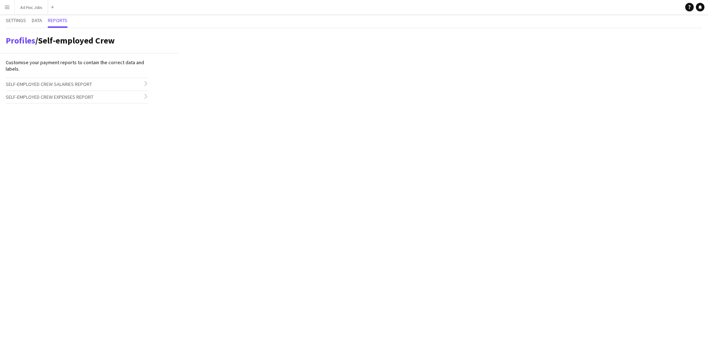
click at [137, 82] on h3 "Self-employed Crew Salaries Report chevron-right" at bounding box center [77, 84] width 143 height 12
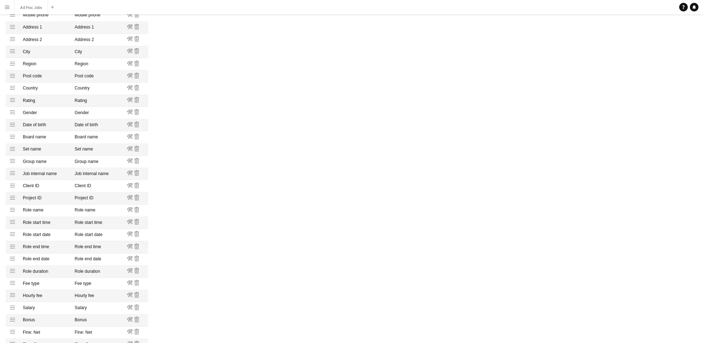
scroll to position [384, 0]
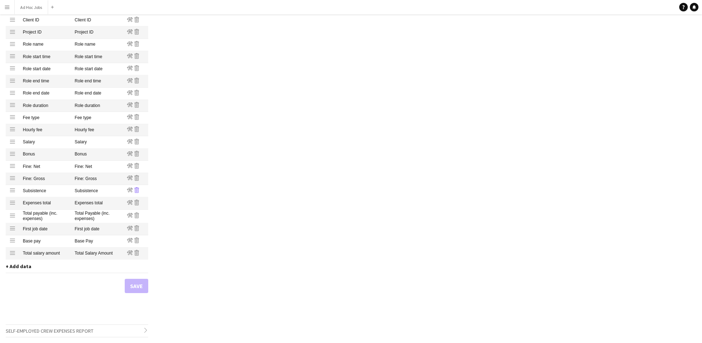
click at [136, 191] on icon "Remove" at bounding box center [137, 190] width 6 height 6
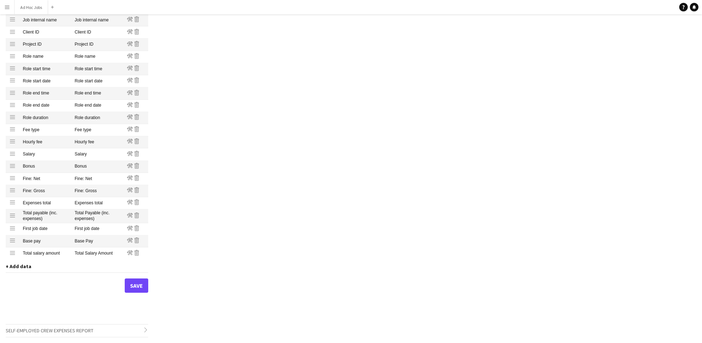
scroll to position [372, 0]
click at [24, 265] on span "+ Add data" at bounding box center [19, 266] width 26 height 6
click at [44, 310] on div "Subsistence" at bounding box center [59, 310] width 107 height 8
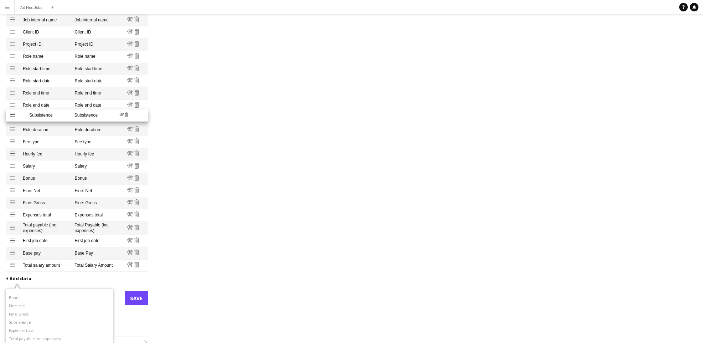
drag, startPoint x: 9, startPoint y: 267, endPoint x: 11, endPoint y: 117, distance: 150.1
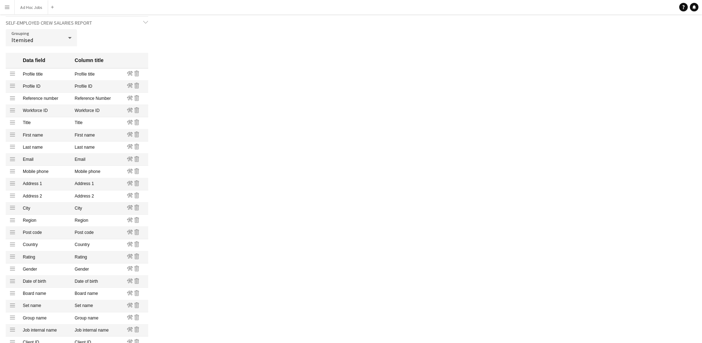
scroll to position [0, 0]
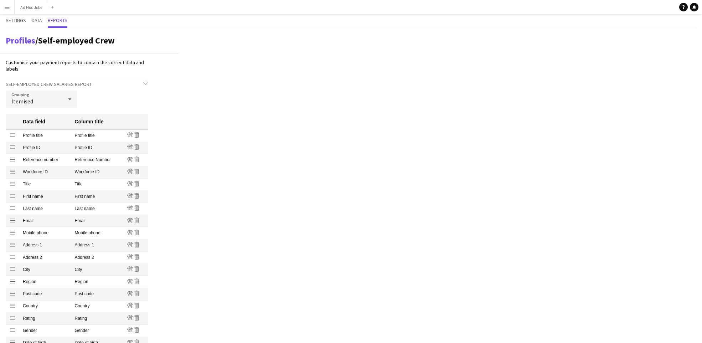
click at [68, 102] on icon at bounding box center [70, 99] width 9 height 14
click at [51, 121] on span "Group into total amount per crew" at bounding box center [41, 119] width 60 height 7
click at [68, 100] on icon at bounding box center [70, 99] width 9 height 14
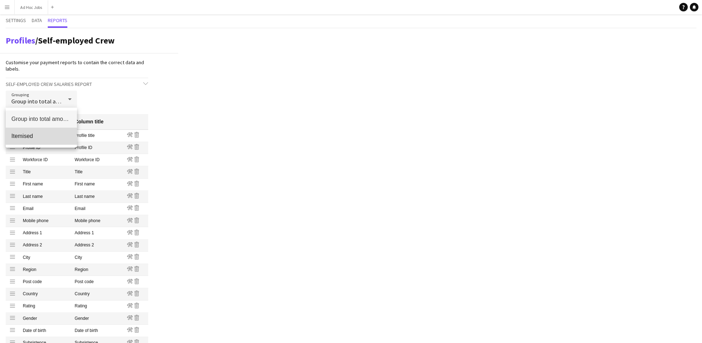
click at [40, 134] on span "Itemised" at bounding box center [41, 136] width 60 height 7
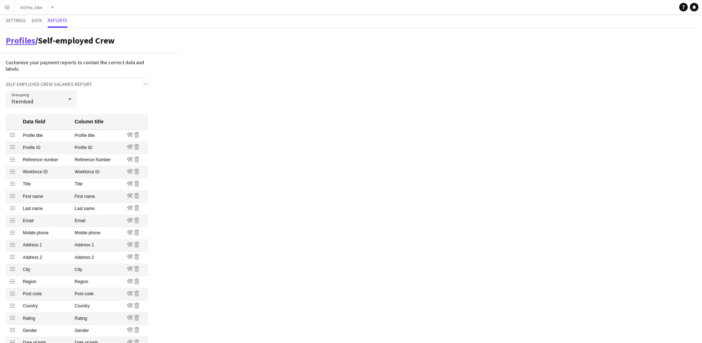
click at [28, 43] on link "Profiles" at bounding box center [21, 40] width 30 height 11
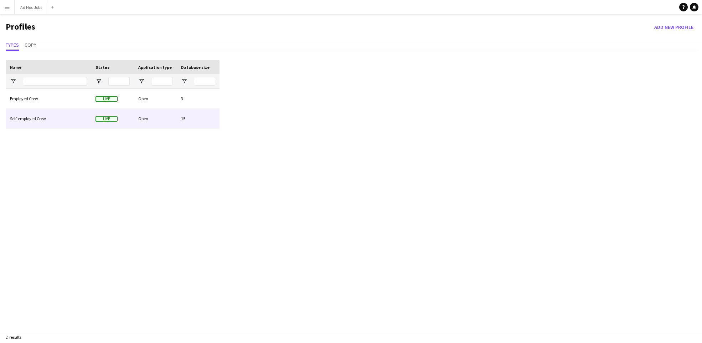
click at [155, 115] on div "Open" at bounding box center [155, 119] width 43 height 20
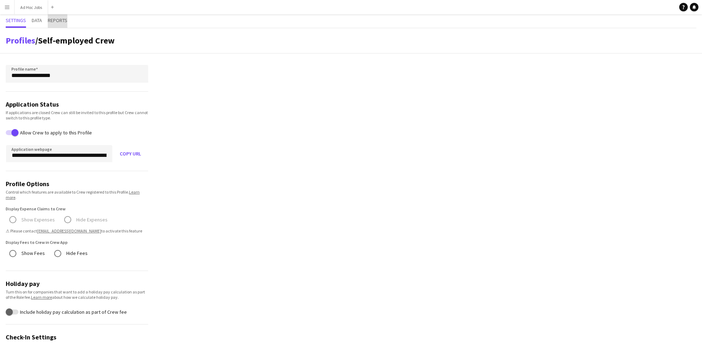
click at [57, 22] on span "Reports" at bounding box center [58, 20] width 20 height 5
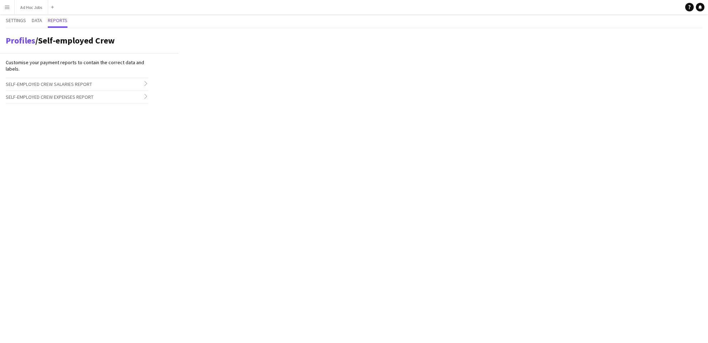
click at [116, 84] on h3 "Self-employed Crew Salaries Report chevron-right" at bounding box center [77, 84] width 143 height 12
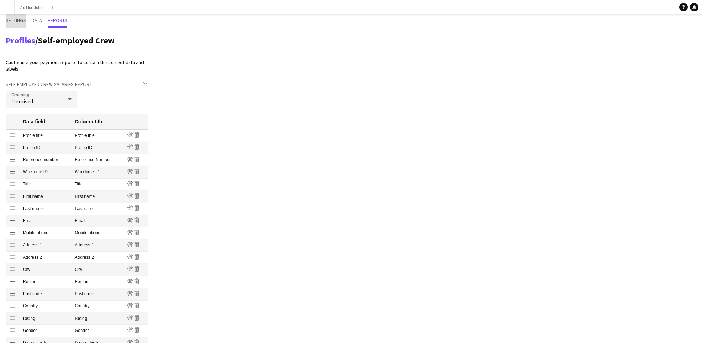
click at [16, 18] on span "Settings" at bounding box center [16, 20] width 20 height 5
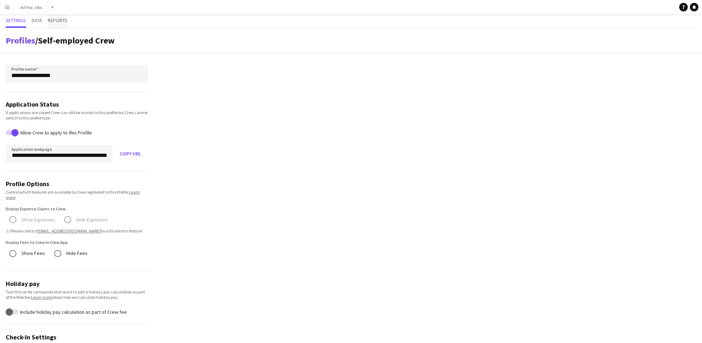
click at [61, 19] on span "Reports" at bounding box center [58, 20] width 20 height 5
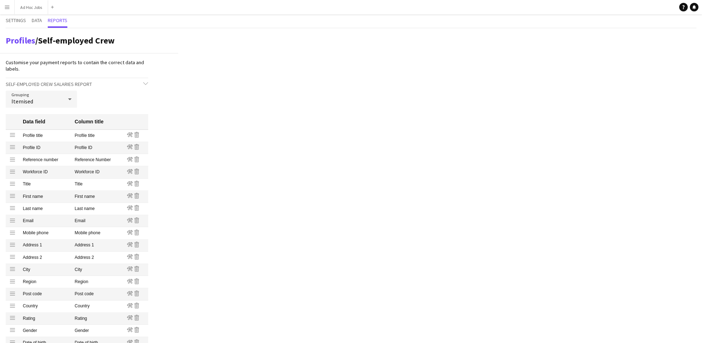
click at [6, 6] on app-icon "Menu" at bounding box center [7, 7] width 6 height 6
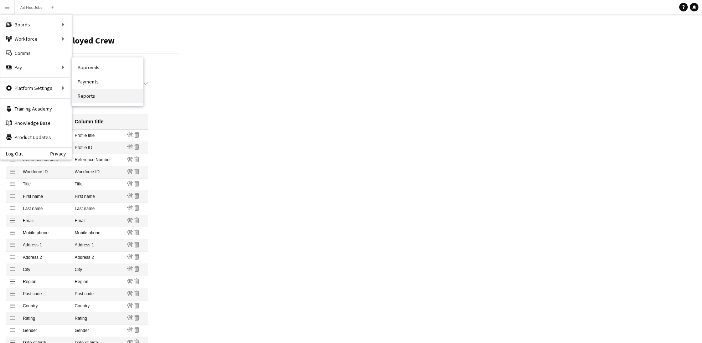
click at [86, 97] on link "Reports" at bounding box center [107, 96] width 71 height 14
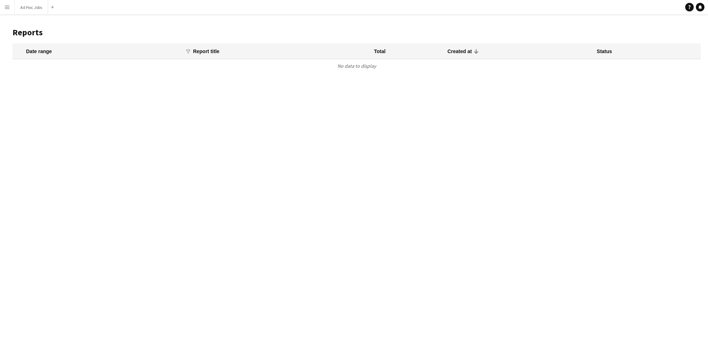
click at [7, 8] on app-icon "Menu" at bounding box center [7, 7] width 6 height 6
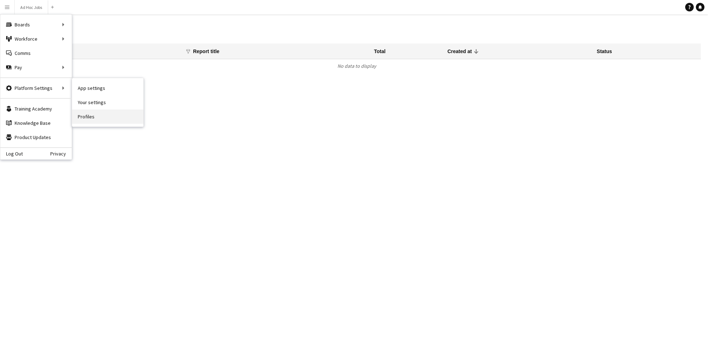
click at [88, 117] on link "Profiles" at bounding box center [107, 116] width 71 height 14
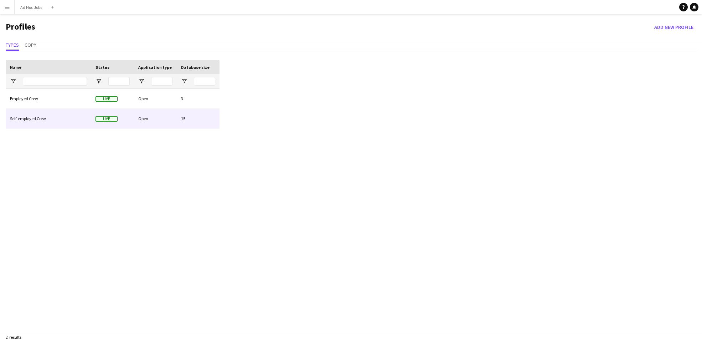
click at [152, 116] on div "Open" at bounding box center [155, 119] width 43 height 20
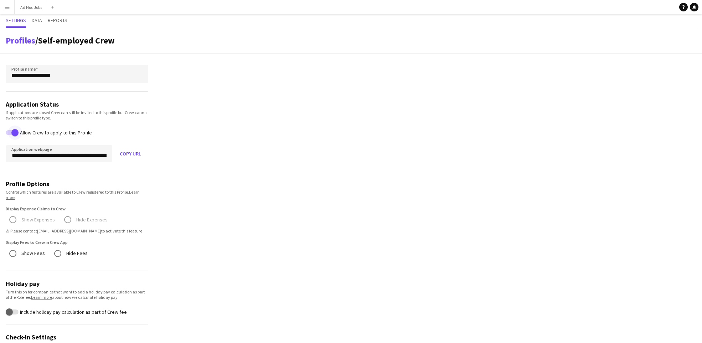
click at [8, 133] on span "button" at bounding box center [15, 132] width 14 height 14
click at [17, 132] on span "button" at bounding box center [12, 132] width 13 height 5
click at [21, 43] on link "Profiles" at bounding box center [21, 40] width 30 height 11
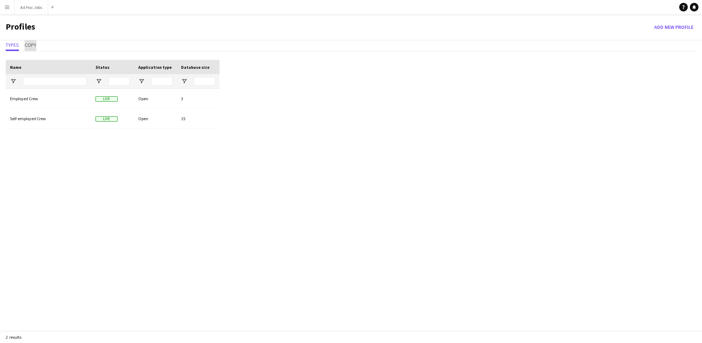
click at [29, 45] on span "Copy" at bounding box center [31, 44] width 12 height 5
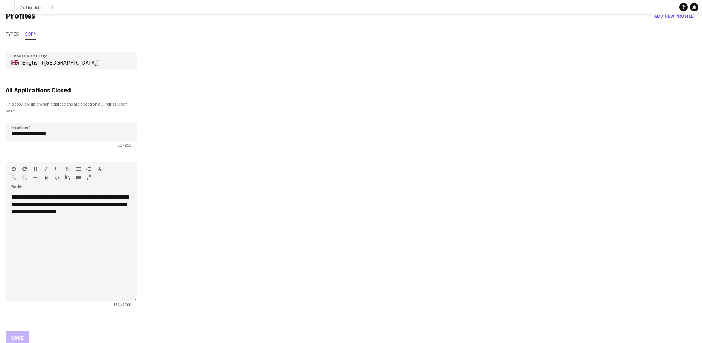
scroll to position [19, 0]
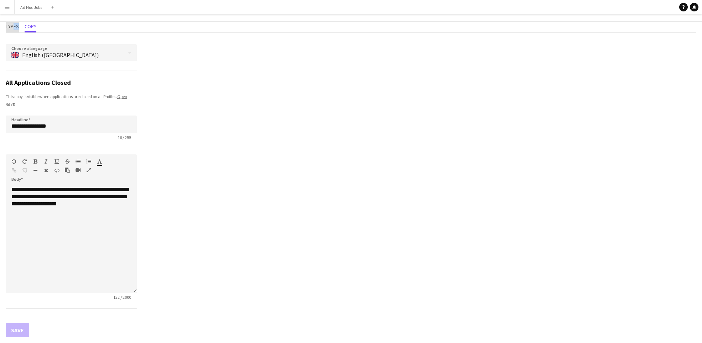
click at [12, 29] on span "Types" at bounding box center [12, 27] width 13 height 11
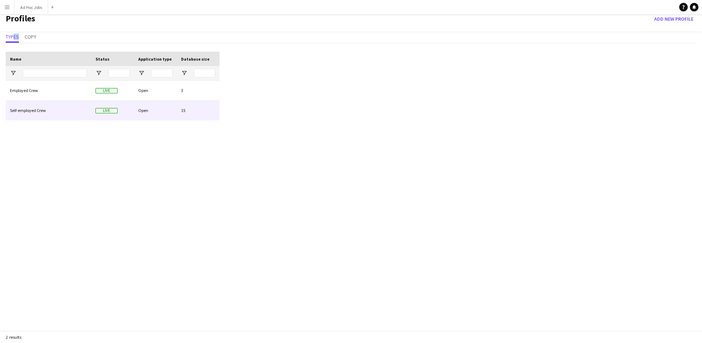
click at [60, 109] on div "Self-employed Crew" at bounding box center [49, 111] width 86 height 20
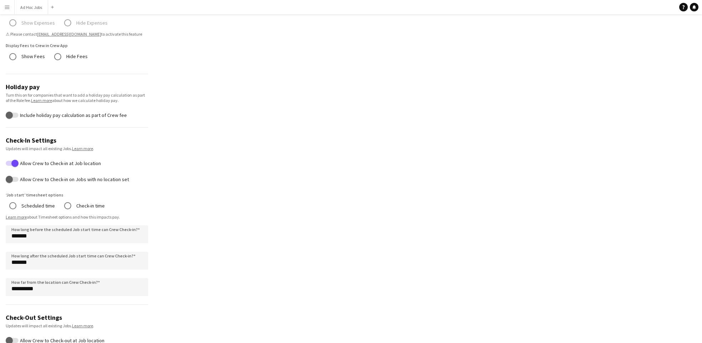
scroll to position [203, 0]
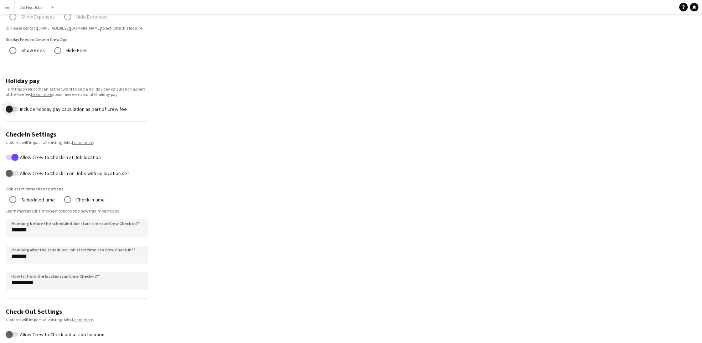
click at [15, 109] on span "button" at bounding box center [9, 109] width 14 height 14
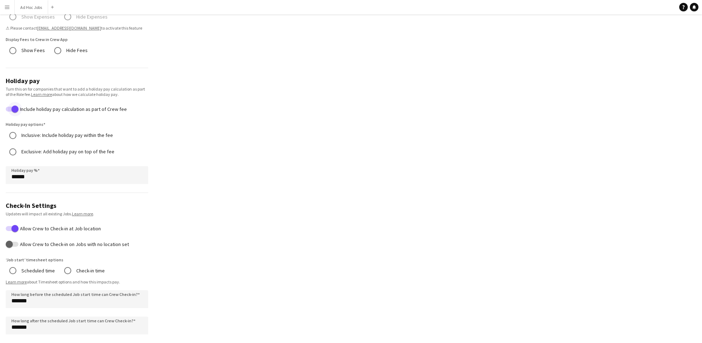
click at [7, 110] on span "button" at bounding box center [12, 108] width 13 height 5
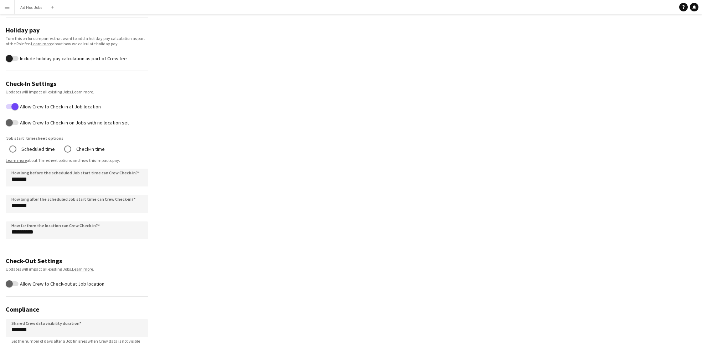
scroll to position [287, 0]
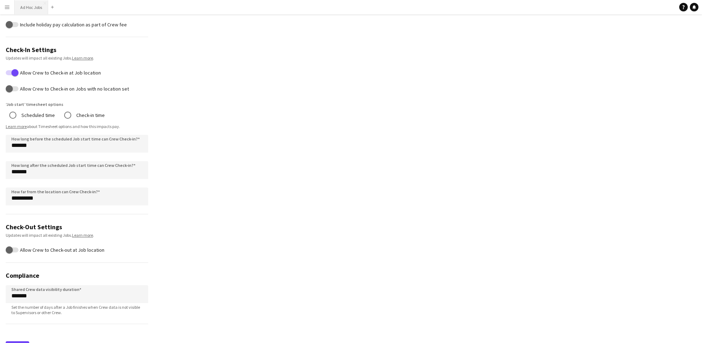
click at [36, 5] on button "Ad Hoc Jobs Close" at bounding box center [32, 7] width 34 height 14
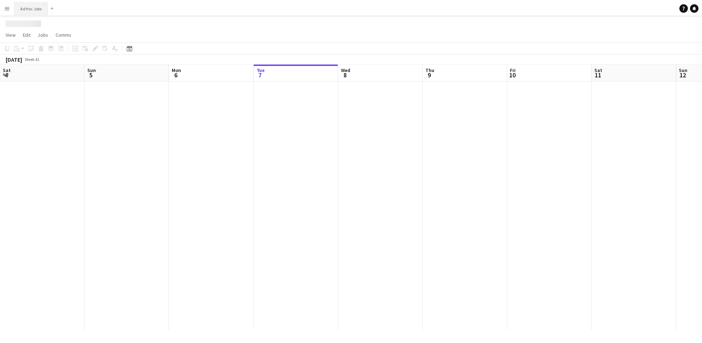
scroll to position [0, 170]
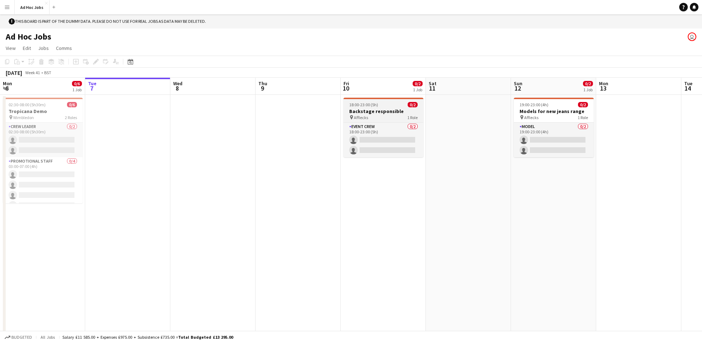
click at [381, 116] on div "pin Afflecks 1 Role" at bounding box center [384, 117] width 80 height 6
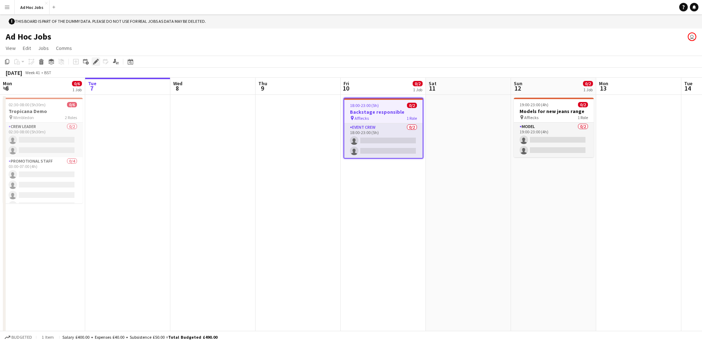
click at [94, 63] on icon "Edit" at bounding box center [96, 62] width 6 height 6
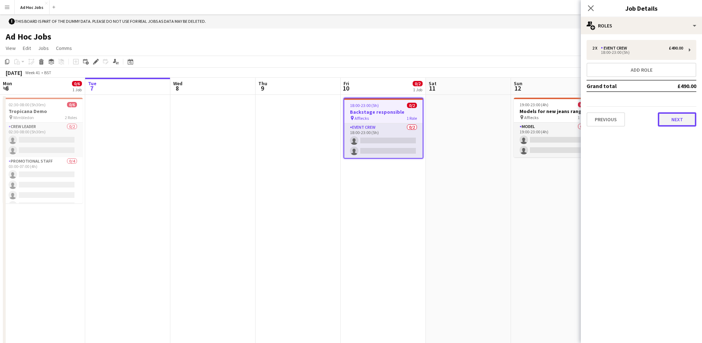
click at [671, 122] on button "Next" at bounding box center [677, 119] width 39 height 14
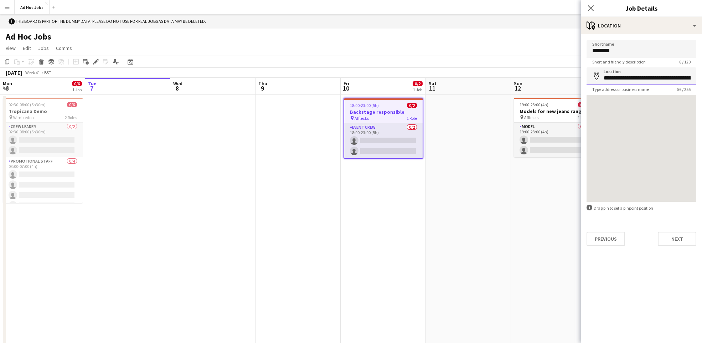
click at [614, 80] on input "**********" at bounding box center [642, 76] width 110 height 18
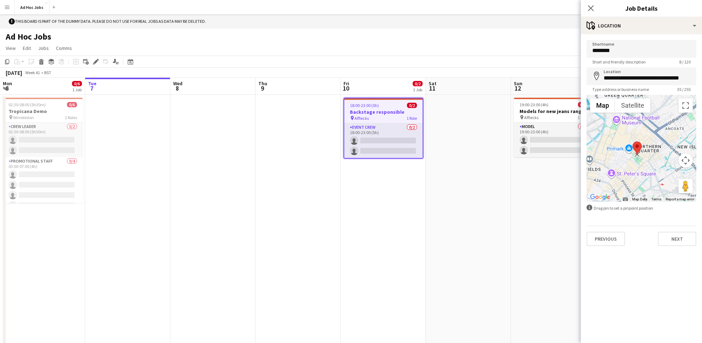
drag, startPoint x: 642, startPoint y: 142, endPoint x: 637, endPoint y: 148, distance: 7.9
click at [633, 142] on area at bounding box center [633, 142] width 0 height 0
type input "**********"
click at [5, 8] on app-icon "Menu" at bounding box center [7, 7] width 6 height 6
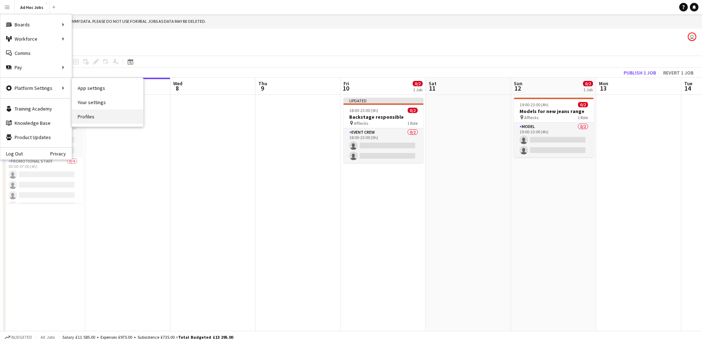
click at [84, 117] on link "Profiles" at bounding box center [107, 116] width 71 height 14
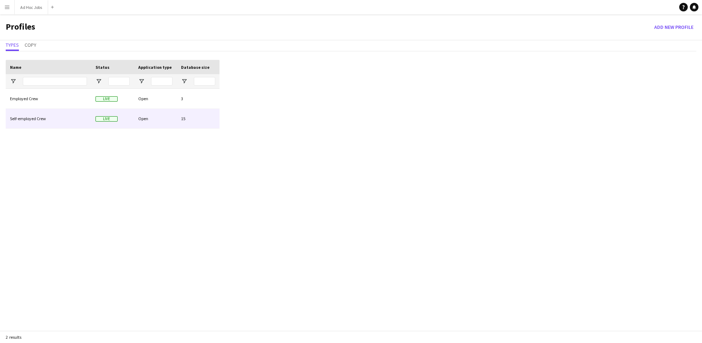
click at [68, 115] on div "Self-employed Crew" at bounding box center [49, 119] width 86 height 20
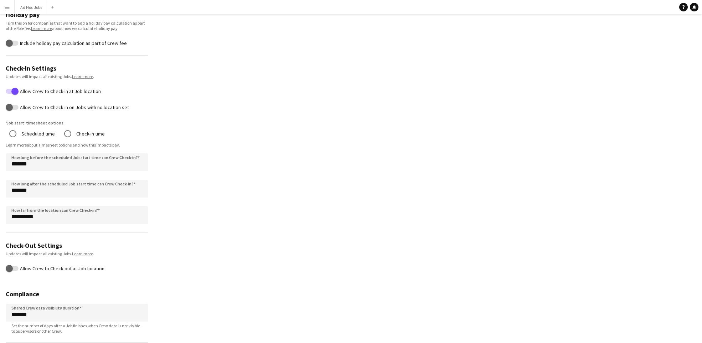
scroll to position [274, 0]
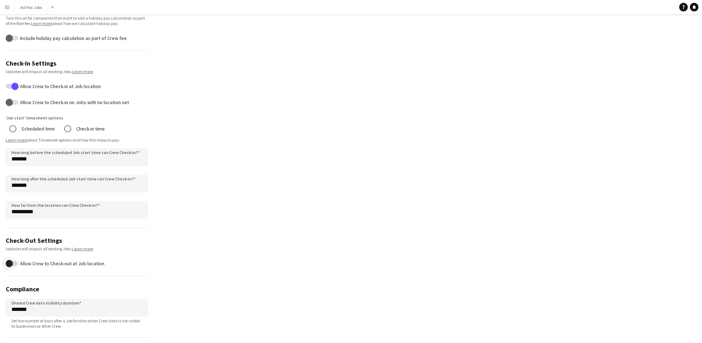
click at [15, 263] on span "button" at bounding box center [9, 263] width 14 height 14
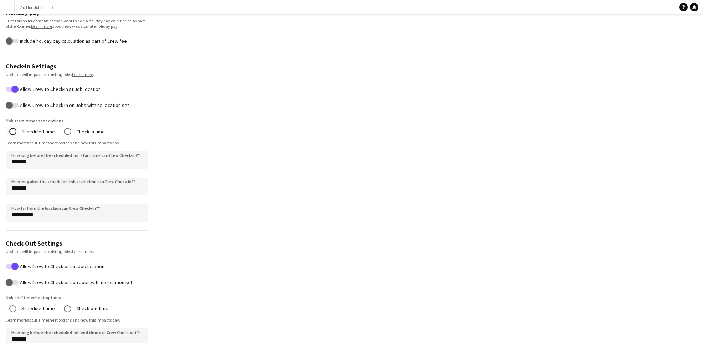
scroll to position [269, 0]
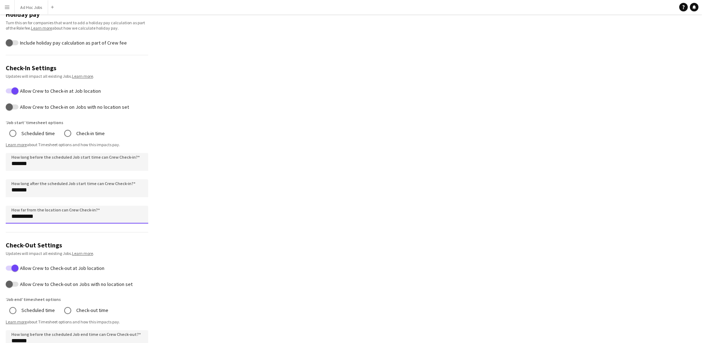
click at [47, 218] on input "**********" at bounding box center [77, 215] width 143 height 18
click at [128, 220] on input "**********" at bounding box center [77, 215] width 143 height 18
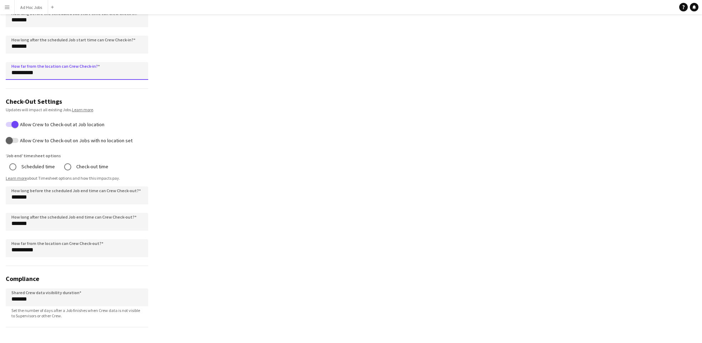
scroll to position [434, 0]
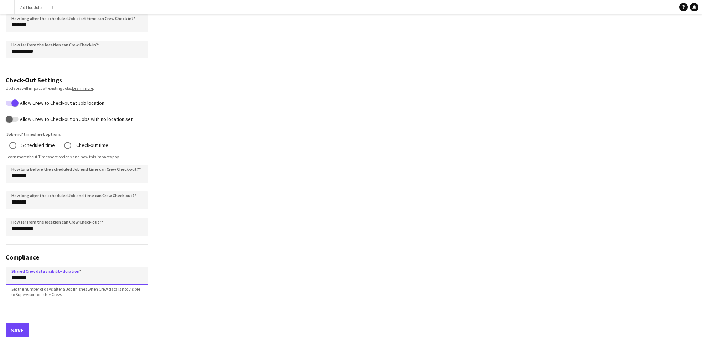
click at [47, 280] on input "*******" at bounding box center [77, 276] width 143 height 18
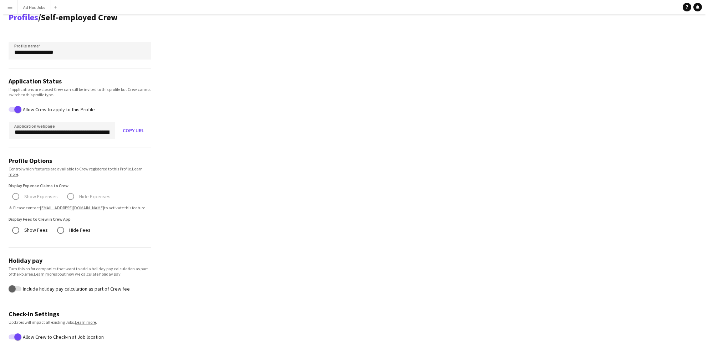
scroll to position [0, 0]
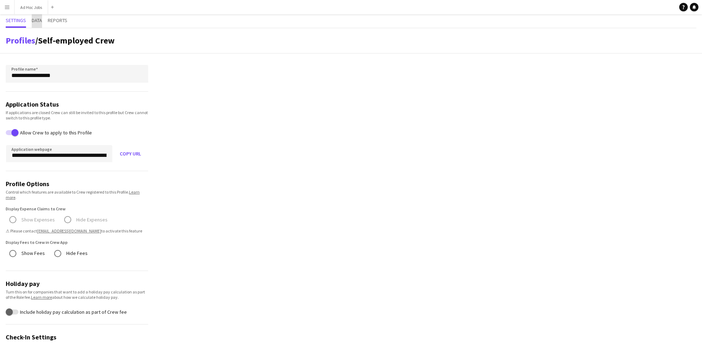
click at [39, 22] on span "Data" at bounding box center [37, 20] width 10 height 5
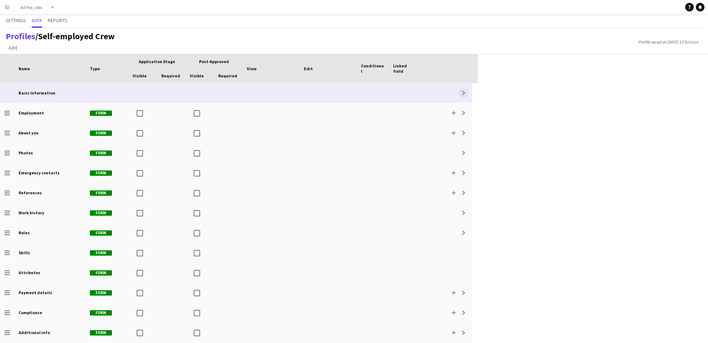
click at [463, 95] on app-icon "Expand" at bounding box center [463, 93] width 4 height 4
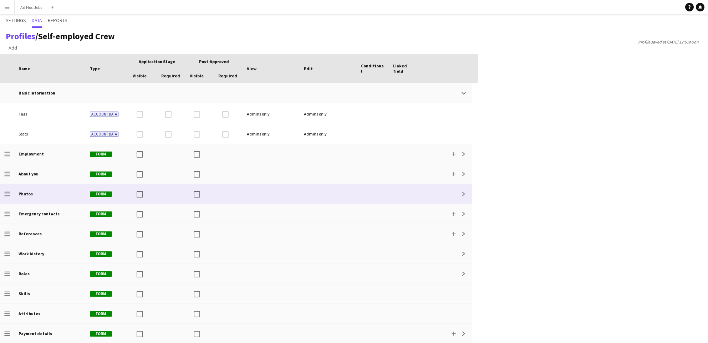
scroll to position [181, 0]
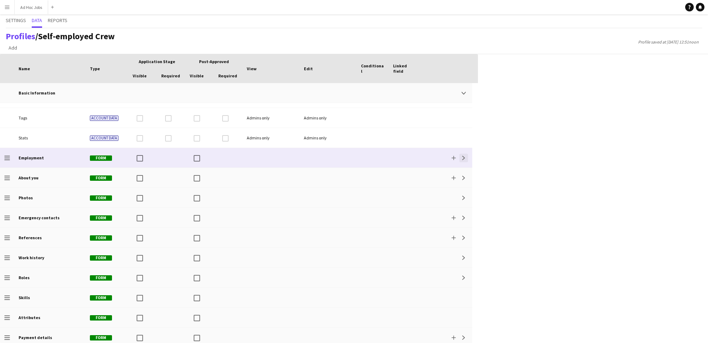
click at [461, 158] on app-icon "Expand" at bounding box center [463, 158] width 4 height 4
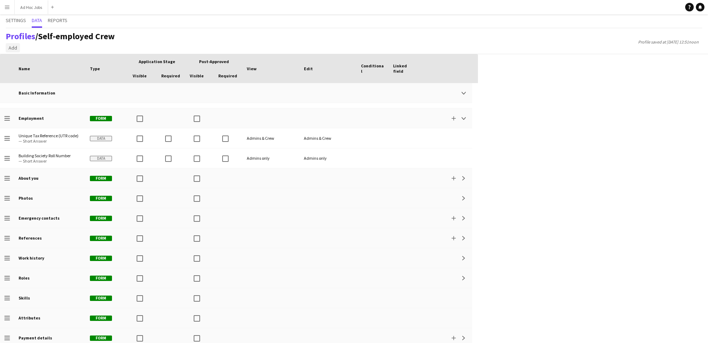
click at [11, 48] on span "Add" at bounding box center [13, 48] width 9 height 6
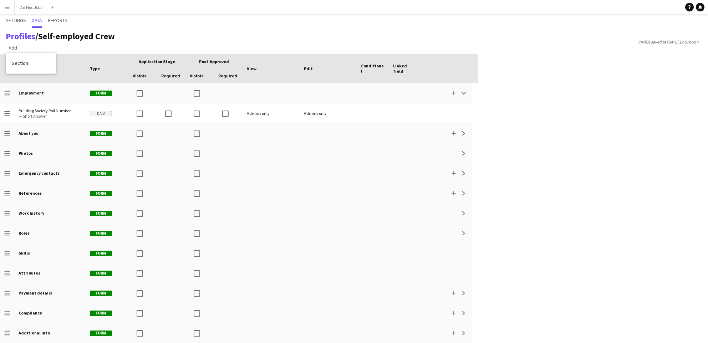
click at [78, 50] on app-page-menu "Add Section" at bounding box center [60, 47] width 109 height 11
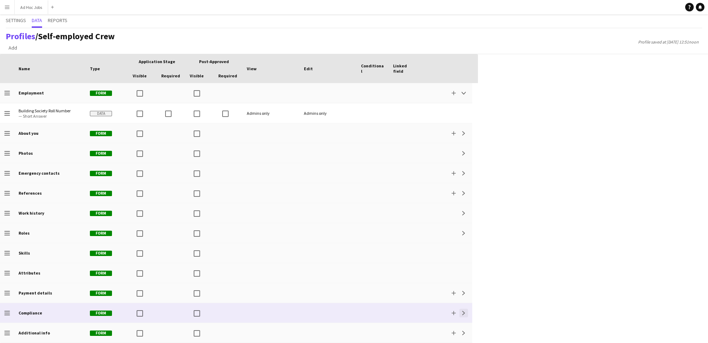
click at [461, 313] on app-icon "Expand" at bounding box center [463, 313] width 4 height 4
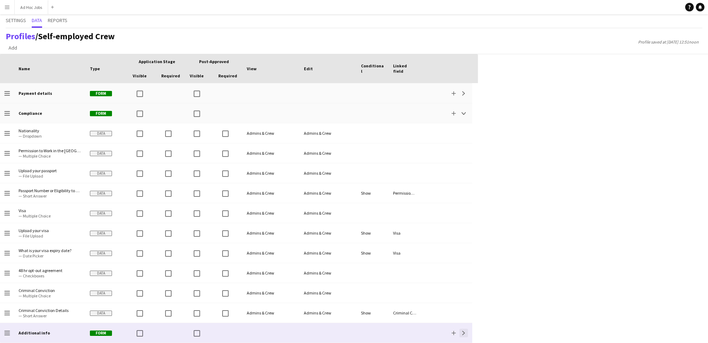
click at [461, 334] on app-icon "Expand" at bounding box center [463, 333] width 4 height 4
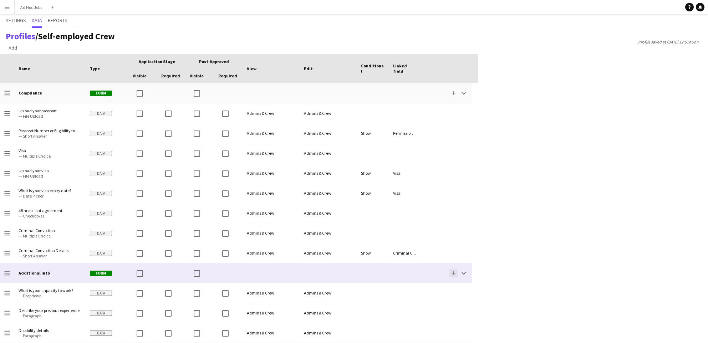
click at [452, 273] on app-icon "Add" at bounding box center [453, 273] width 4 height 4
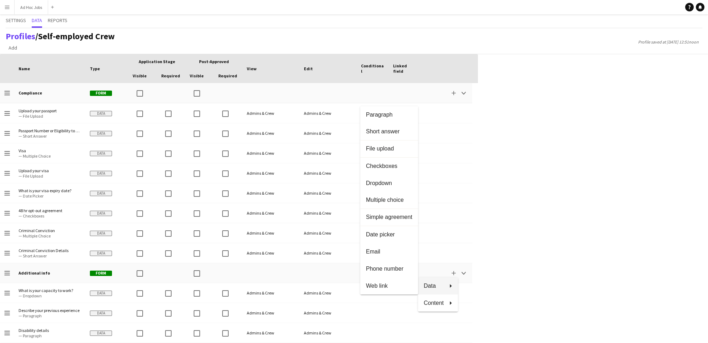
click at [521, 212] on div at bounding box center [354, 171] width 708 height 343
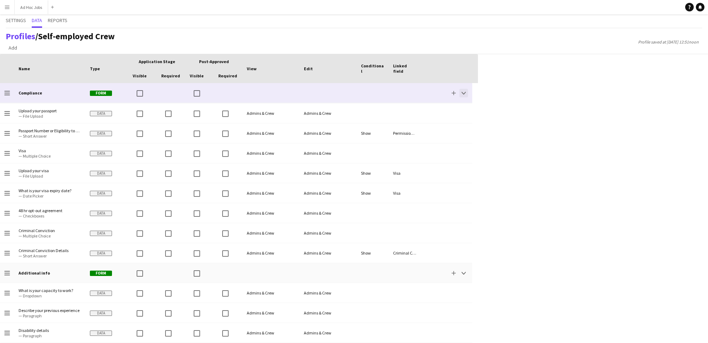
click at [462, 96] on button "Collapse" at bounding box center [463, 93] width 9 height 9
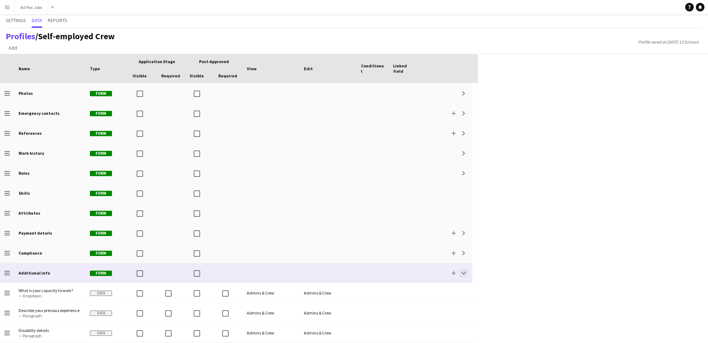
click at [463, 273] on app-icon "Collapse" at bounding box center [463, 273] width 4 height 4
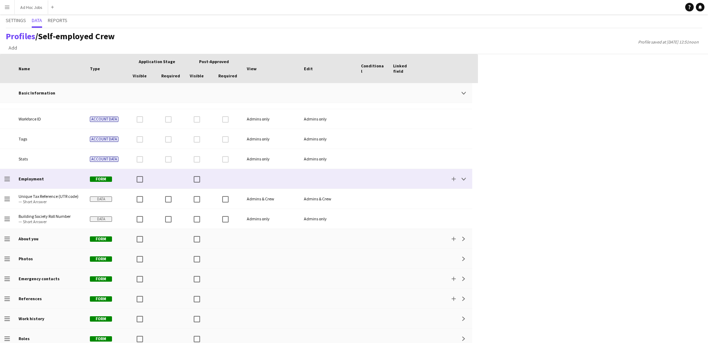
scroll to position [118, 0]
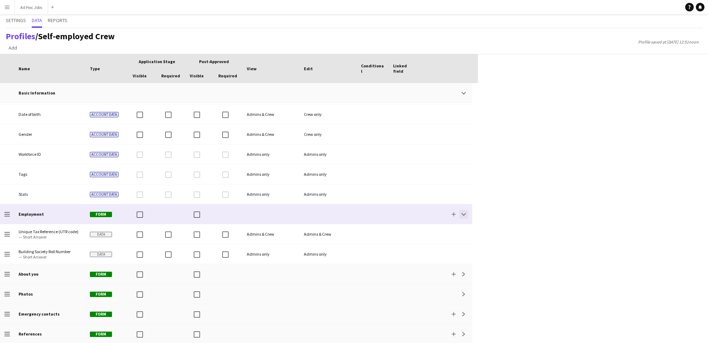
click at [460, 215] on button "Collapse" at bounding box center [463, 214] width 9 height 9
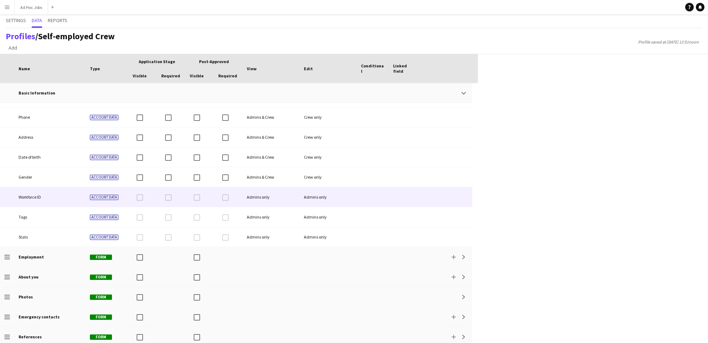
scroll to position [75, 0]
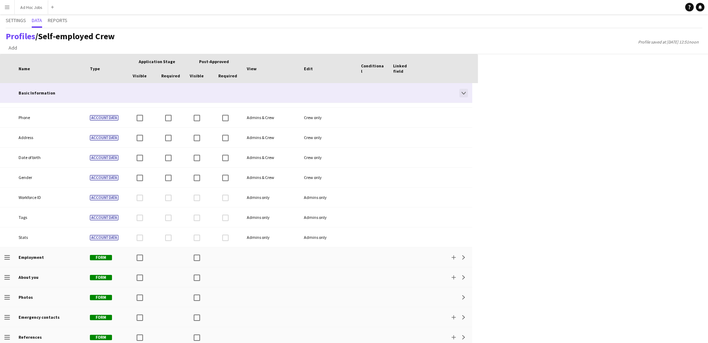
click at [461, 93] on app-icon "Collapse" at bounding box center [463, 93] width 4 height 4
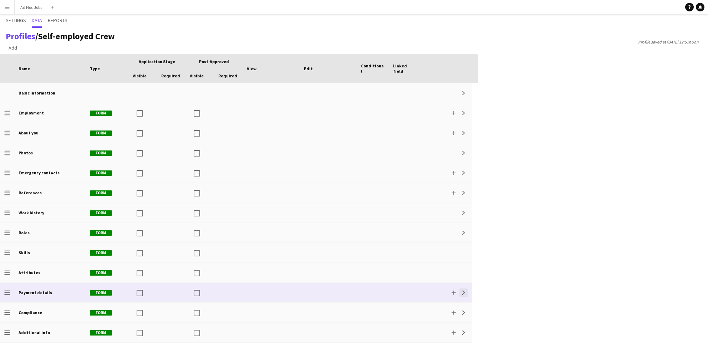
click at [461, 292] on button "Expand" at bounding box center [463, 292] width 9 height 9
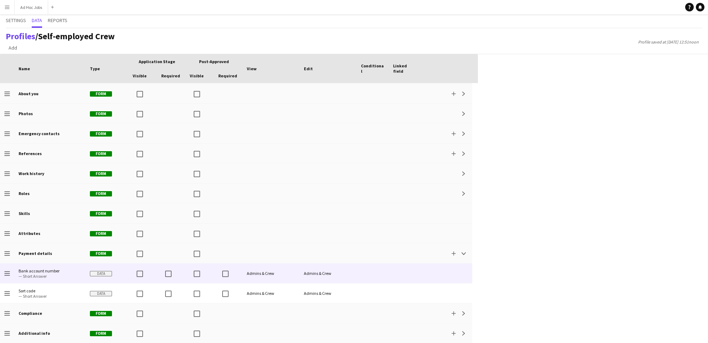
scroll to position [40, 0]
click at [343, 273] on div "Admins & Crew" at bounding box center [327, 273] width 57 height 20
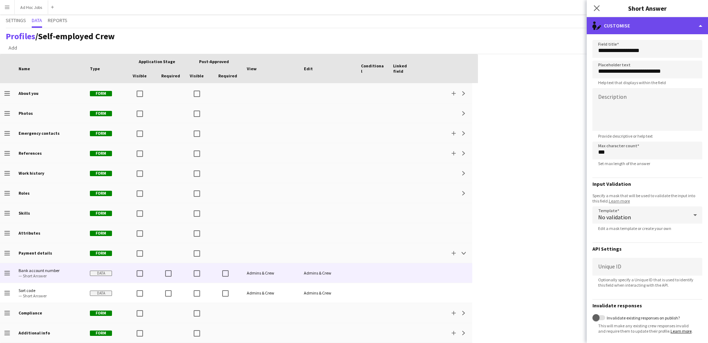
click at [668, 24] on div "single-neutral-actions-edit-1 Customise" at bounding box center [646, 25] width 121 height 17
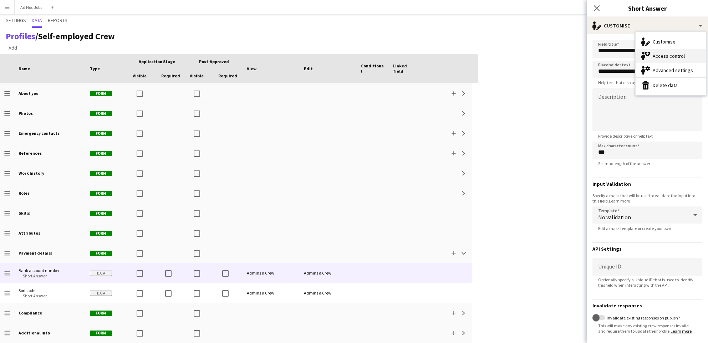
click at [679, 56] on div "Access control Access control" at bounding box center [670, 56] width 71 height 14
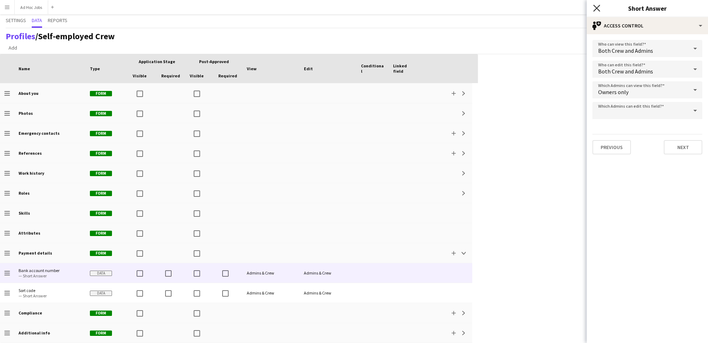
click at [596, 9] on icon "Close pop-in" at bounding box center [596, 8] width 7 height 7
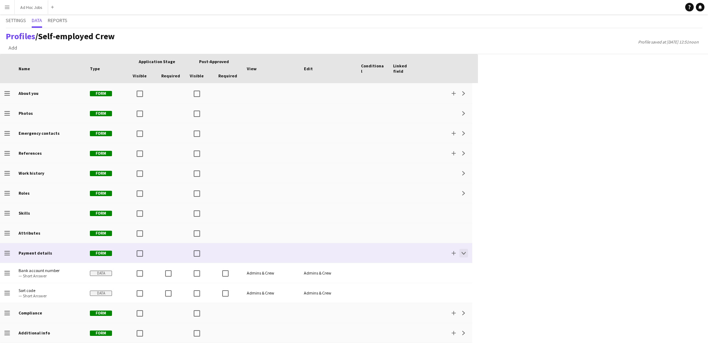
click at [462, 255] on button "Collapse" at bounding box center [463, 253] width 9 height 9
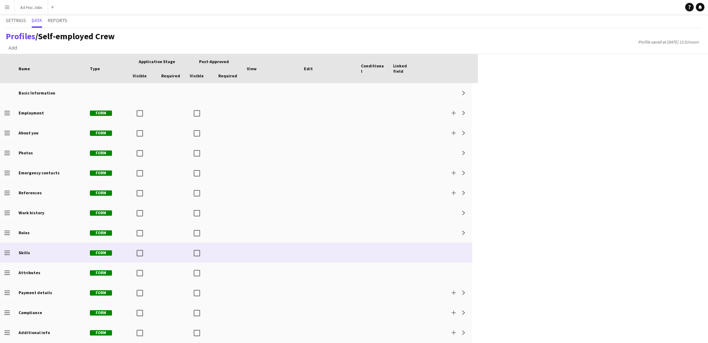
scroll to position [0, 0]
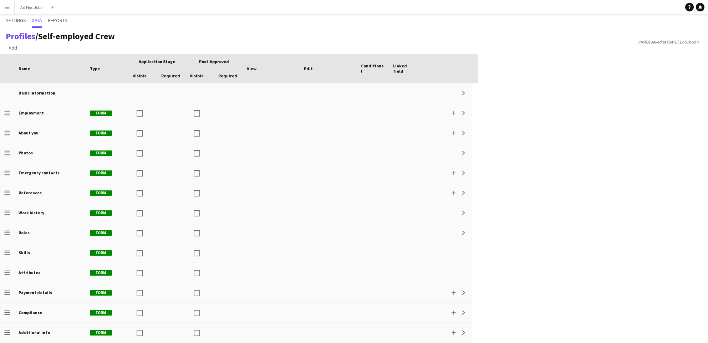
click at [7, 9] on app-icon "Menu" at bounding box center [7, 7] width 6 height 6
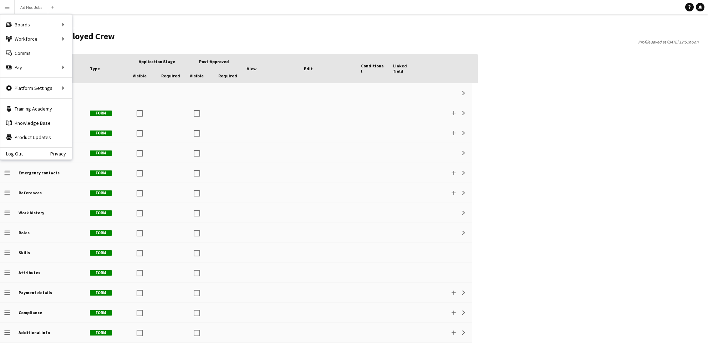
click at [175, 26] on div "Settings Data Reports" at bounding box center [354, 21] width 696 height 14
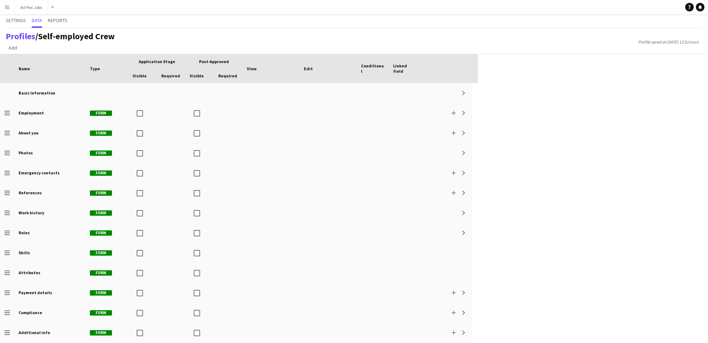
click at [9, 7] on app-icon "Menu" at bounding box center [7, 7] width 6 height 6
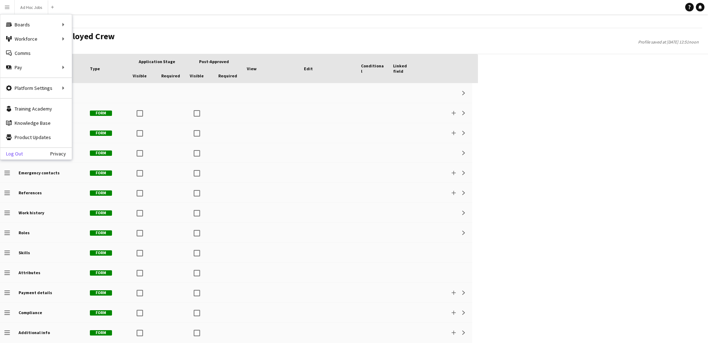
click at [17, 153] on link "Log Out" at bounding box center [11, 154] width 22 height 6
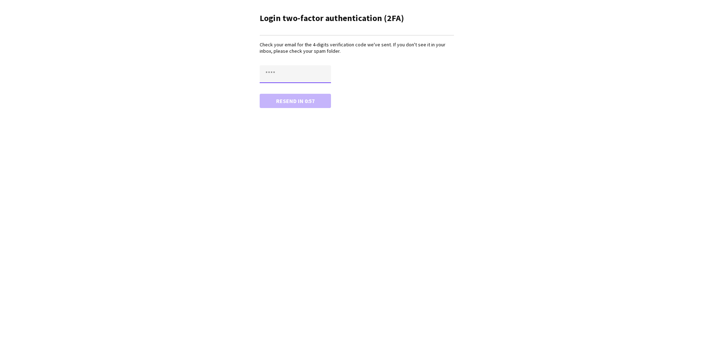
click at [293, 70] on input "text" at bounding box center [295, 74] width 71 height 18
type input "****"
click at [296, 102] on button "Confirm" at bounding box center [295, 101] width 71 height 14
